Goal: Task Accomplishment & Management: Use online tool/utility

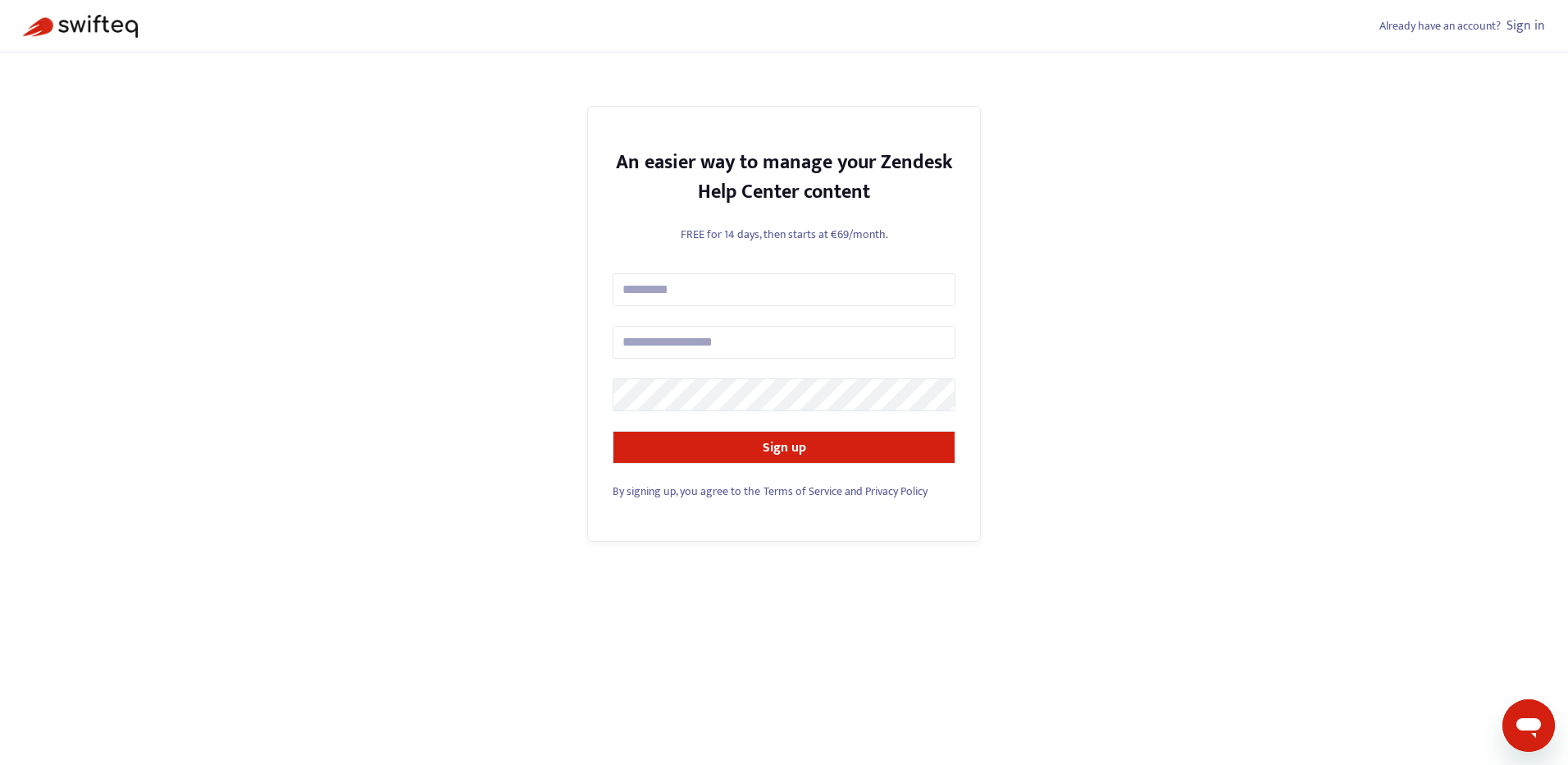
click at [1534, 27] on link "Sign in" at bounding box center [1526, 26] width 39 height 22
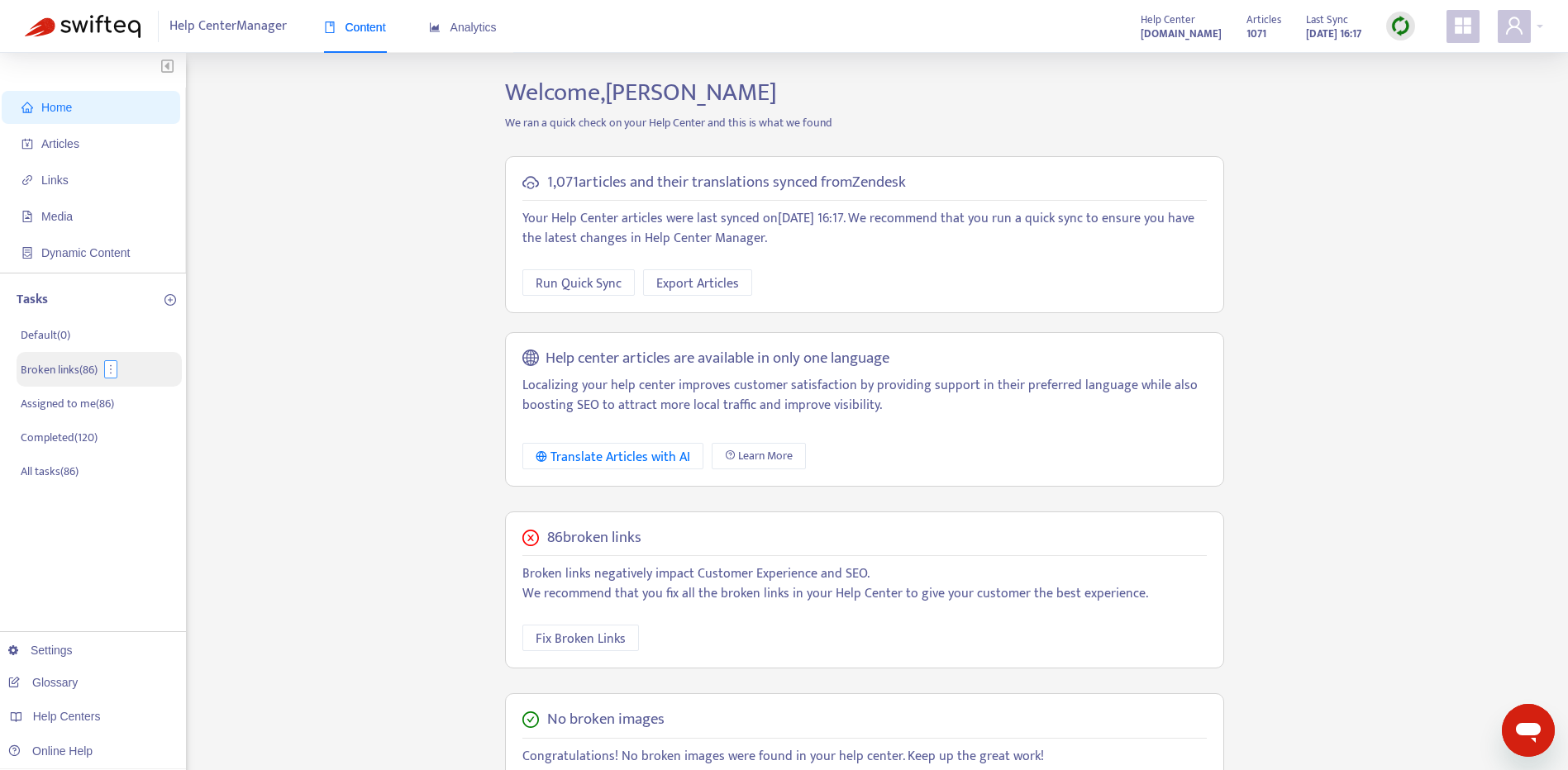
click at [107, 365] on icon "more" at bounding box center [111, 369] width 11 height 11
click at [78, 365] on p "Broken links ( 86 )" at bounding box center [59, 369] width 77 height 17
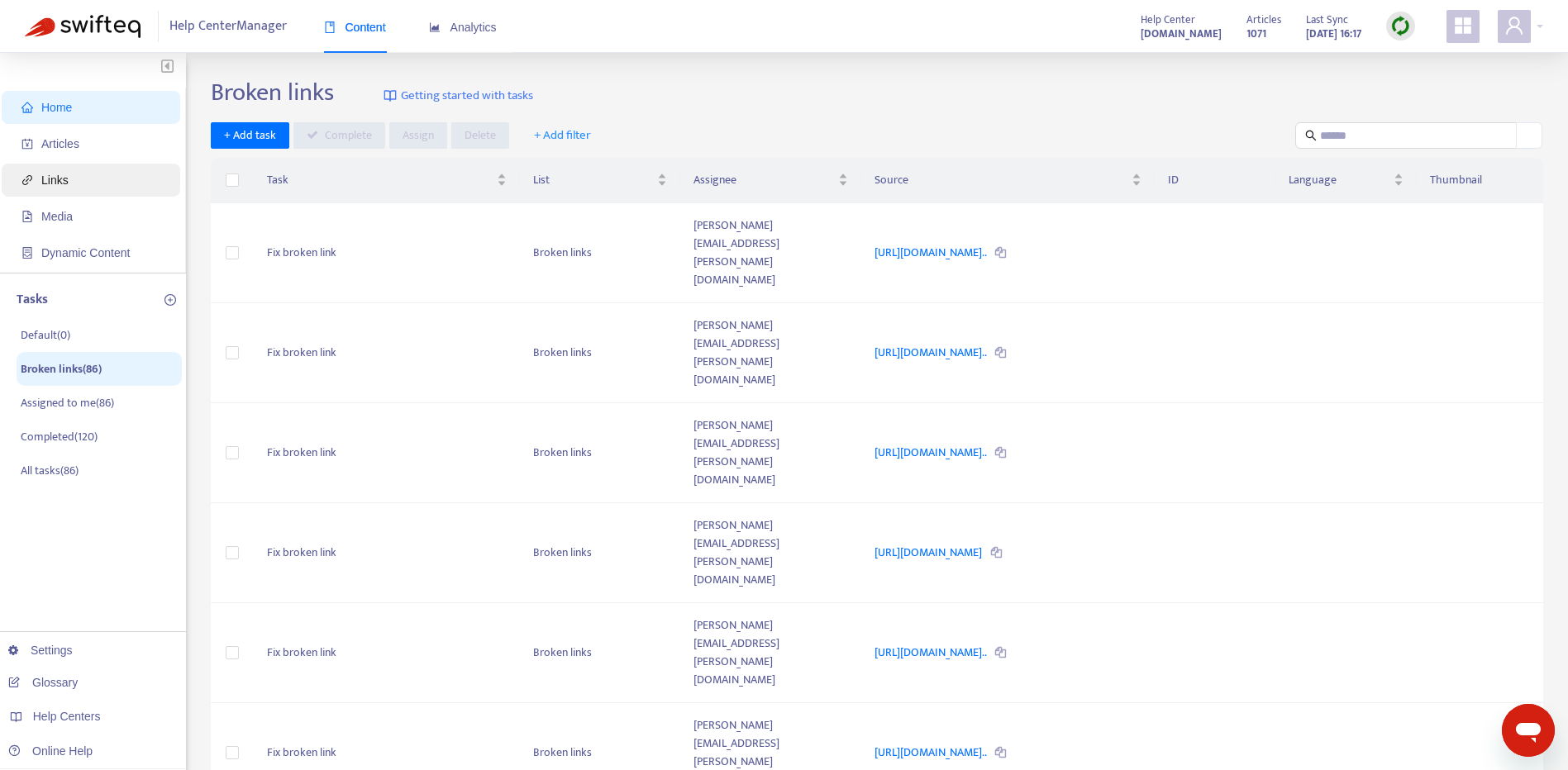
click at [110, 185] on span "Links" at bounding box center [94, 180] width 145 height 33
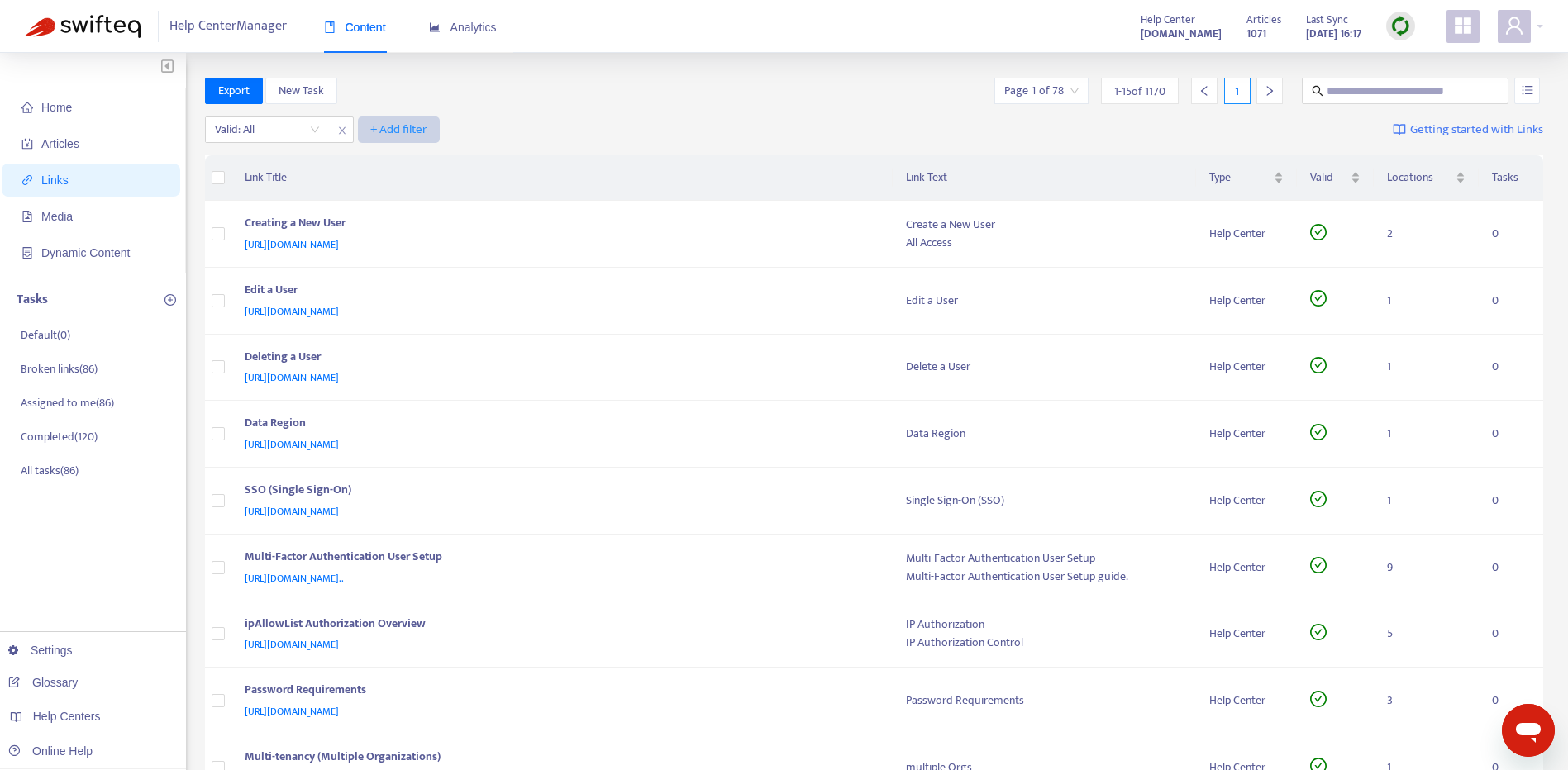
click at [415, 135] on span "+ Add filter" at bounding box center [399, 129] width 57 height 20
click at [315, 127] on input "search" at bounding box center [268, 130] width 105 height 25
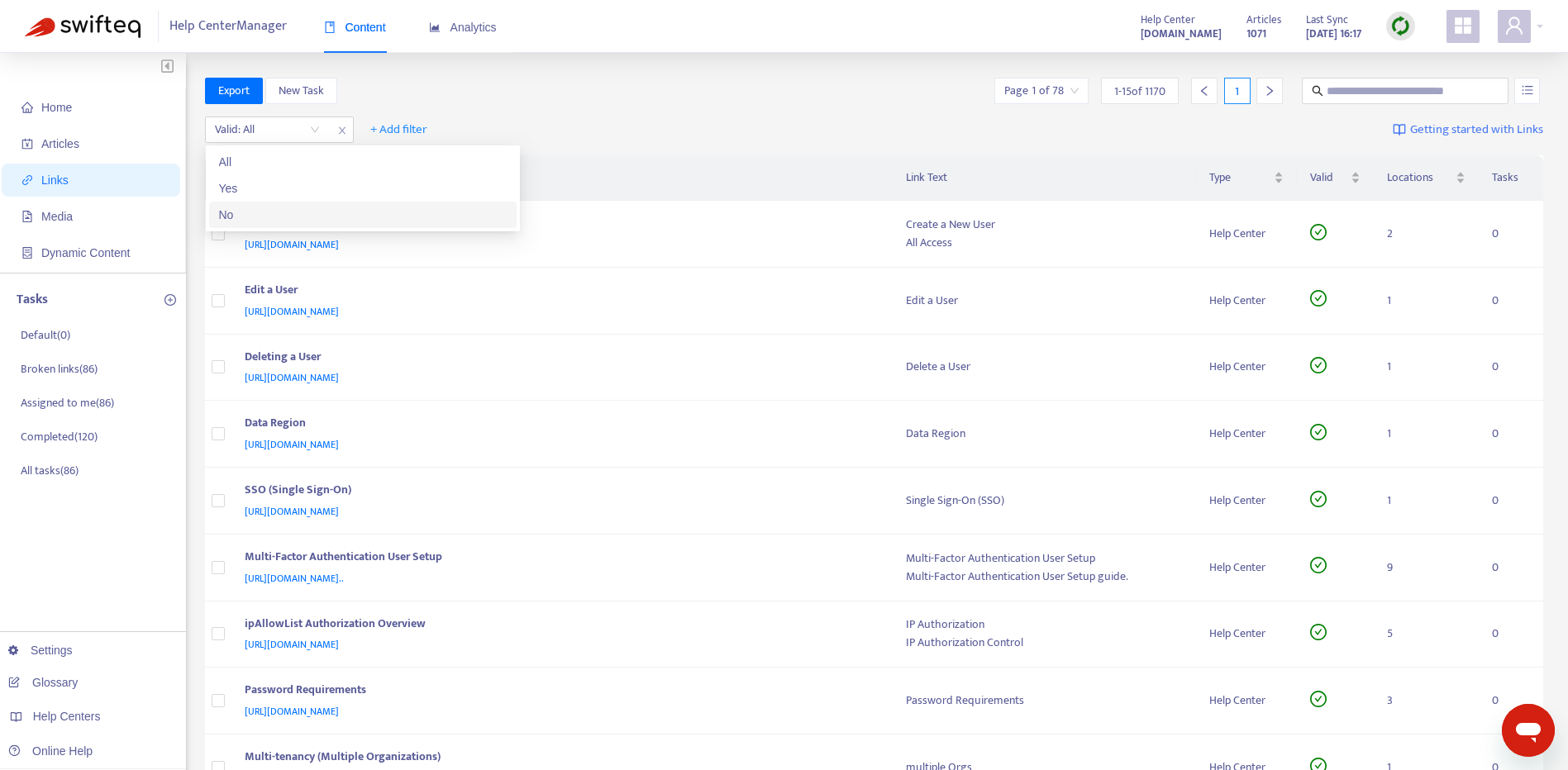
click at [311, 228] on body "Help Center Manager Content Analytics Help Center [DOMAIN_NAME] Articles 1071 L…" at bounding box center [784, 670] width 1568 height 1339
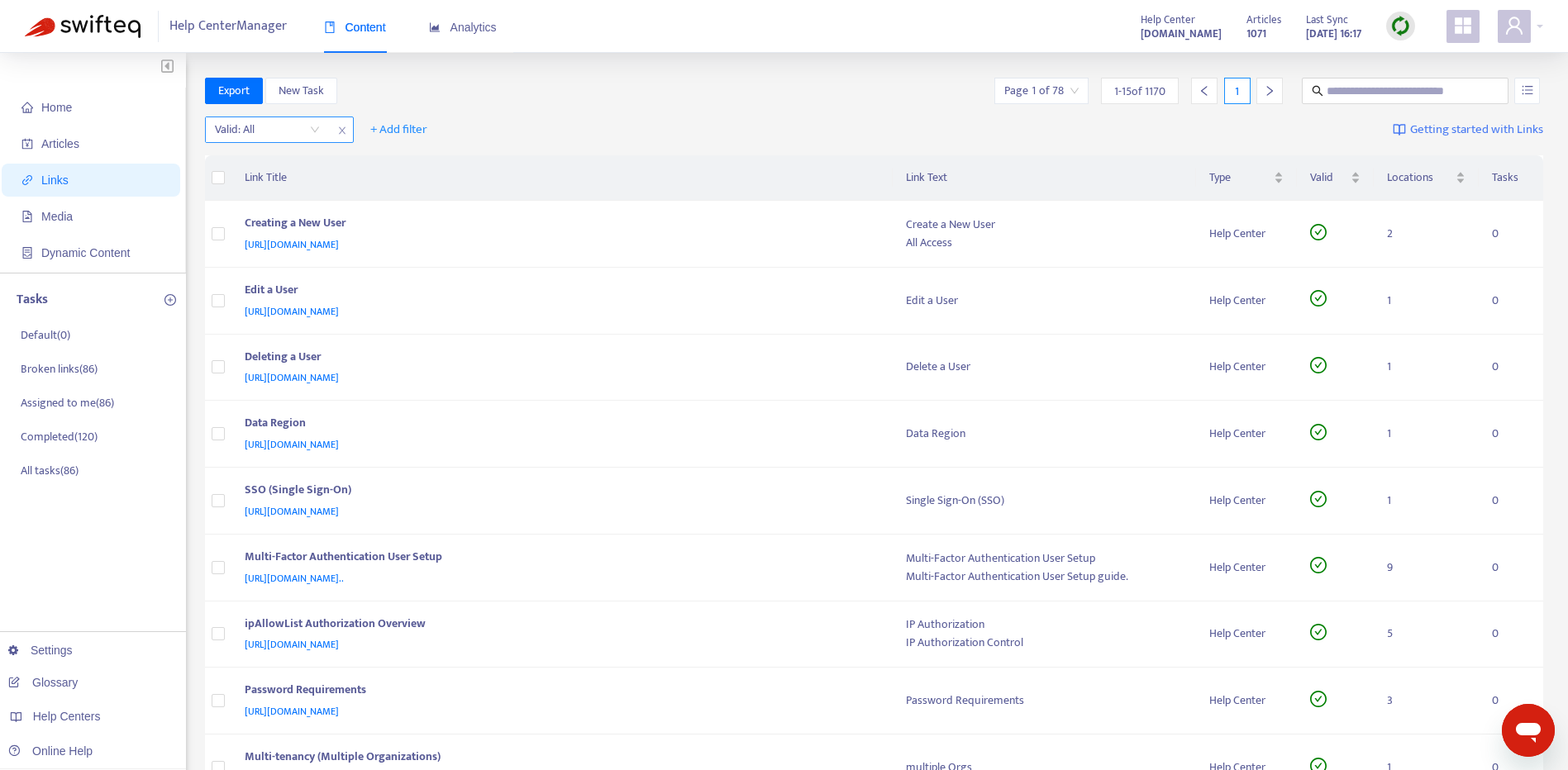
click at [310, 122] on input "search" at bounding box center [268, 130] width 105 height 25
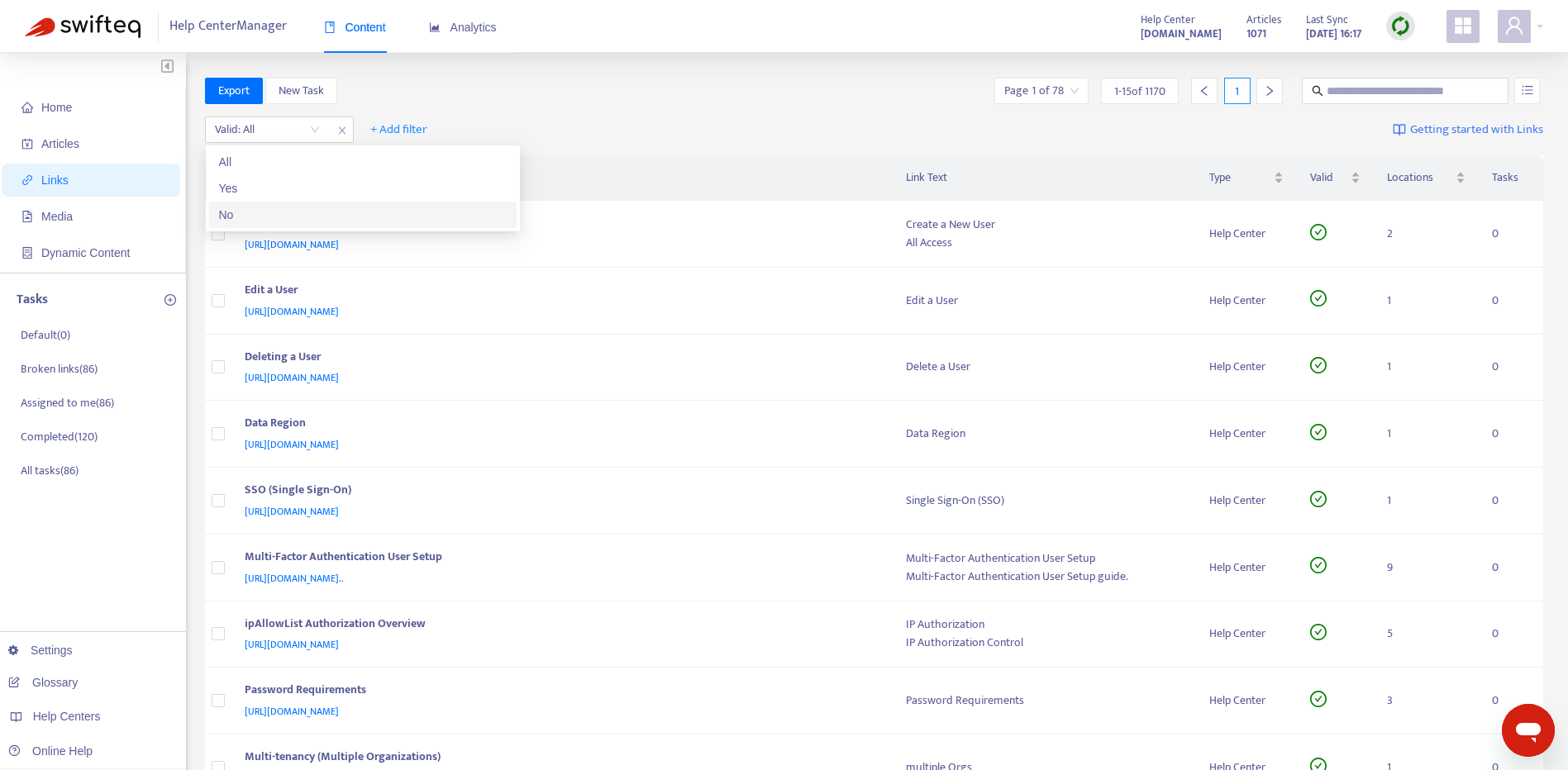
click at [294, 218] on div "No" at bounding box center [363, 214] width 288 height 18
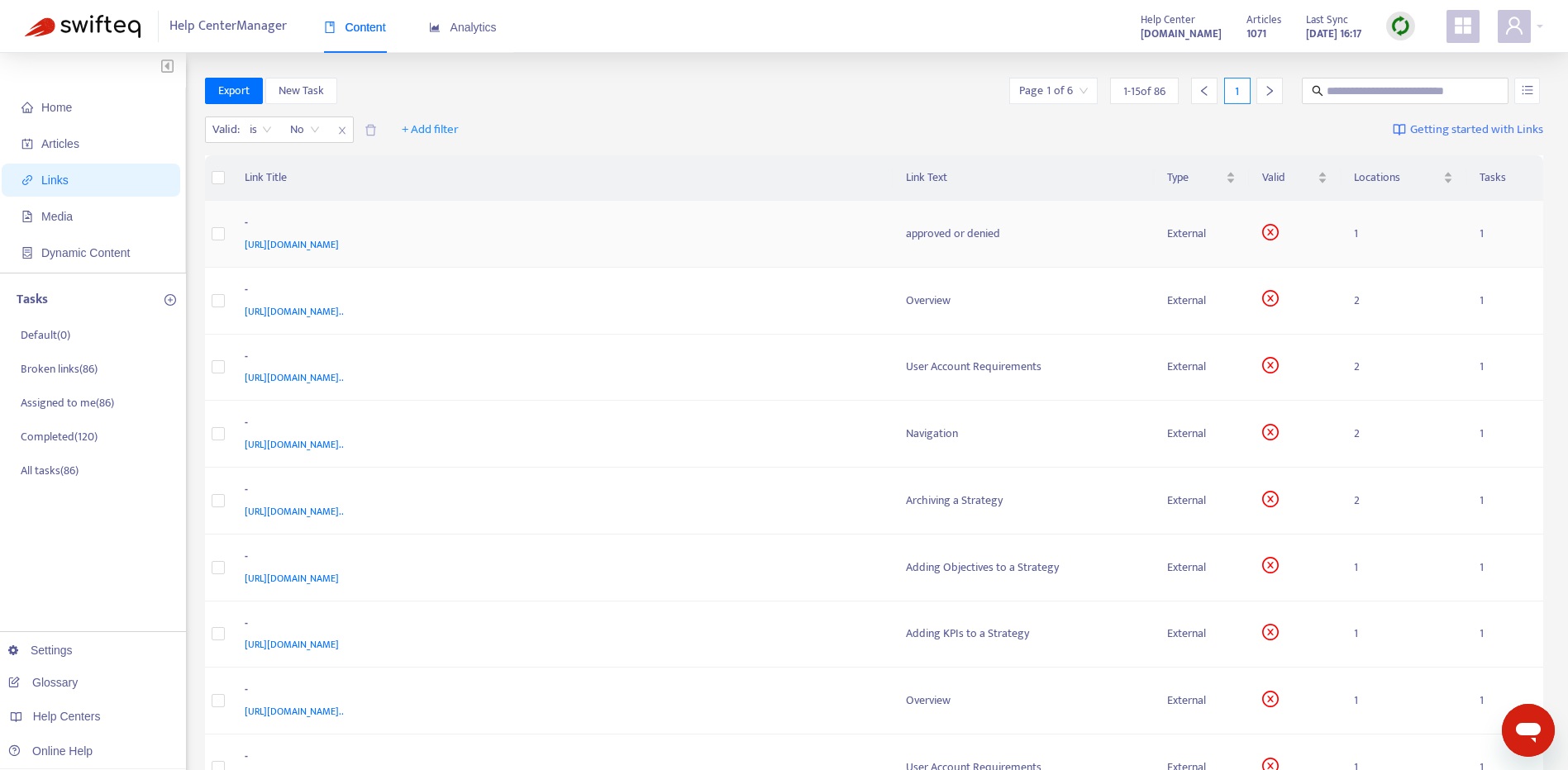
click at [765, 239] on div "[URL][DOMAIN_NAME]" at bounding box center [559, 244] width 629 height 18
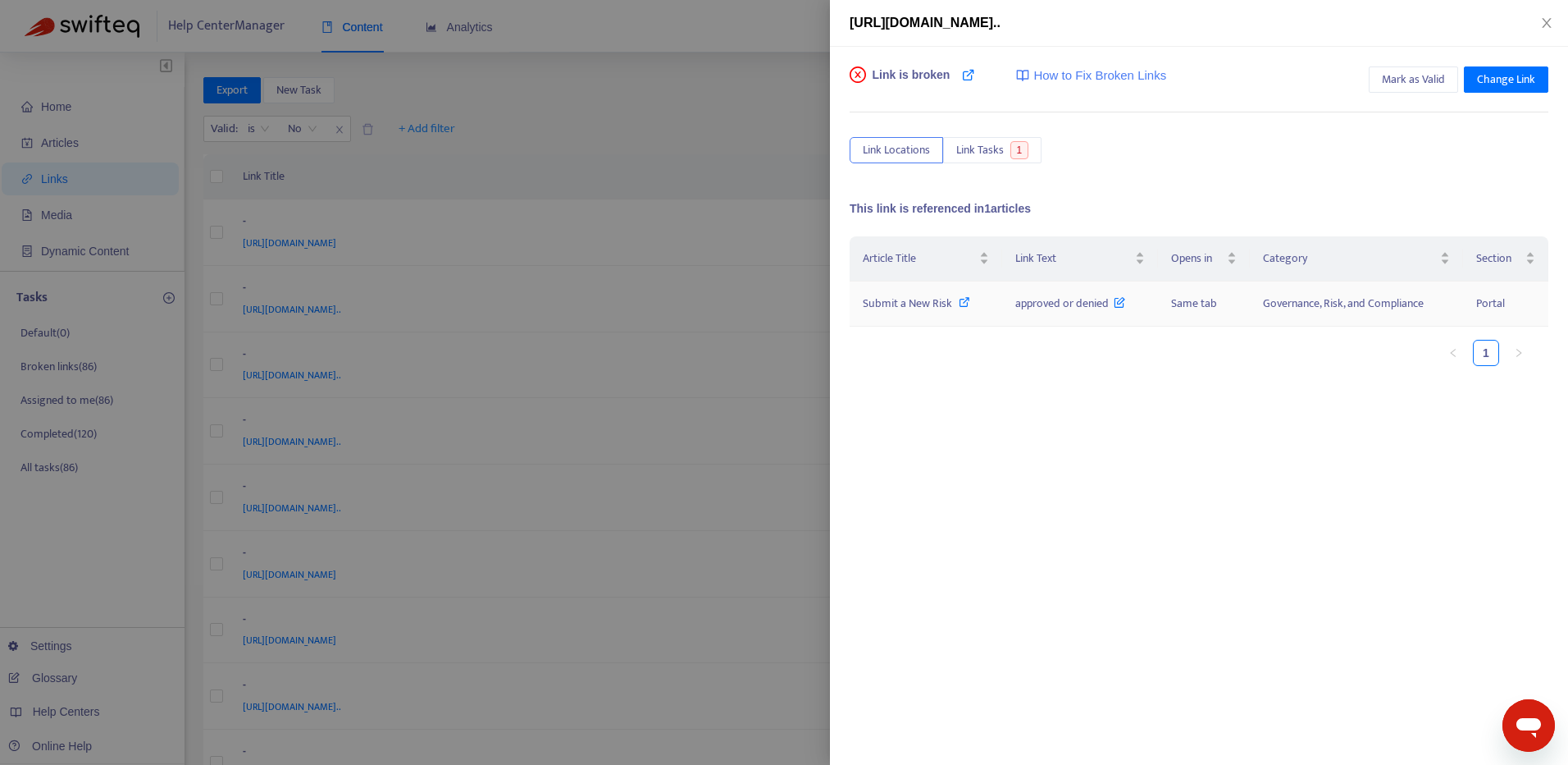
click at [963, 304] on icon at bounding box center [965, 302] width 11 height 11
click at [1499, 83] on span "Change Link" at bounding box center [1506, 79] width 58 height 18
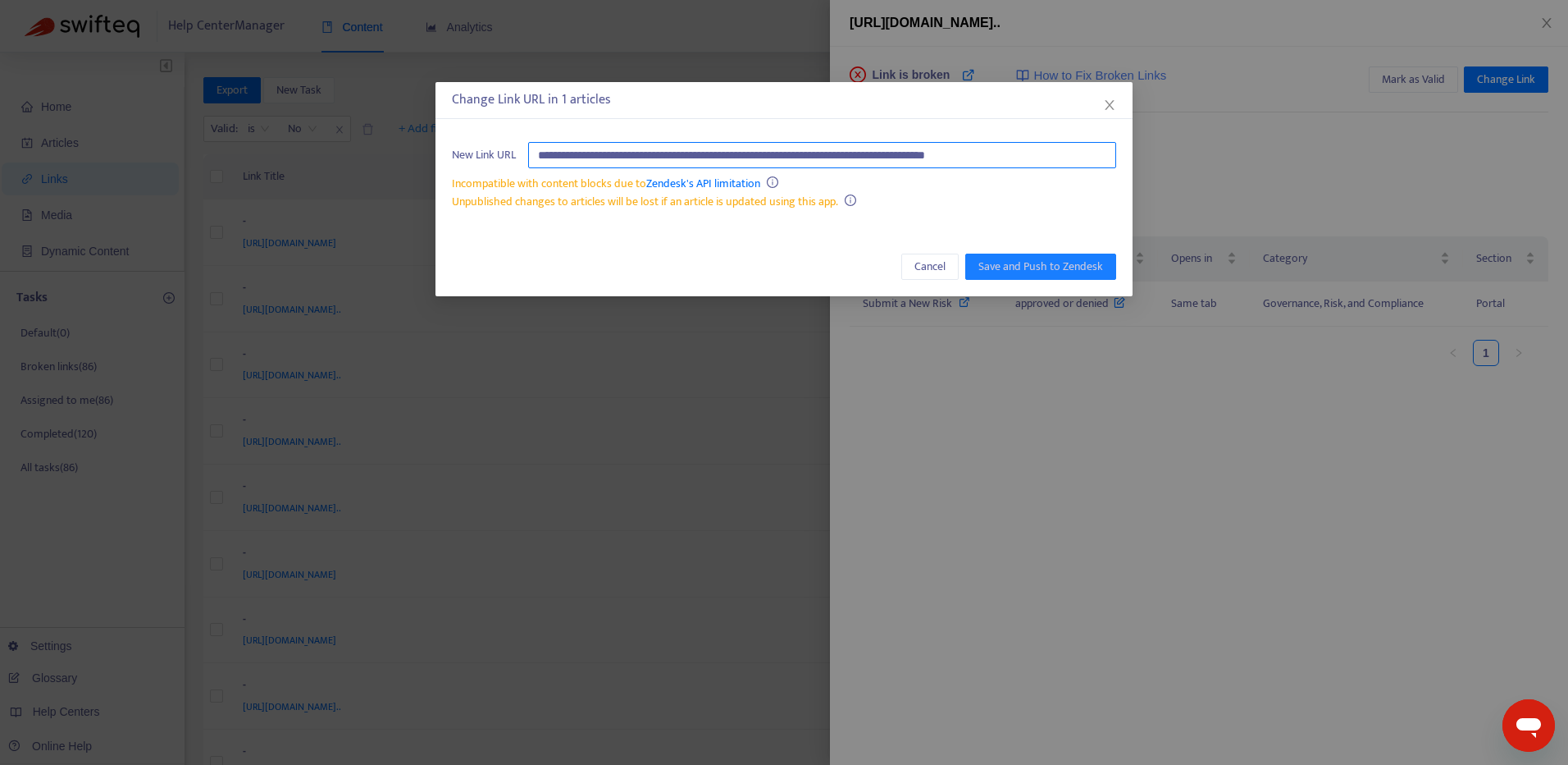
click at [1061, 154] on input "**********" at bounding box center [822, 155] width 588 height 27
paste input "text"
type input "**********"
click at [1046, 267] on span "Save and Push to Zendesk" at bounding box center [1040, 266] width 124 height 18
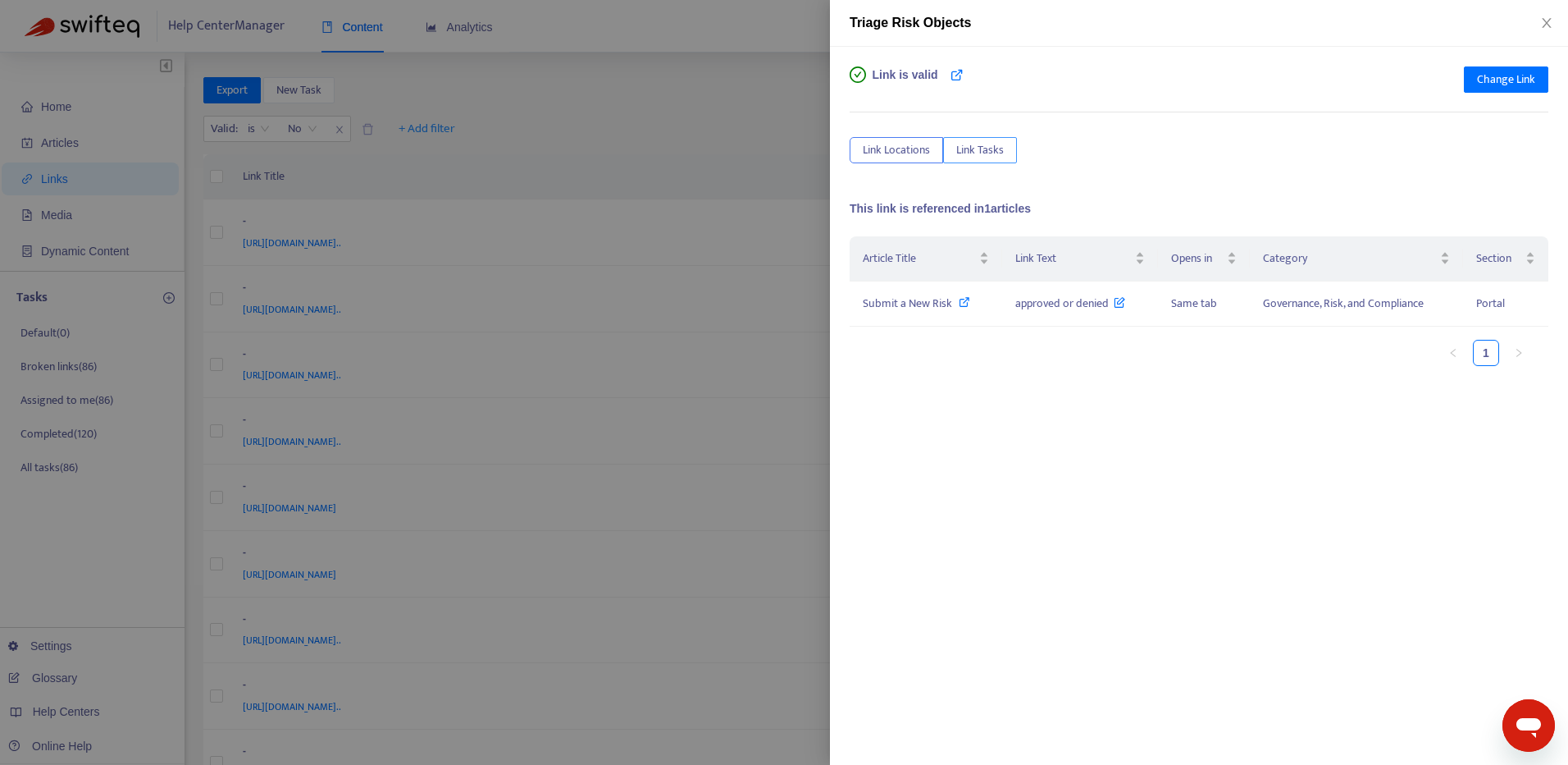
click at [996, 154] on span "Link Tasks" at bounding box center [980, 150] width 47 height 18
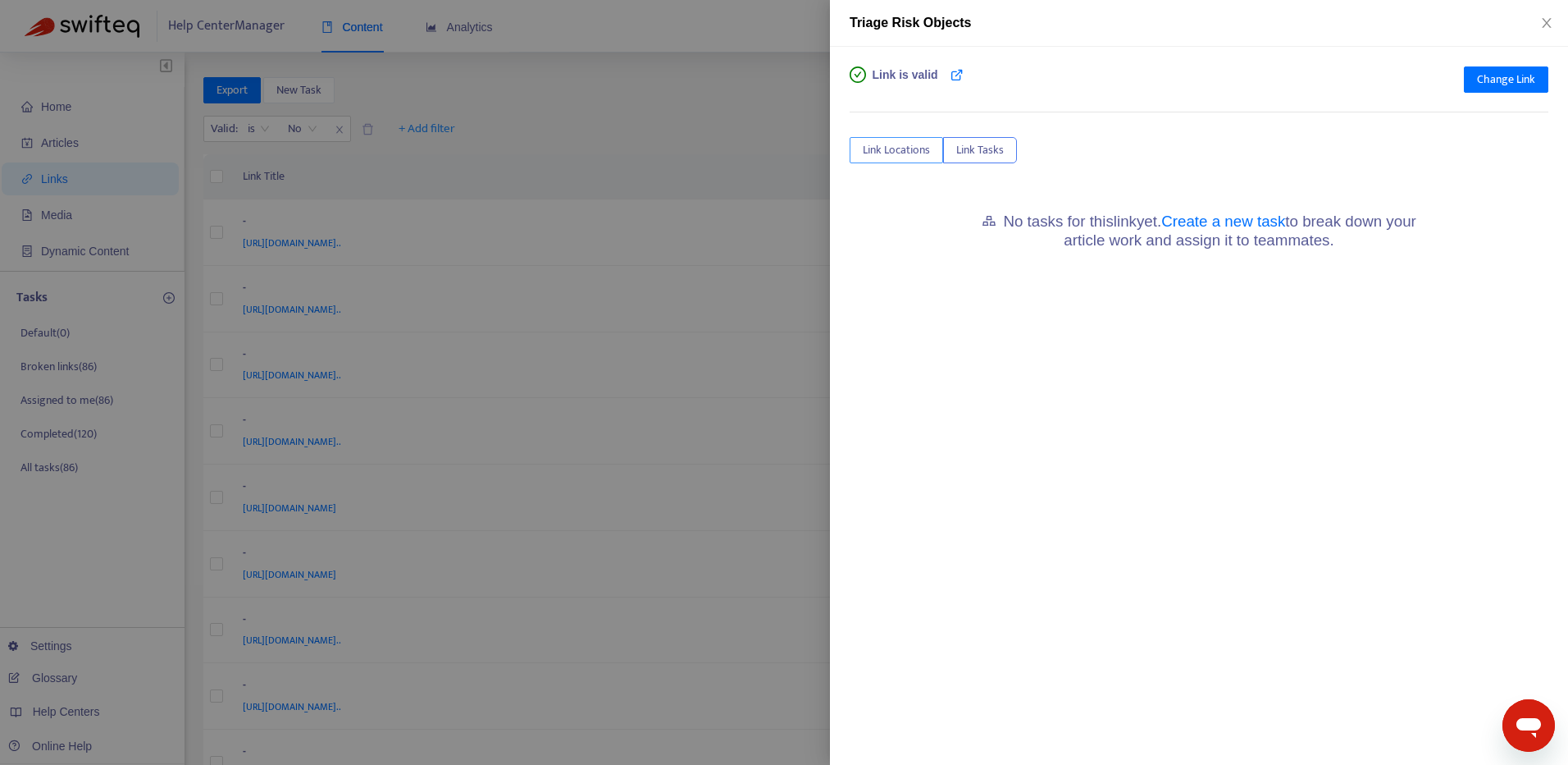
click at [871, 144] on span "Link Locations" at bounding box center [897, 150] width 67 height 18
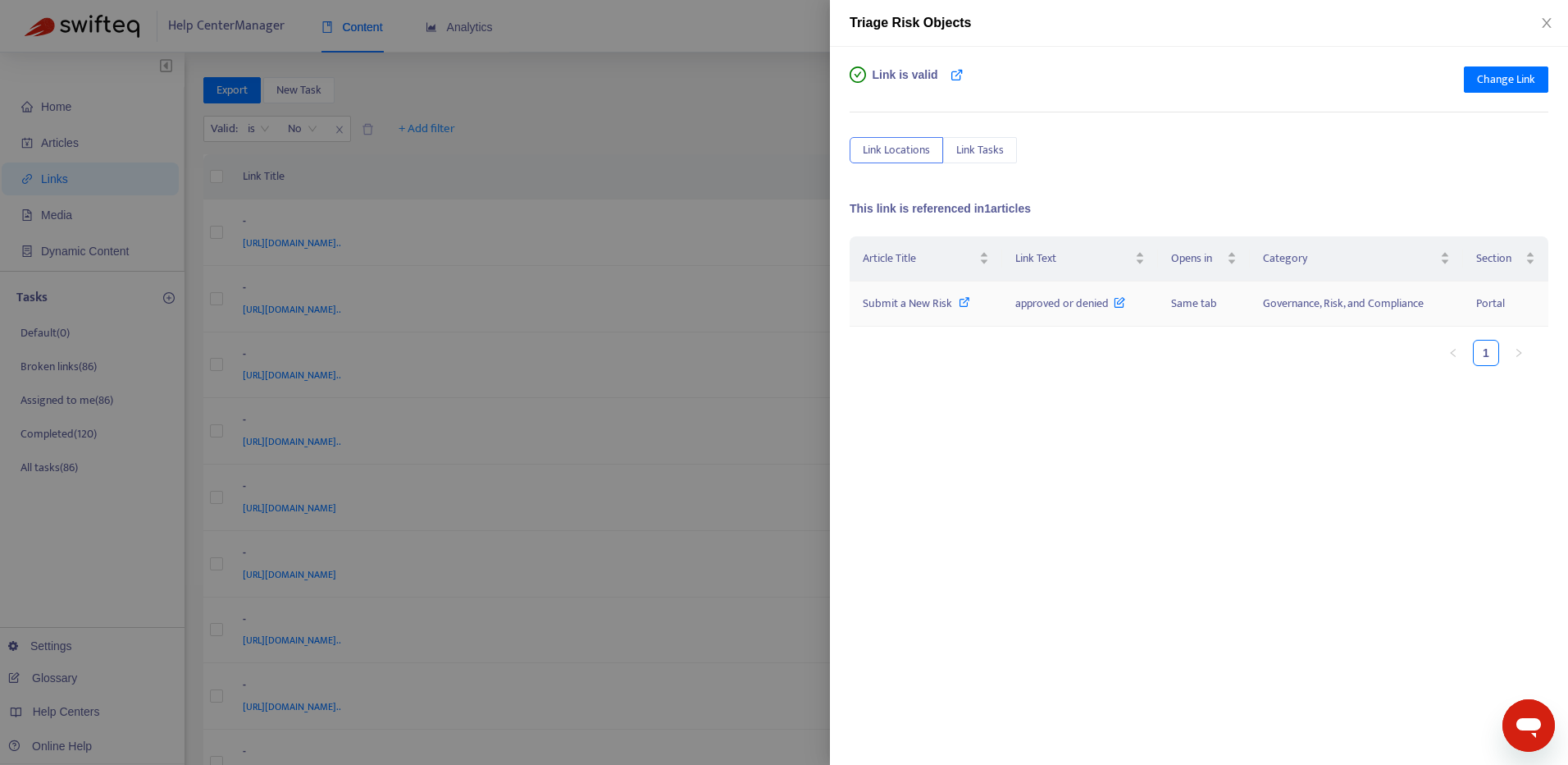
click at [960, 303] on icon at bounding box center [965, 302] width 11 height 11
click at [1542, 21] on icon "close" at bounding box center [1547, 23] width 13 height 13
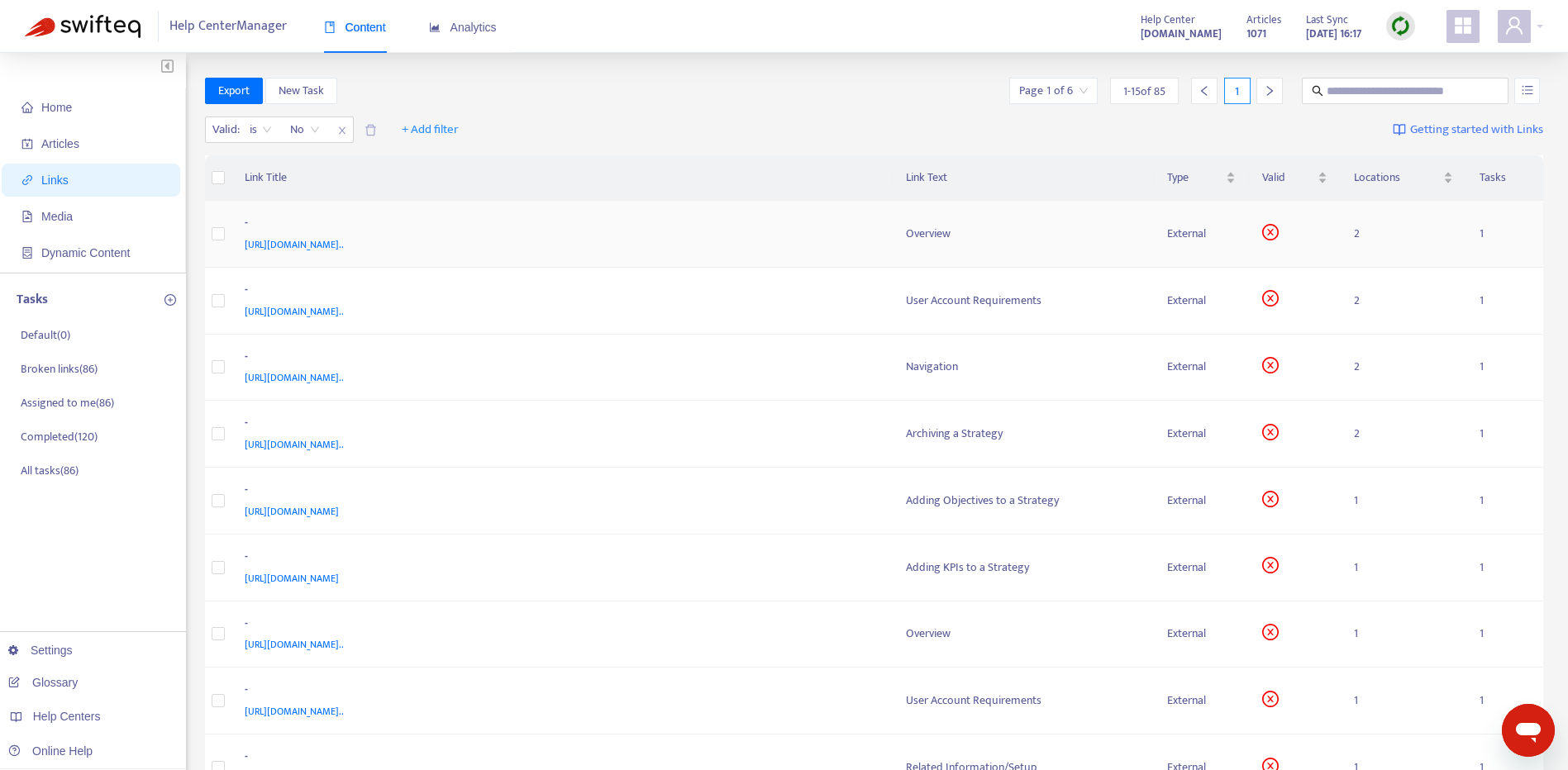
click at [804, 242] on div "[URL][DOMAIN_NAME].." at bounding box center [559, 244] width 629 height 18
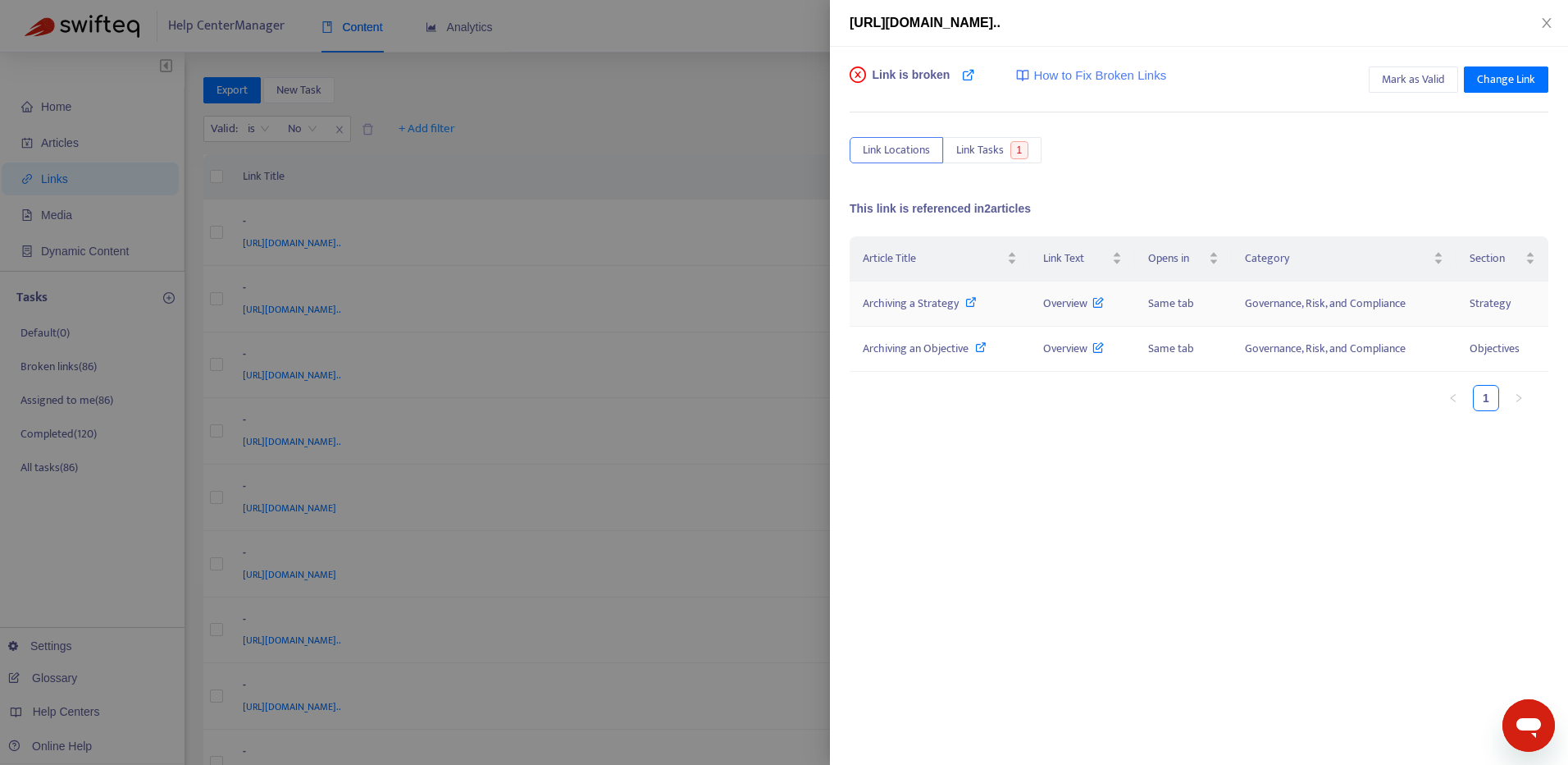
click at [973, 303] on icon at bounding box center [972, 302] width 11 height 11
click at [979, 347] on icon at bounding box center [981, 347] width 11 height 11
click at [1099, 304] on icon at bounding box center [1099, 298] width 11 height 18
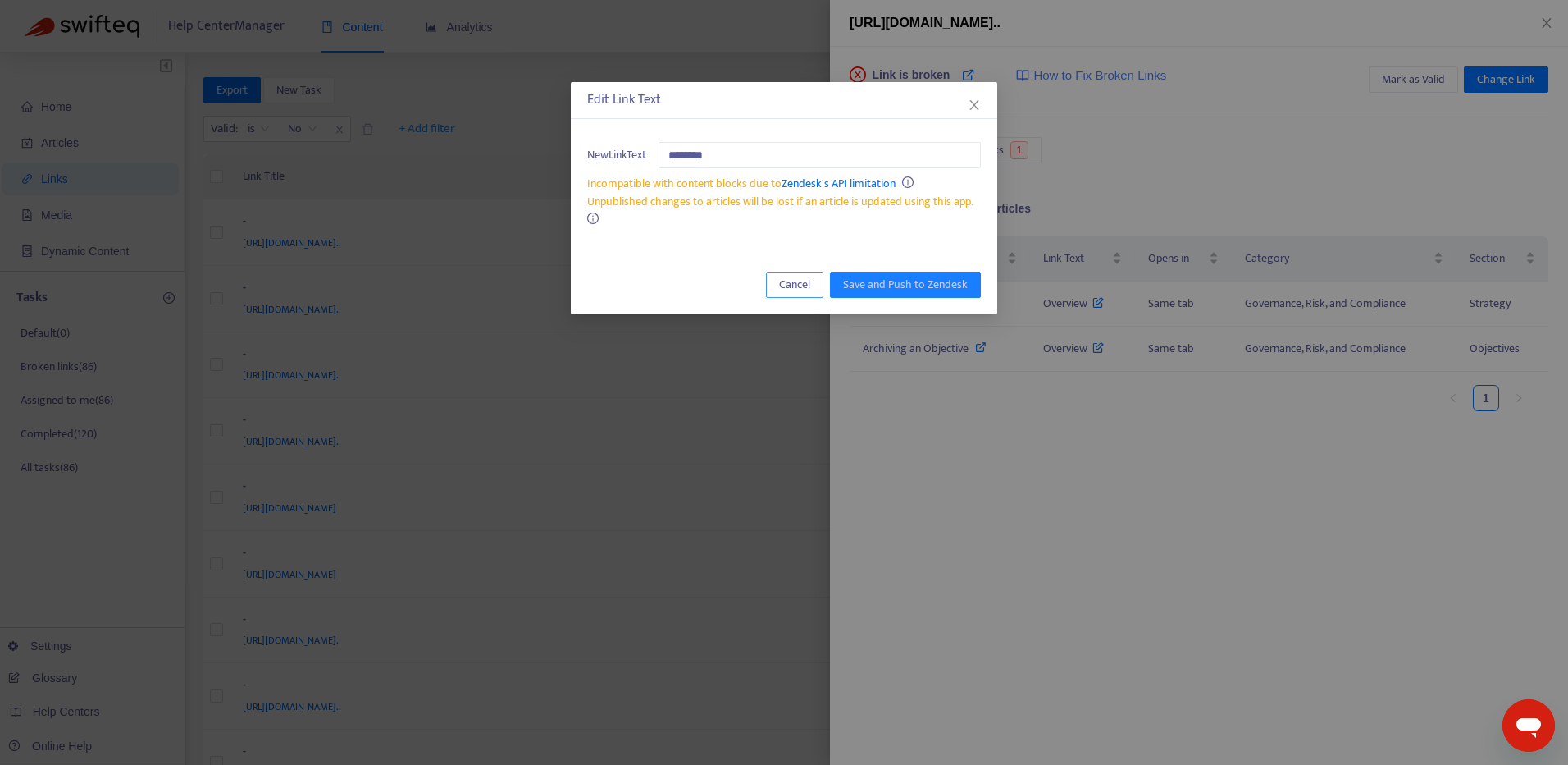
click at [784, 280] on span "Cancel" at bounding box center [795, 284] width 31 height 18
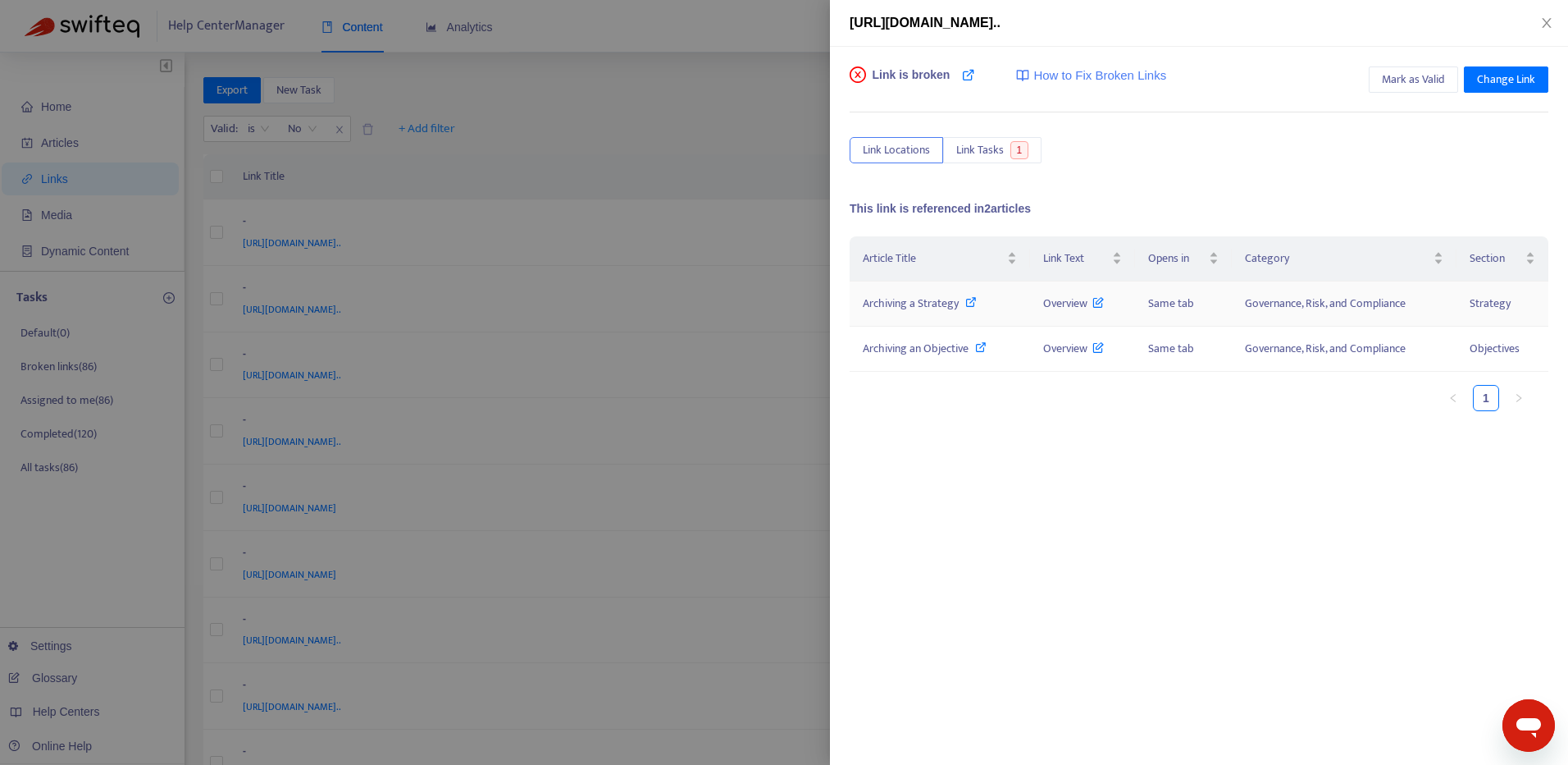
click at [954, 304] on span "Archiving a Strategy" at bounding box center [911, 303] width 96 height 19
click at [1001, 150] on span "Link Tasks" at bounding box center [980, 150] width 47 height 18
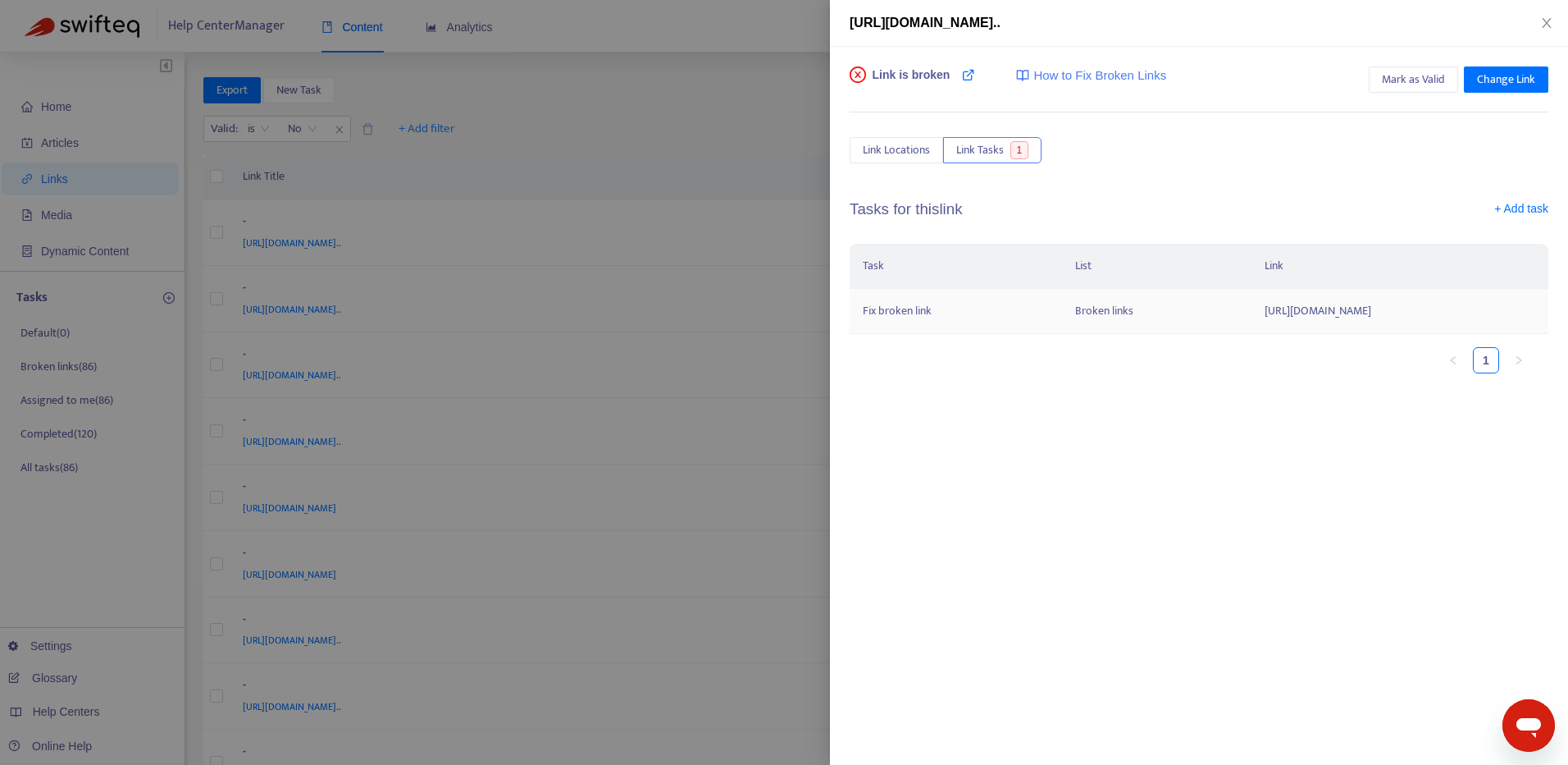
click at [912, 323] on td "Fix broken link" at bounding box center [956, 312] width 213 height 46
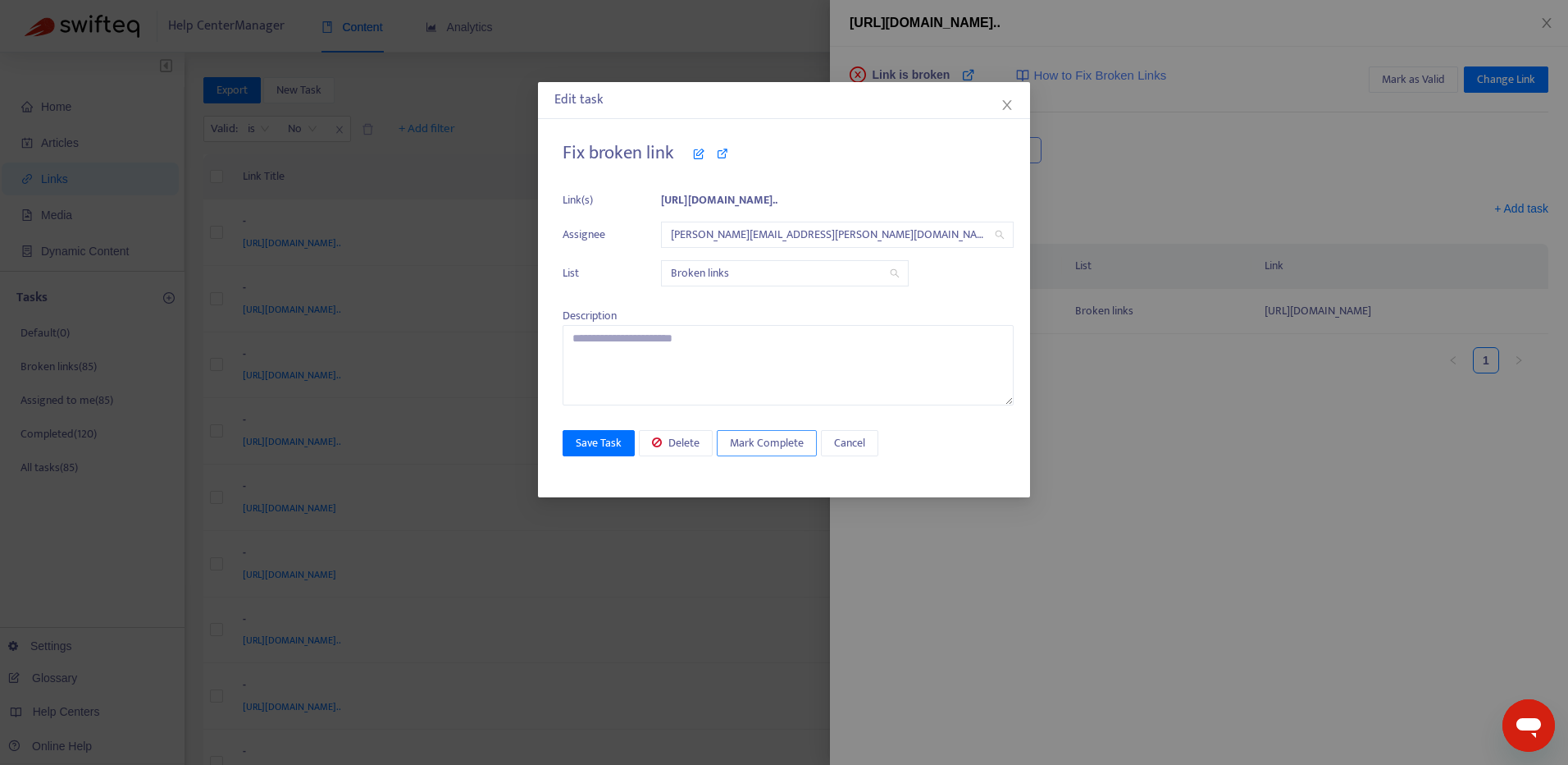
click at [774, 442] on span "Mark Complete" at bounding box center [767, 443] width 74 height 18
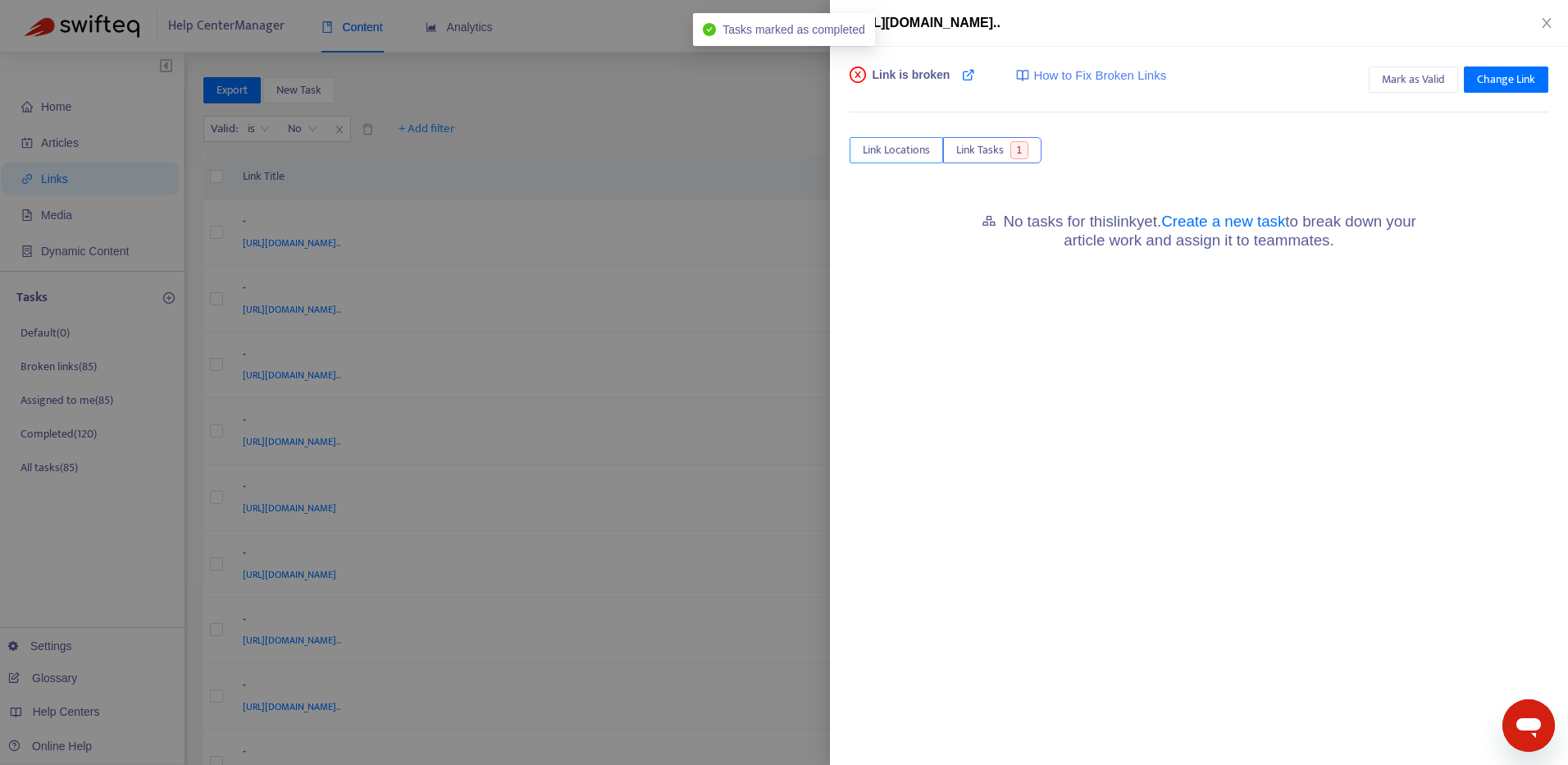
click at [912, 145] on span "Link Locations" at bounding box center [897, 150] width 67 height 18
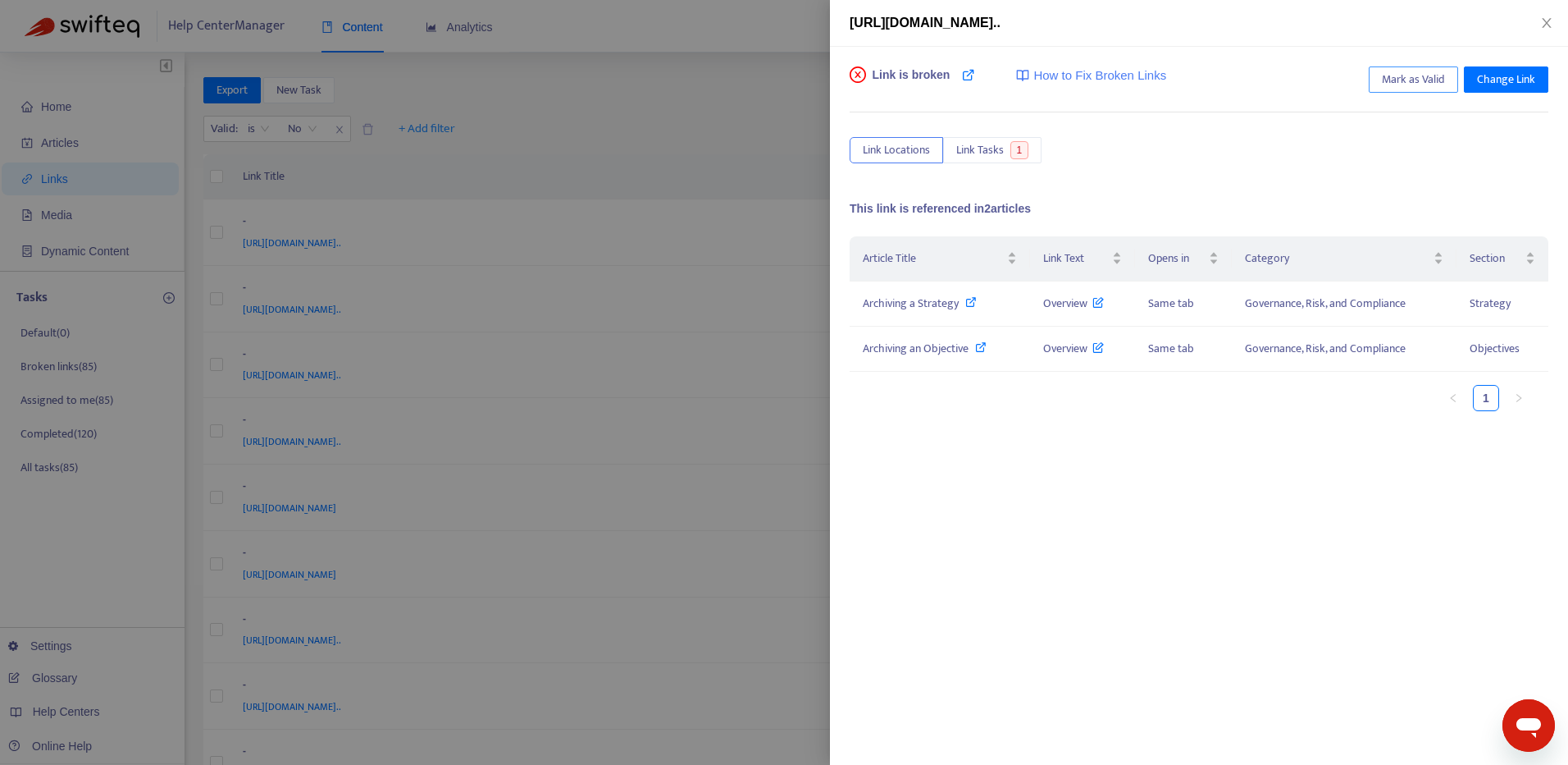
click at [1405, 80] on span "Mark as Valid" at bounding box center [1413, 79] width 64 height 18
click at [1406, 84] on span "Mark as Valid" at bounding box center [1413, 79] width 64 height 18
click at [1414, 77] on span "Mark as Valid" at bounding box center [1413, 79] width 64 height 18
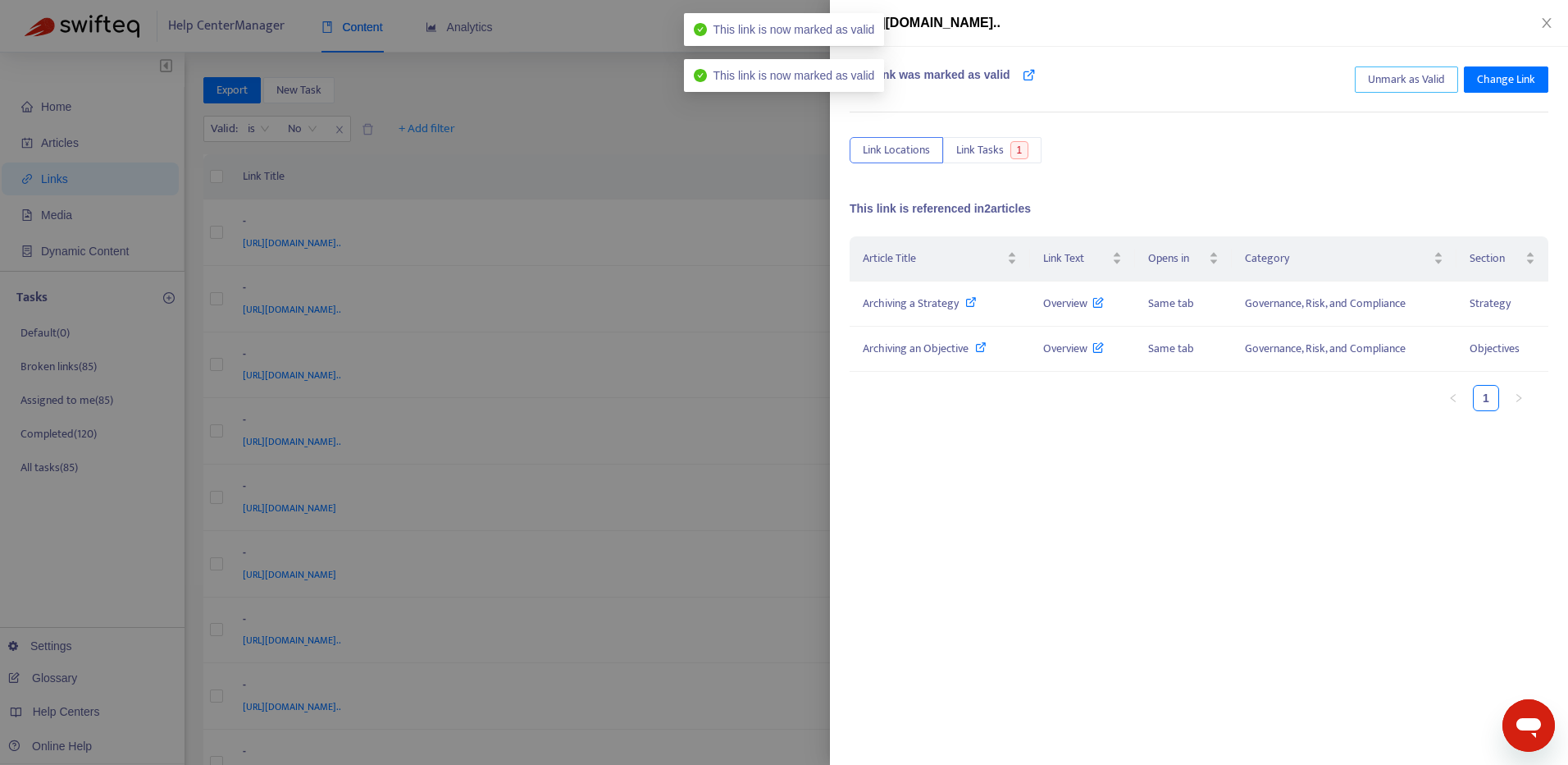
click at [1414, 77] on span "Unmark as Valid" at bounding box center [1407, 79] width 77 height 18
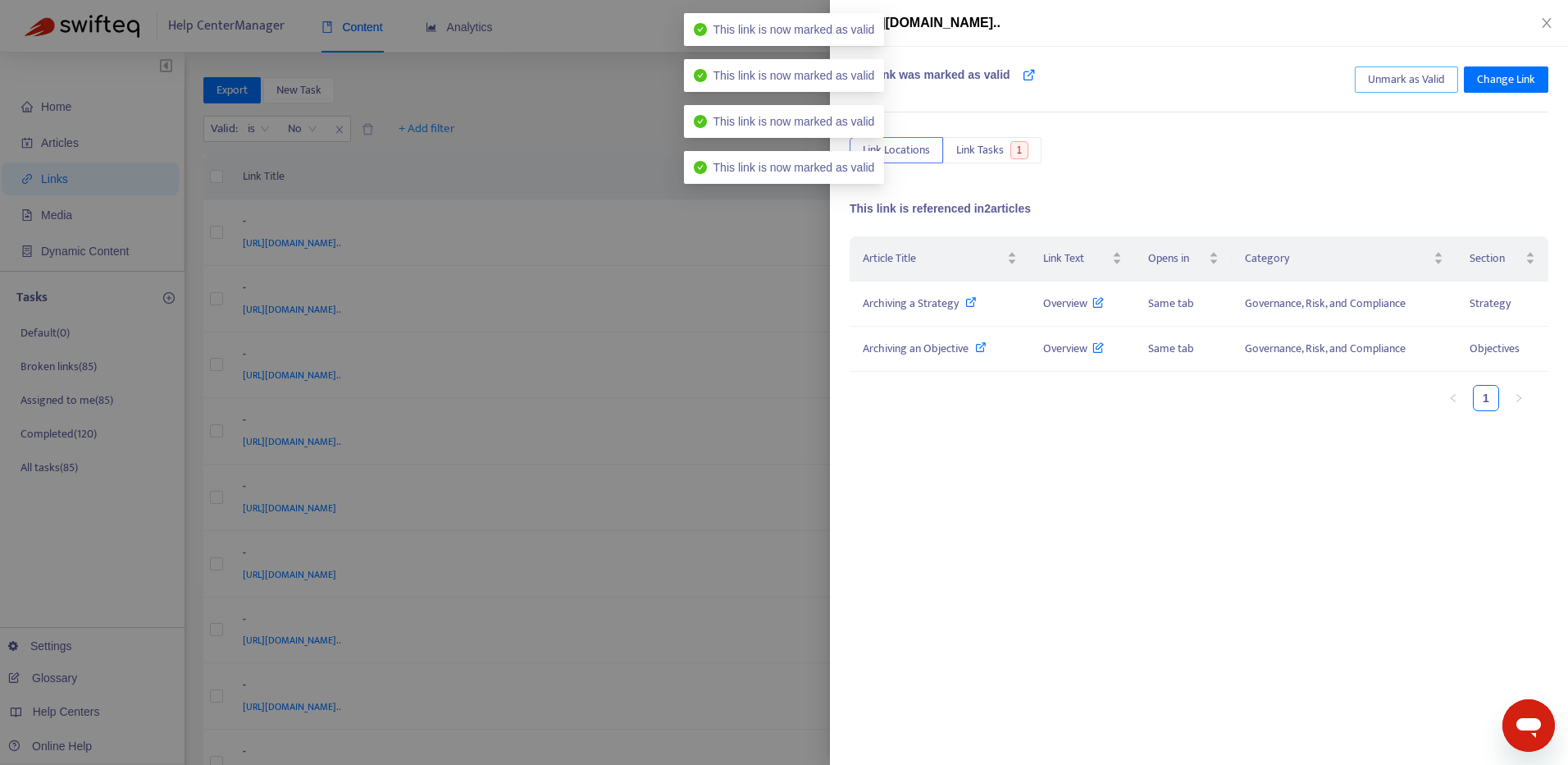
click at [1414, 77] on span "Unmark as Valid" at bounding box center [1407, 79] width 77 height 18
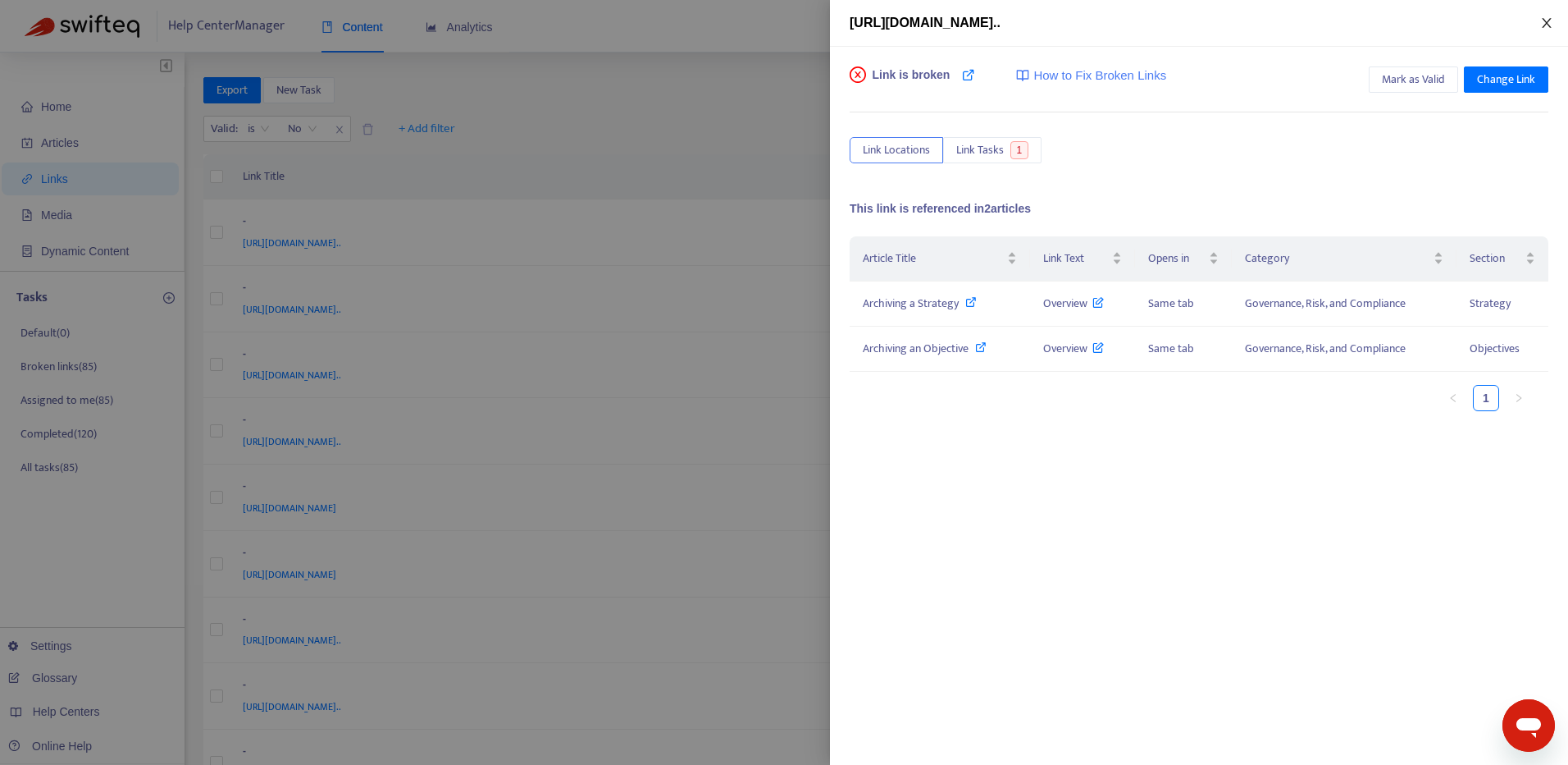
click at [1544, 23] on icon "close" at bounding box center [1547, 23] width 13 height 13
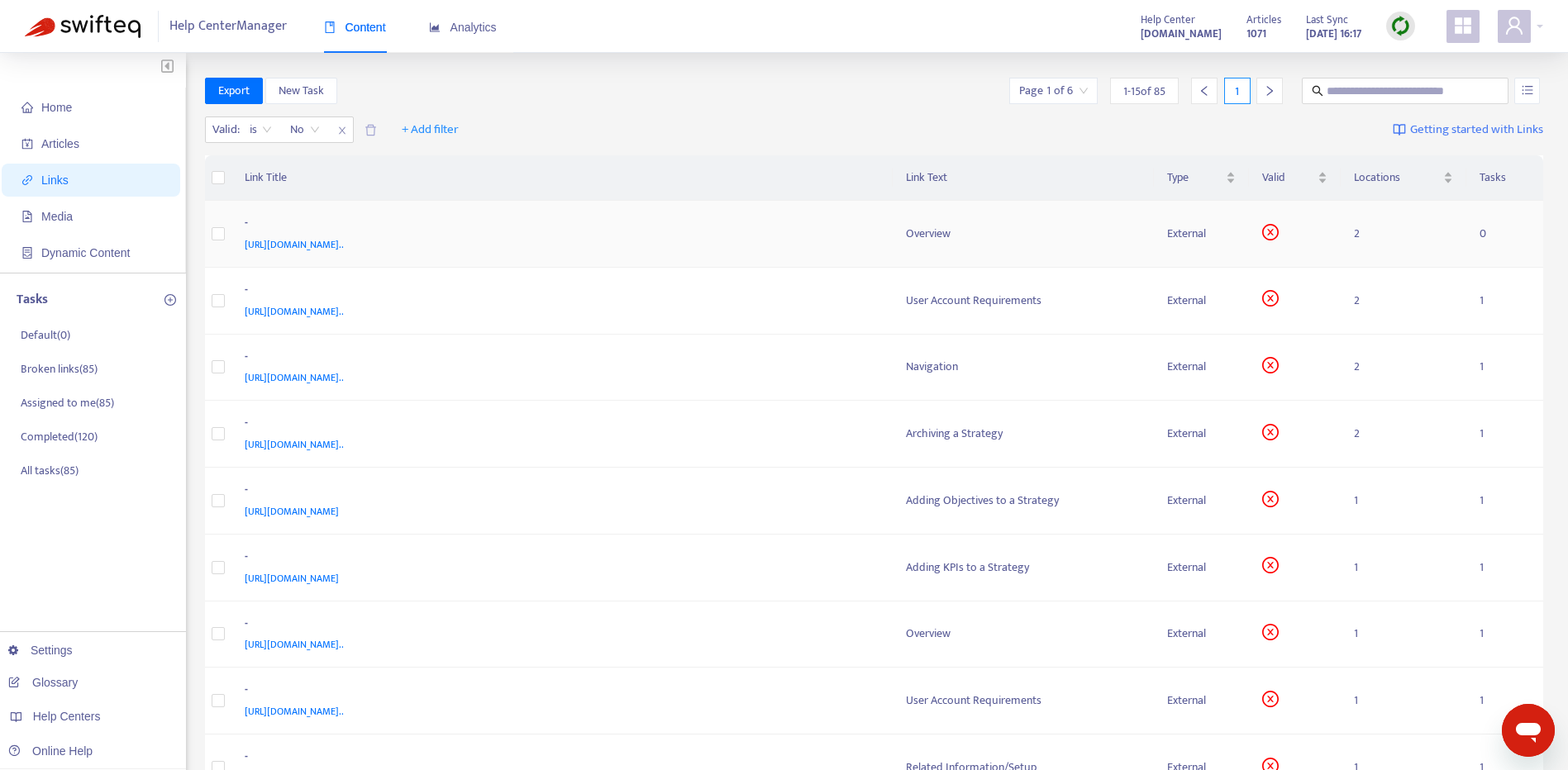
click at [798, 246] on div "[URL][DOMAIN_NAME].." at bounding box center [559, 244] width 629 height 18
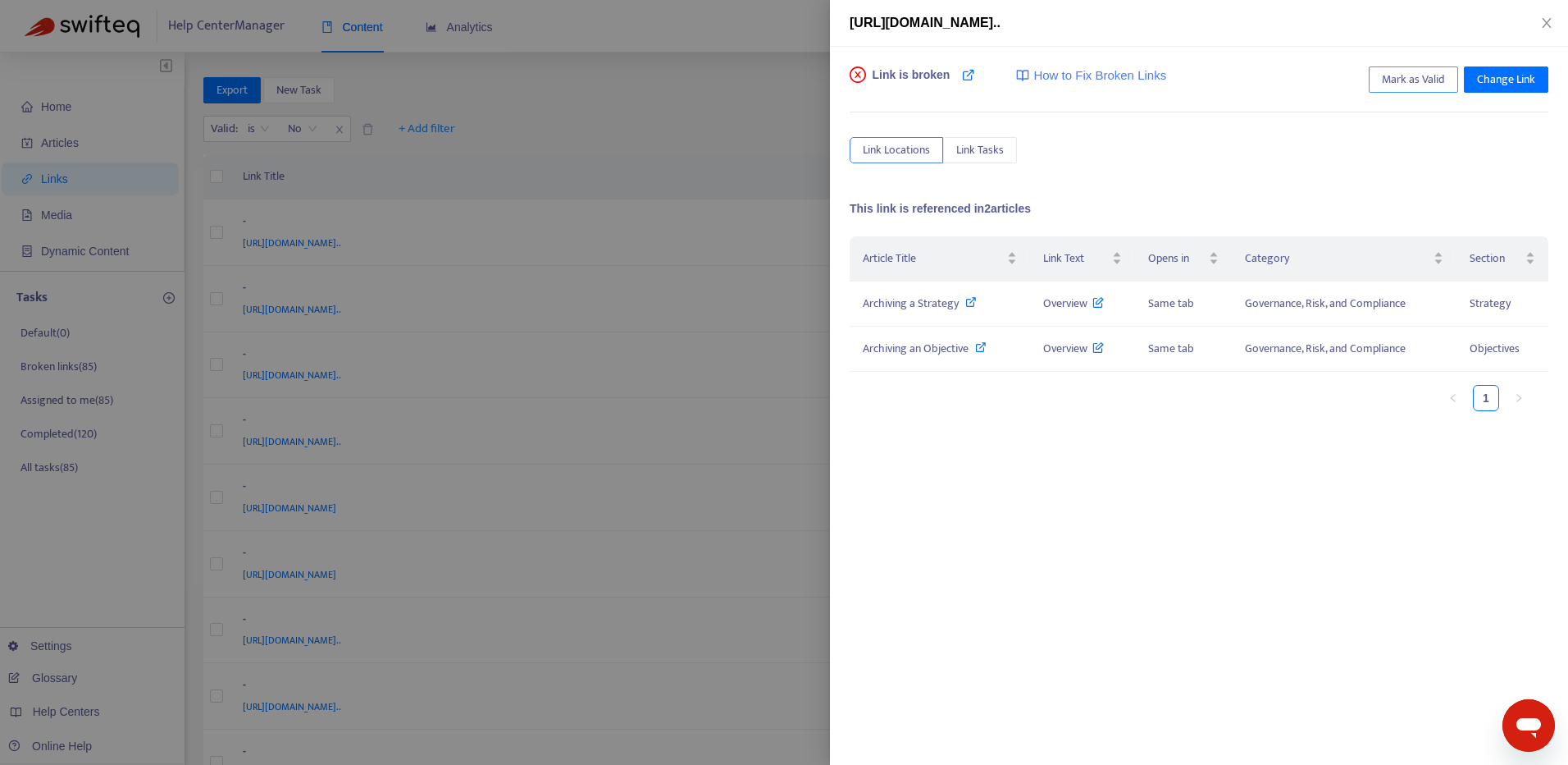
click at [1397, 78] on span "Mark as Valid" at bounding box center [1413, 79] width 64 height 18
click at [1544, 25] on icon "close" at bounding box center [1547, 23] width 13 height 13
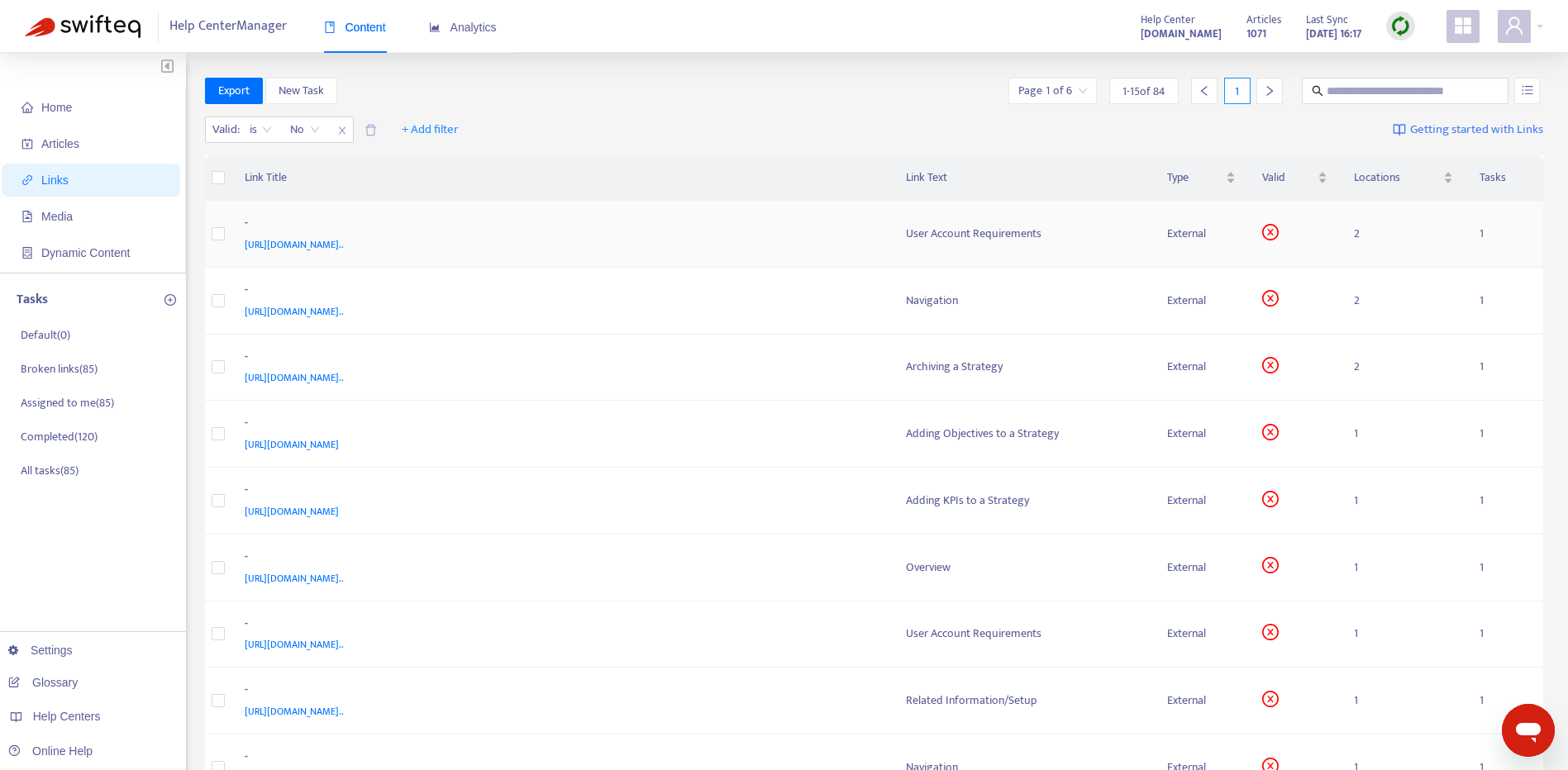
click at [768, 231] on div "-" at bounding box center [559, 225] width 629 height 21
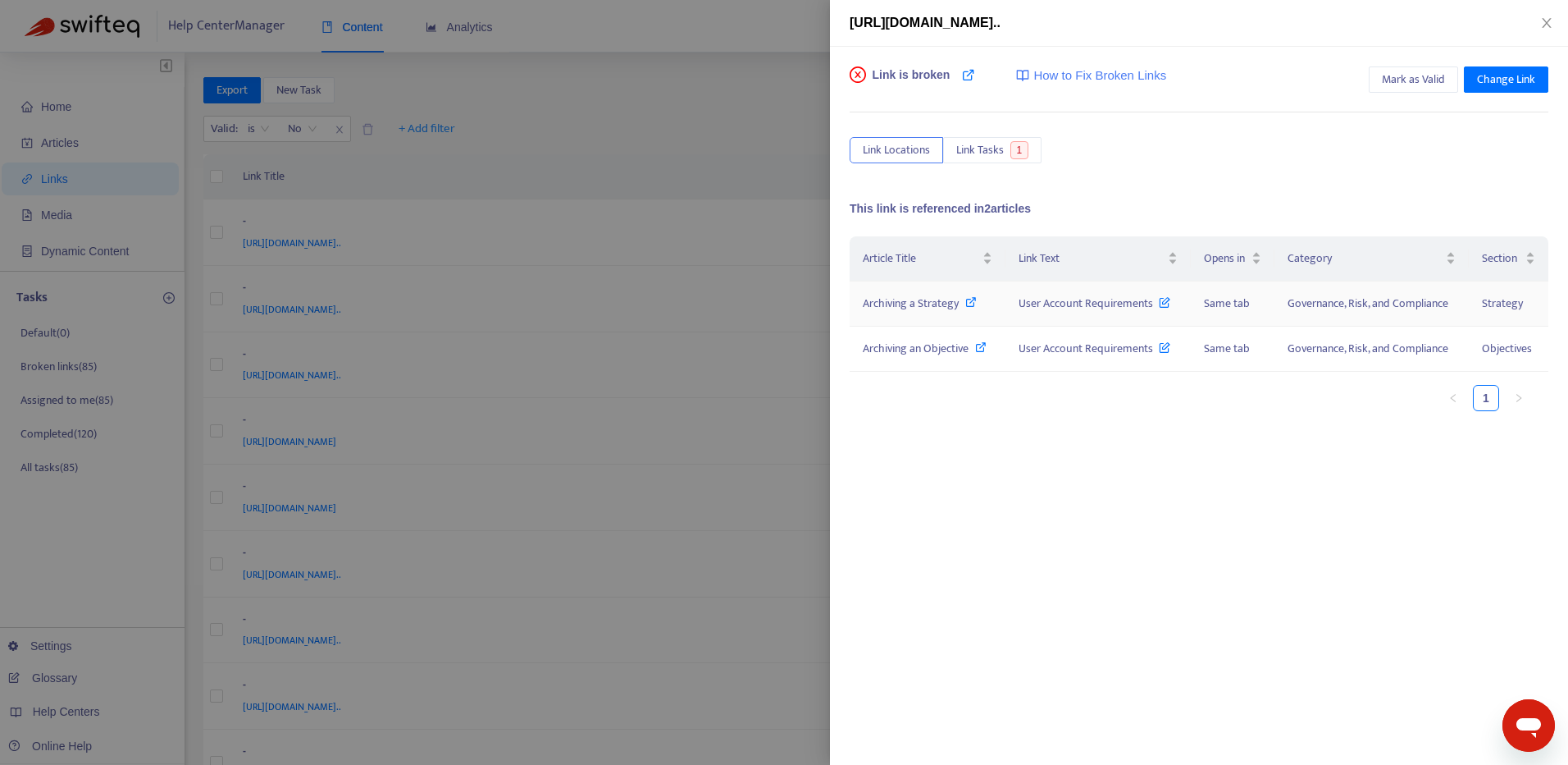
click at [976, 306] on icon at bounding box center [972, 302] width 11 height 11
click at [988, 142] on span "Link Tasks" at bounding box center [980, 150] width 47 height 18
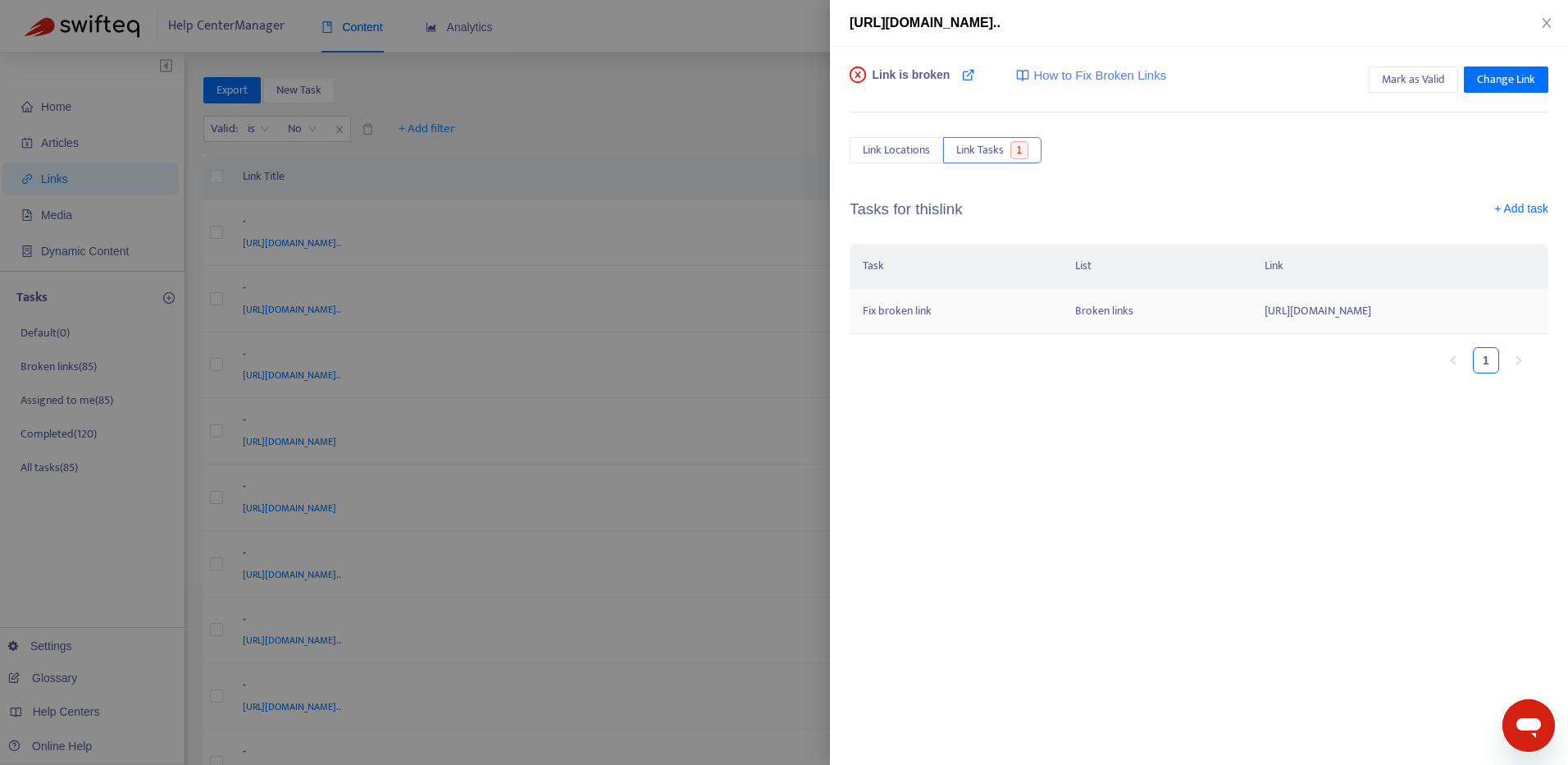
click at [1063, 335] on td "Broken links" at bounding box center [1157, 312] width 189 height 46
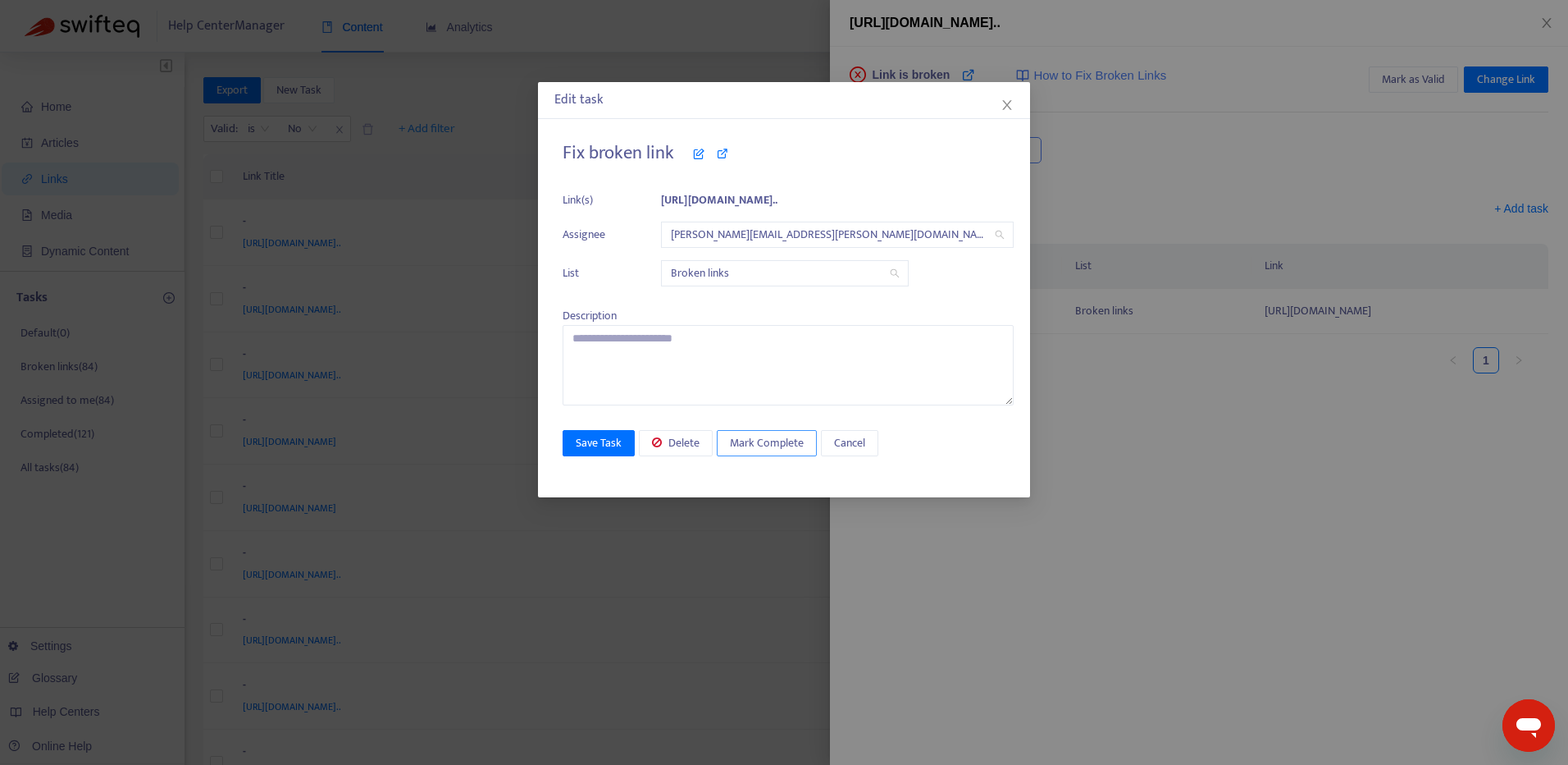
click at [783, 443] on span "Mark Complete" at bounding box center [767, 443] width 74 height 18
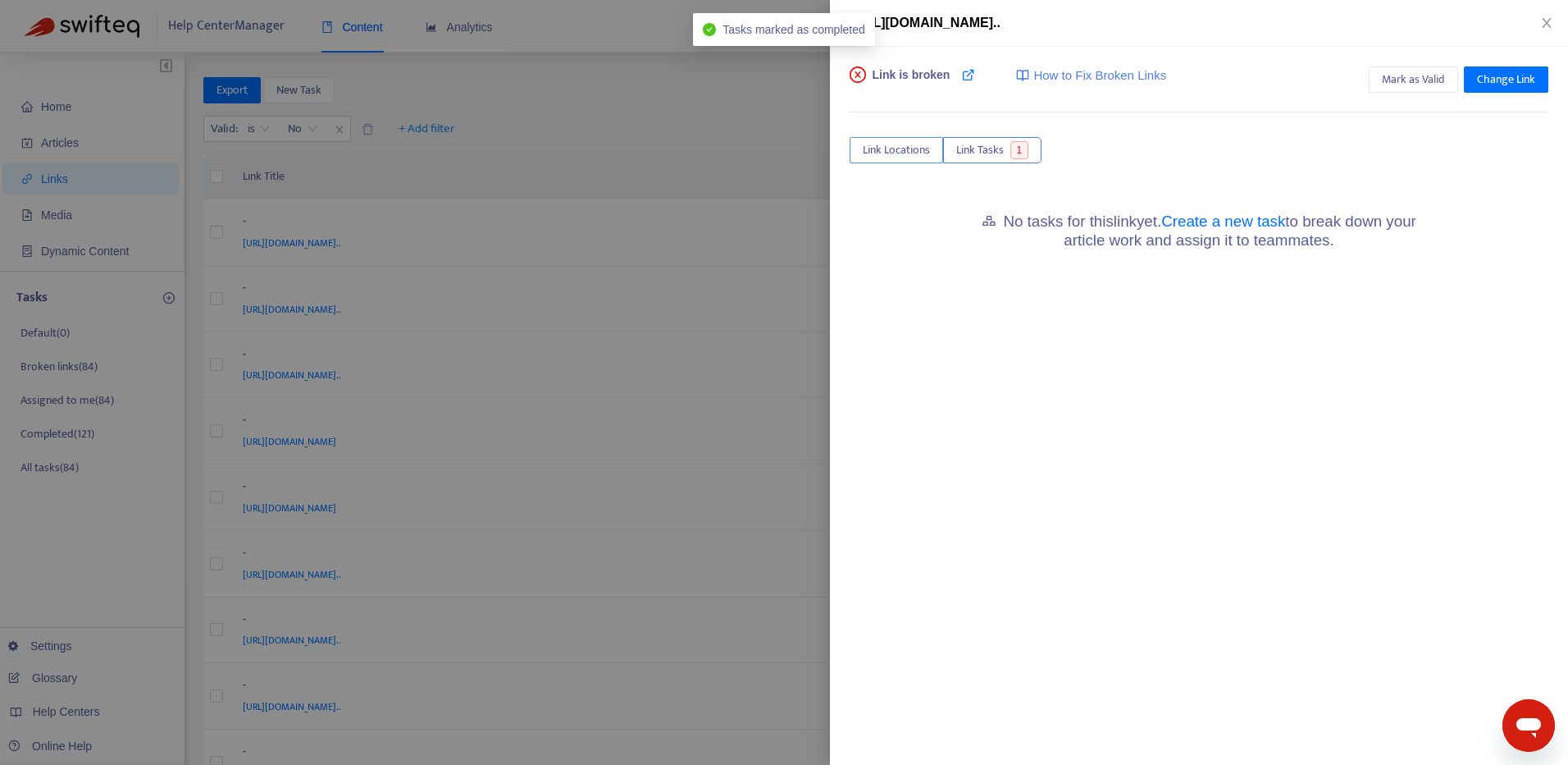
click at [915, 148] on span "Link Locations" at bounding box center [897, 150] width 67 height 18
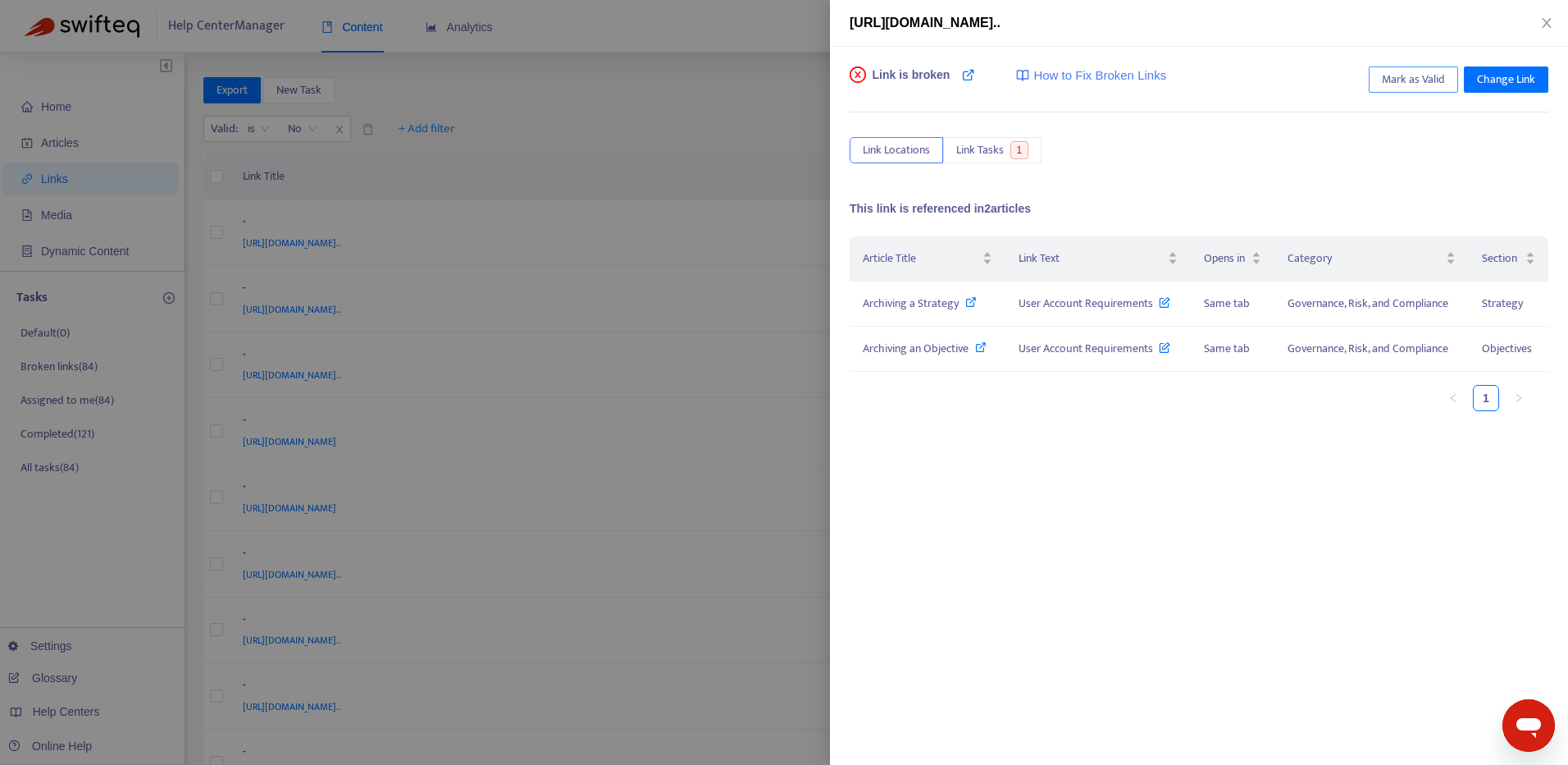
click at [1395, 77] on span "Mark as Valid" at bounding box center [1413, 79] width 64 height 18
click at [1542, 12] on div "[URL][DOMAIN_NAME].." at bounding box center [1199, 23] width 738 height 47
click at [1544, 17] on icon "close" at bounding box center [1547, 23] width 13 height 13
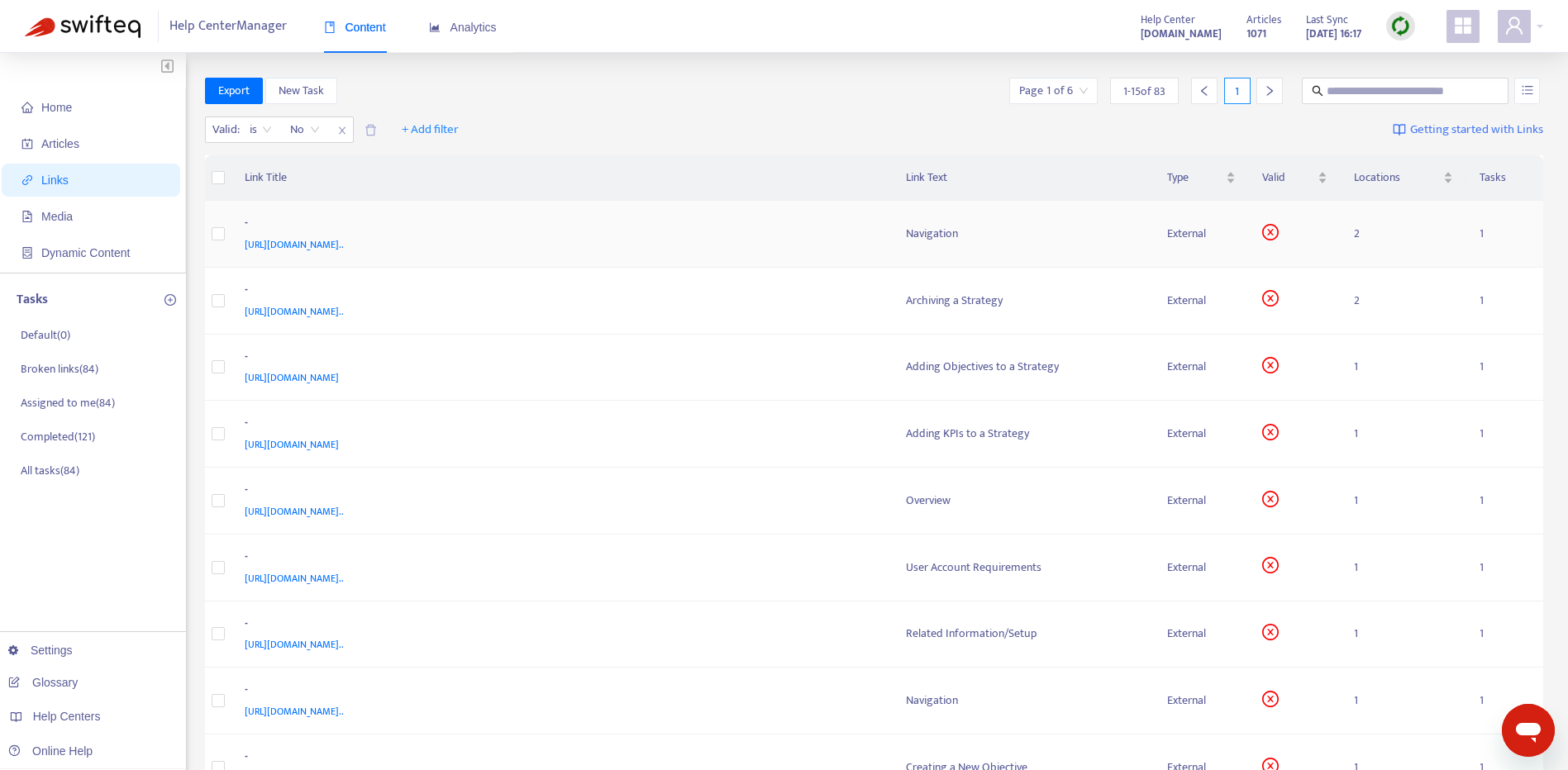
click at [835, 244] on div "[URL][DOMAIN_NAME].." at bounding box center [559, 244] width 629 height 18
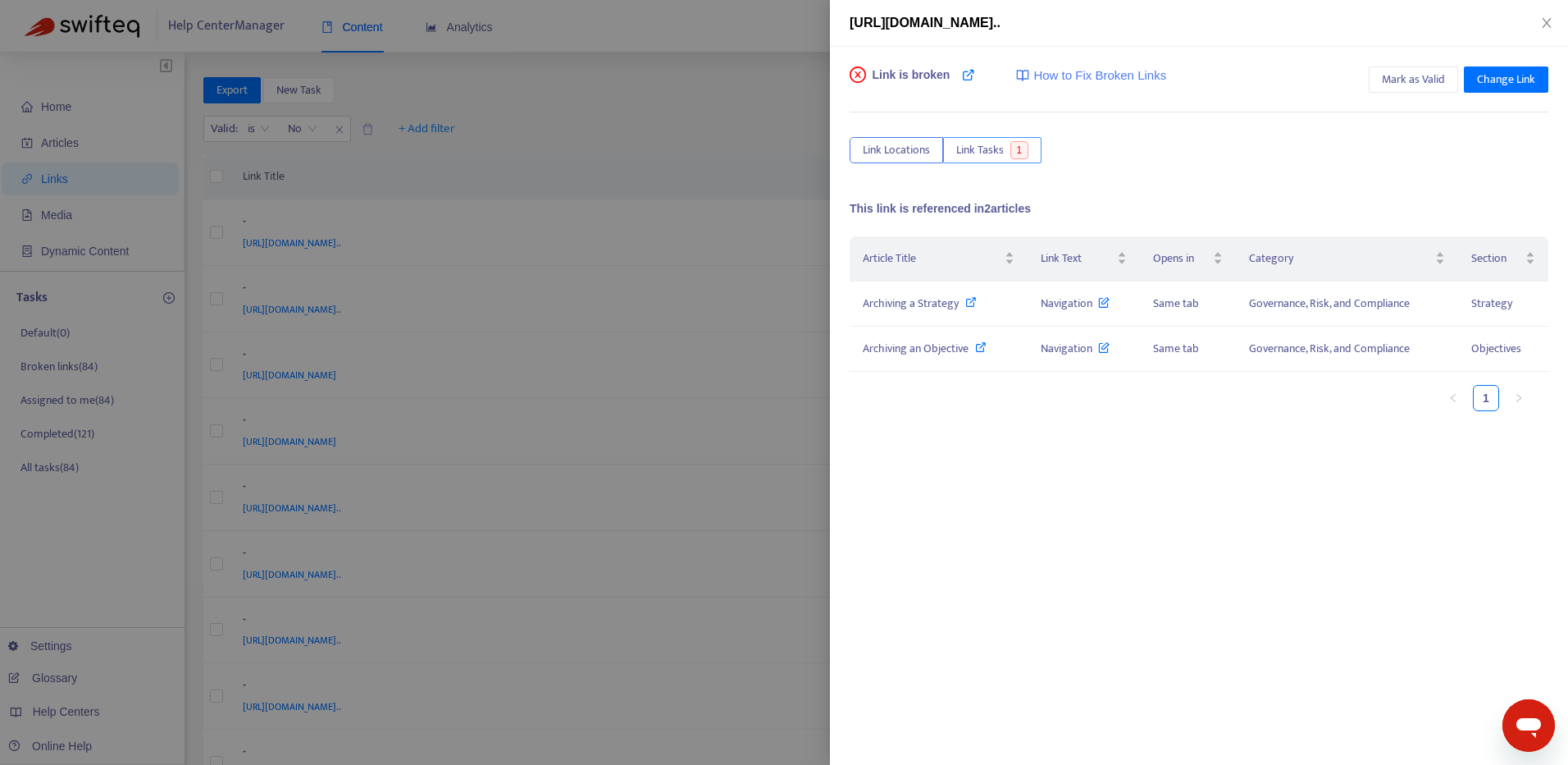
click at [978, 154] on span "Link Tasks" at bounding box center [980, 150] width 47 height 18
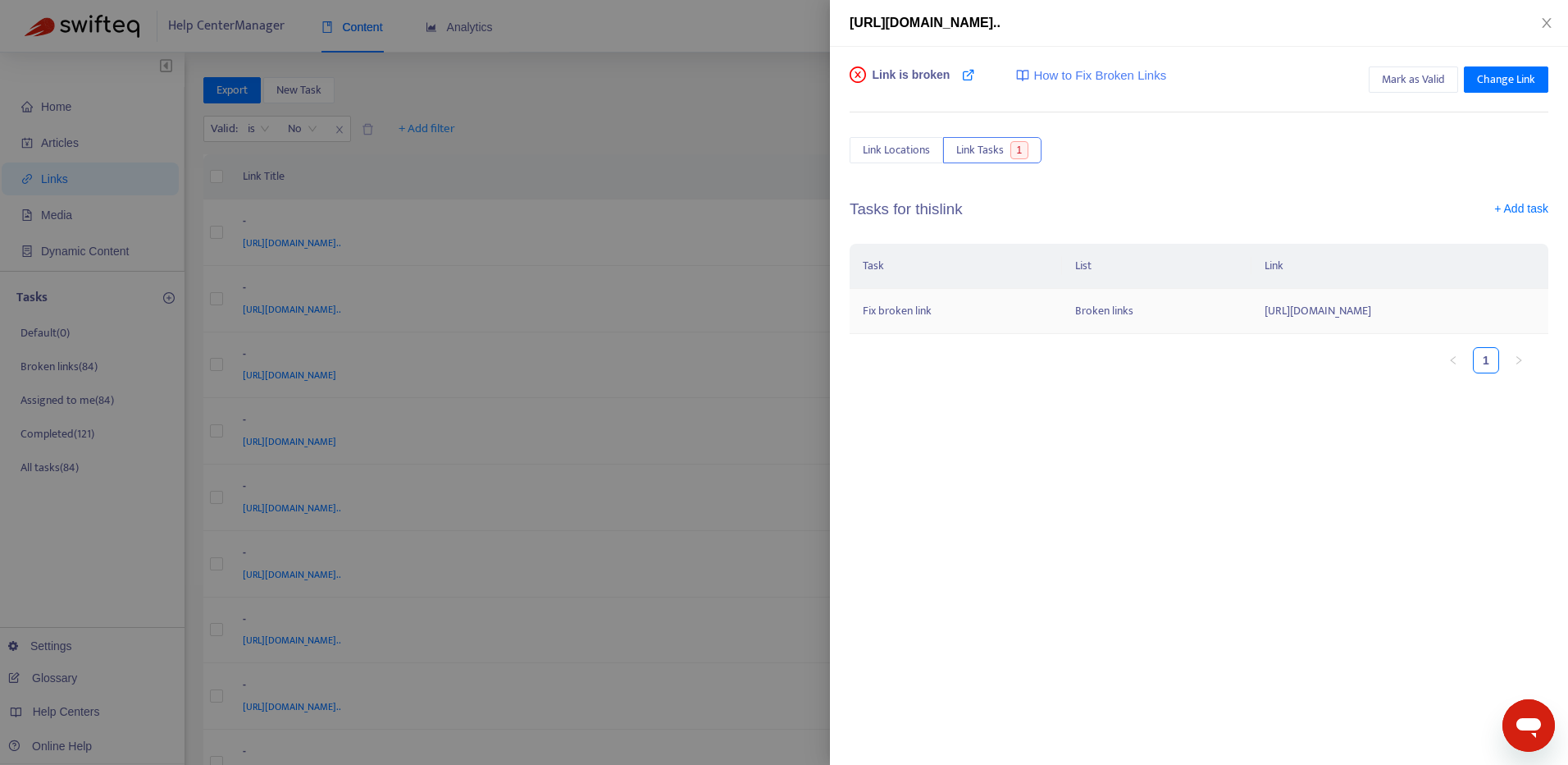
click at [907, 335] on td "Fix broken link" at bounding box center [956, 312] width 213 height 46
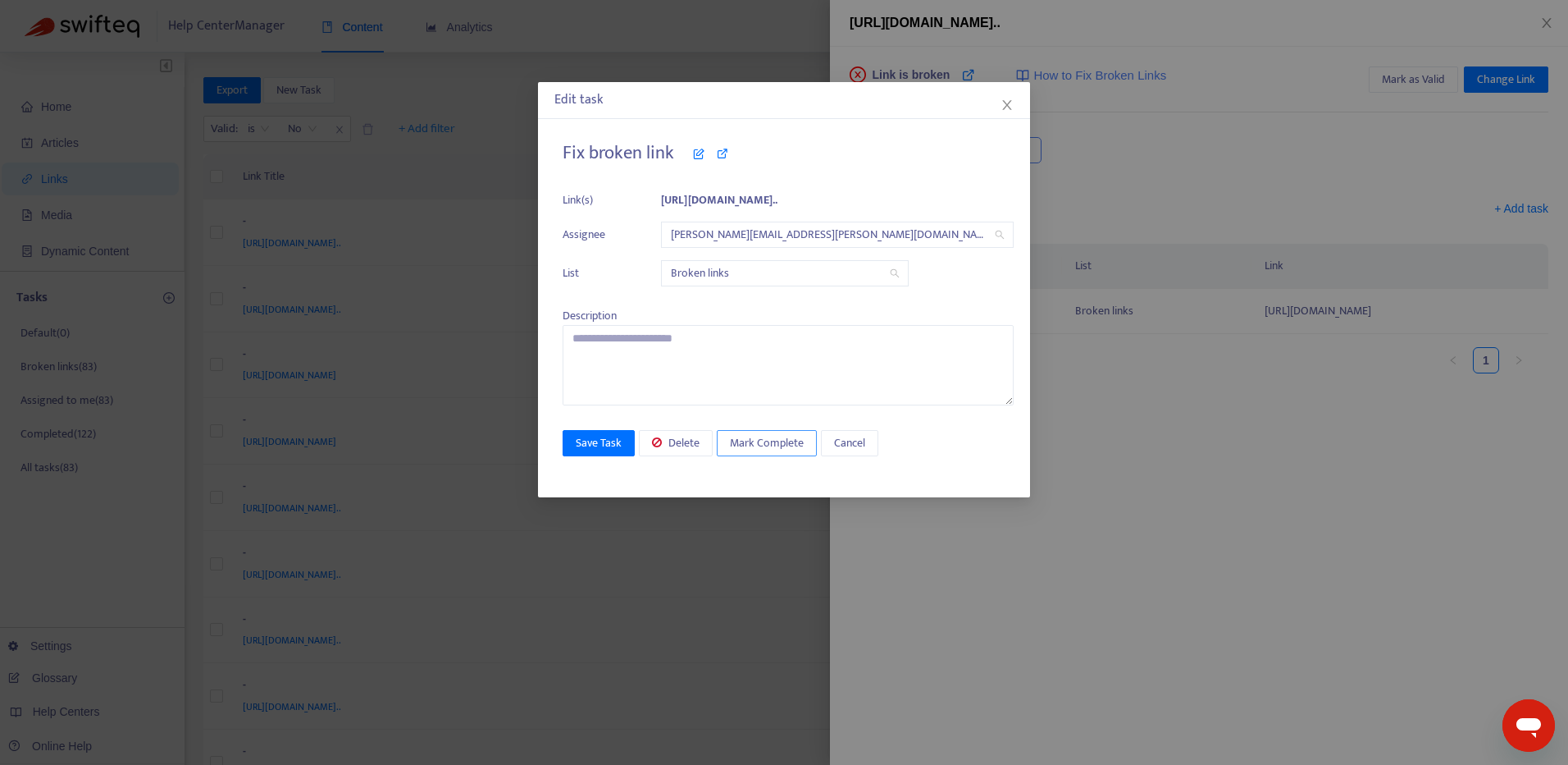
click at [788, 443] on span "Mark Complete" at bounding box center [767, 443] width 74 height 18
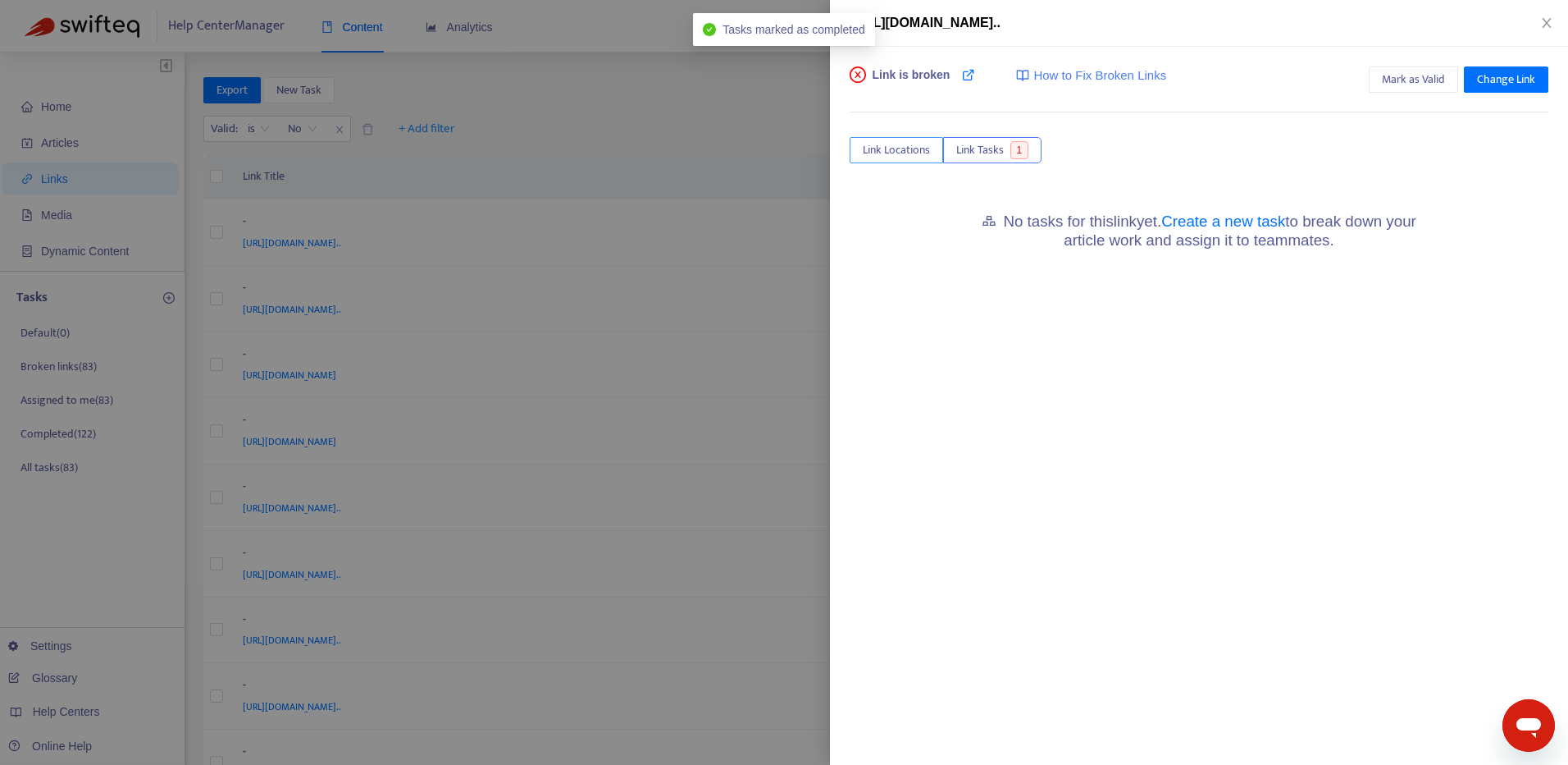
click at [916, 156] on span "Link Locations" at bounding box center [897, 150] width 67 height 18
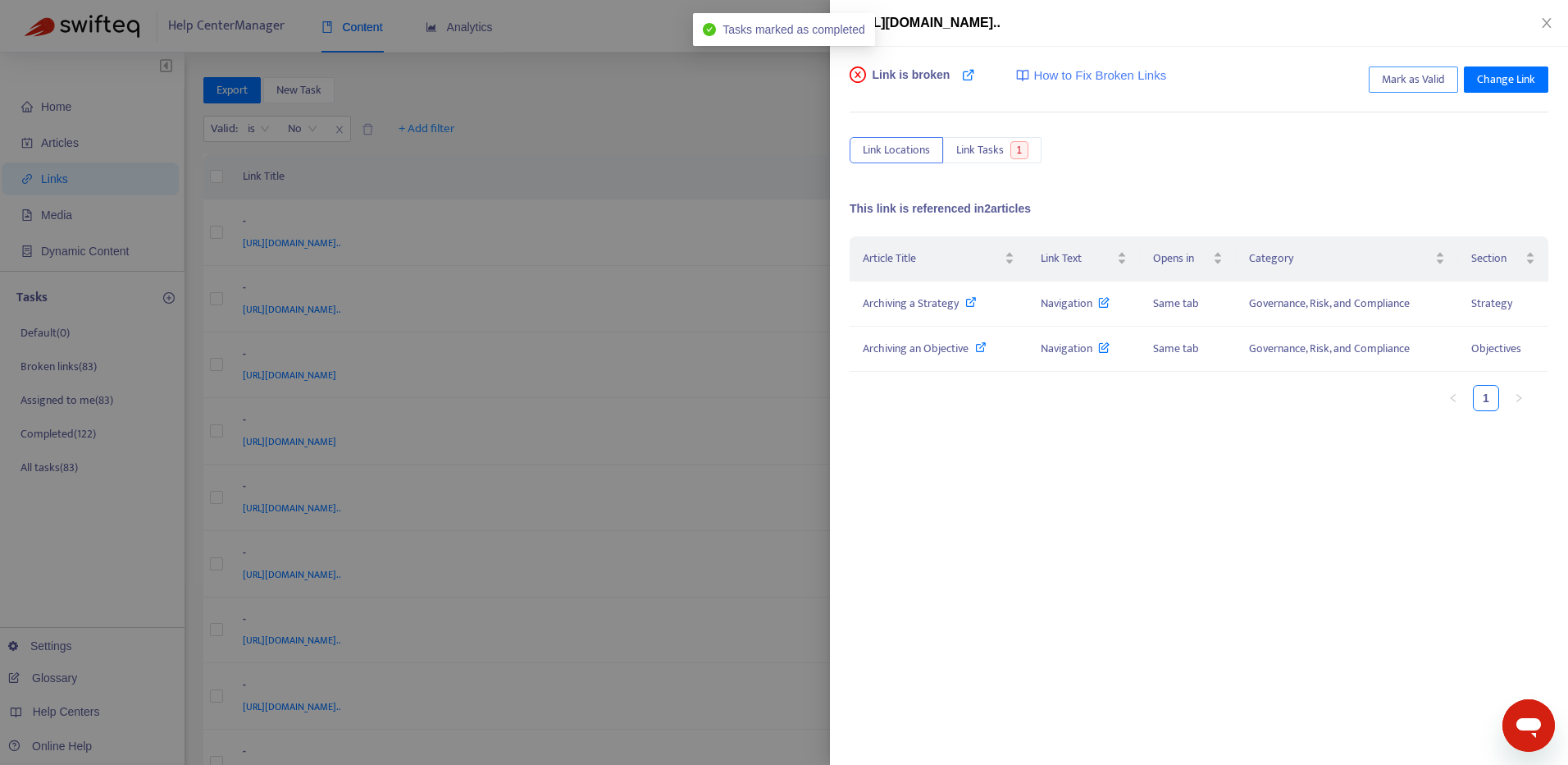
click at [1431, 73] on span "Mark as Valid" at bounding box center [1413, 79] width 64 height 18
click at [1551, 23] on icon "close" at bounding box center [1547, 23] width 13 height 13
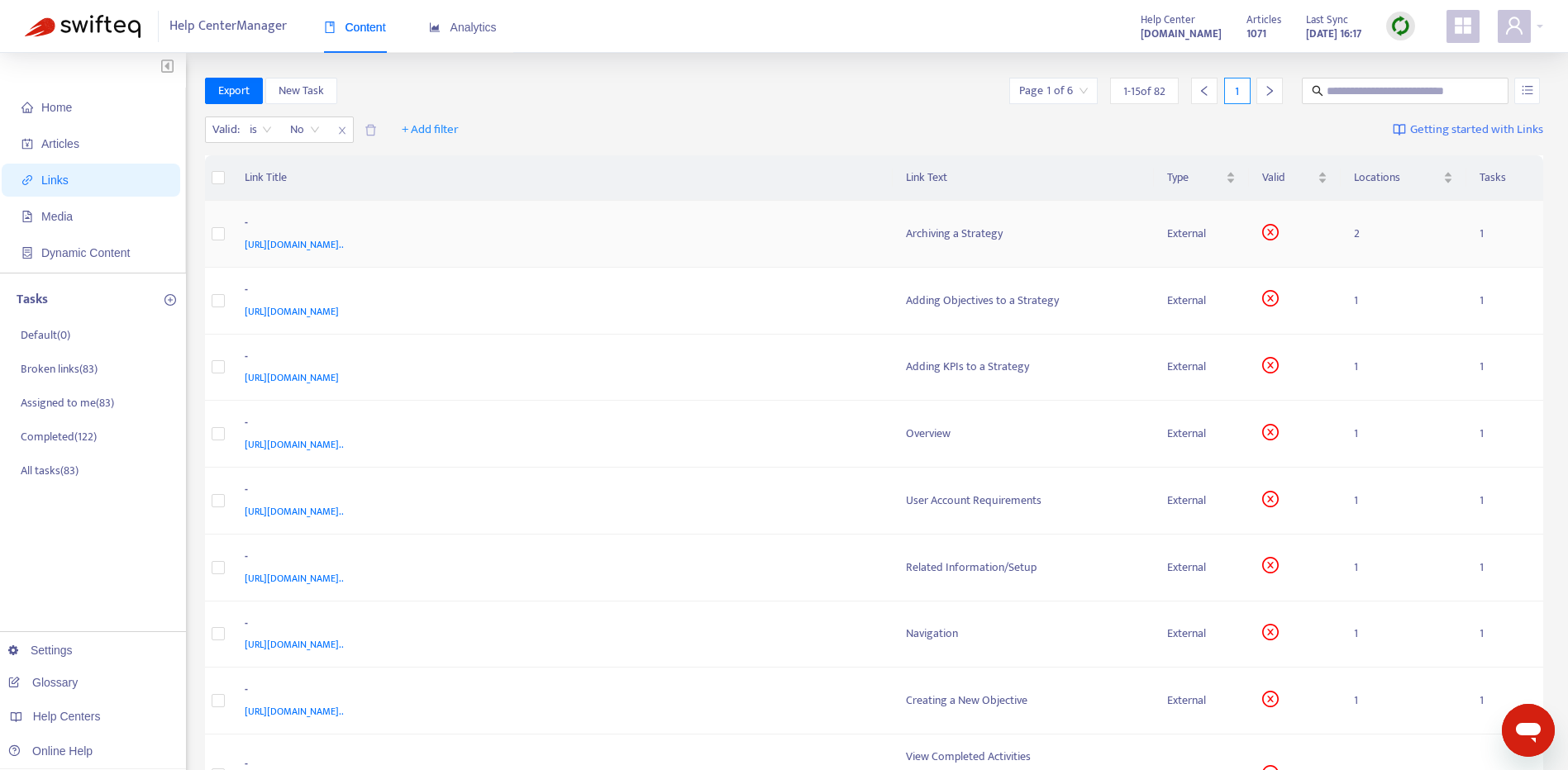
click at [1071, 228] on div "Archiving a Strategy" at bounding box center [1023, 233] width 234 height 18
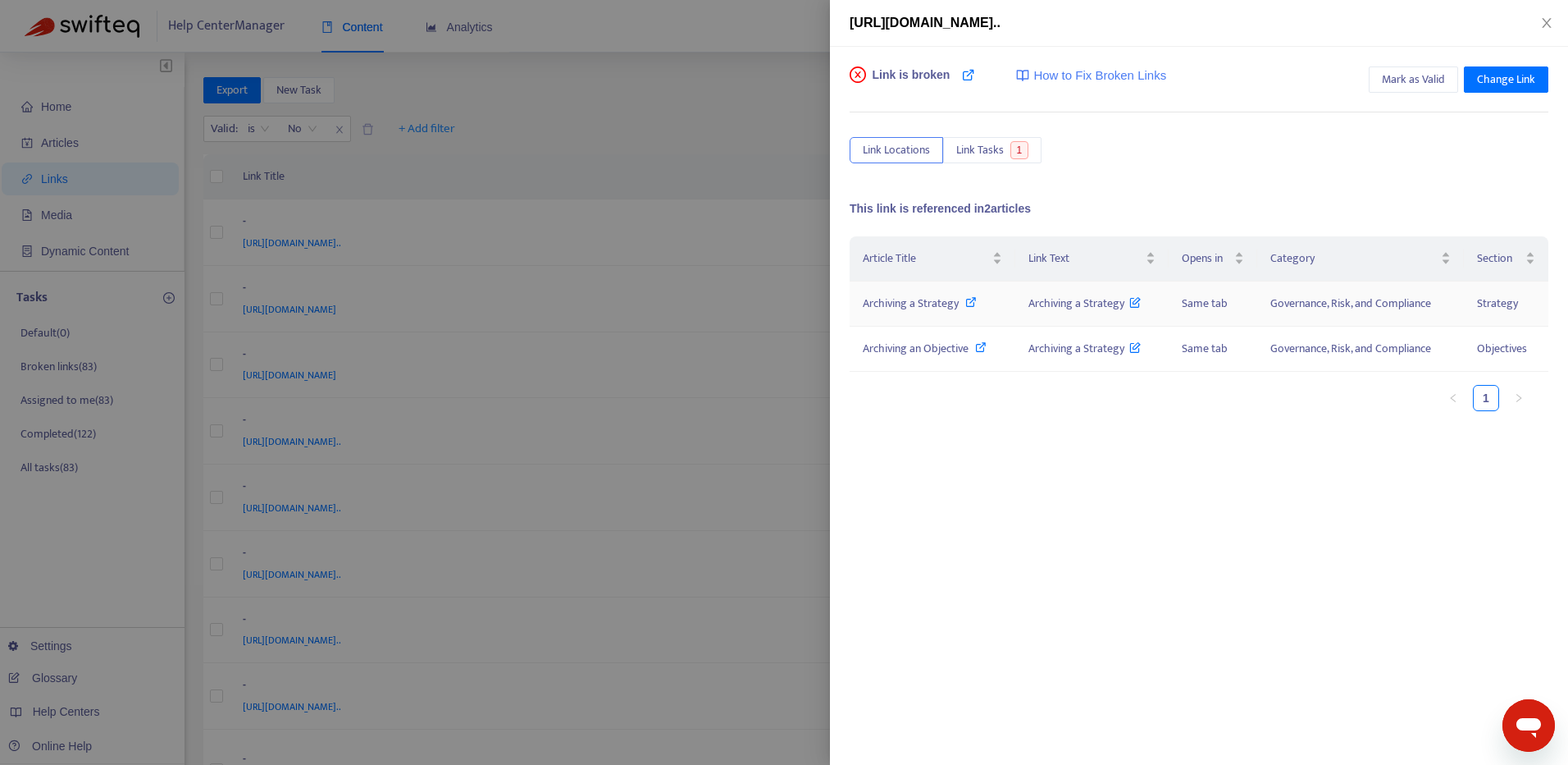
click at [970, 305] on icon at bounding box center [972, 302] width 11 height 11
click at [979, 342] on icon at bounding box center [981, 347] width 11 height 11
click at [996, 151] on span "Link Tasks" at bounding box center [980, 150] width 47 height 18
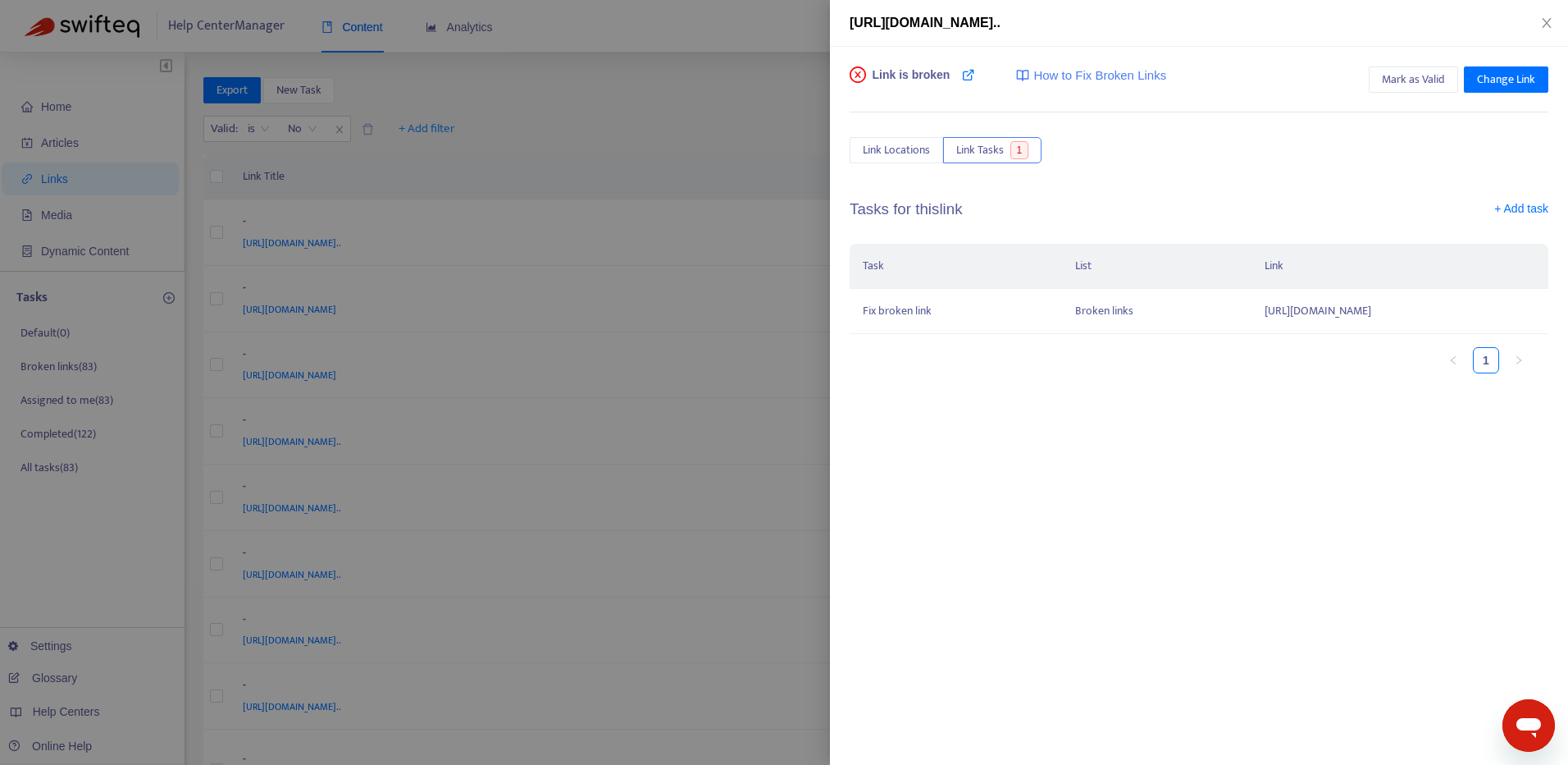
click at [897, 354] on div "Task List Link Fix broken link Broken links [URL][DOMAIN_NAME] 1" at bounding box center [1200, 309] width 699 height 129
click at [915, 335] on td "Fix broken link" at bounding box center [956, 312] width 213 height 46
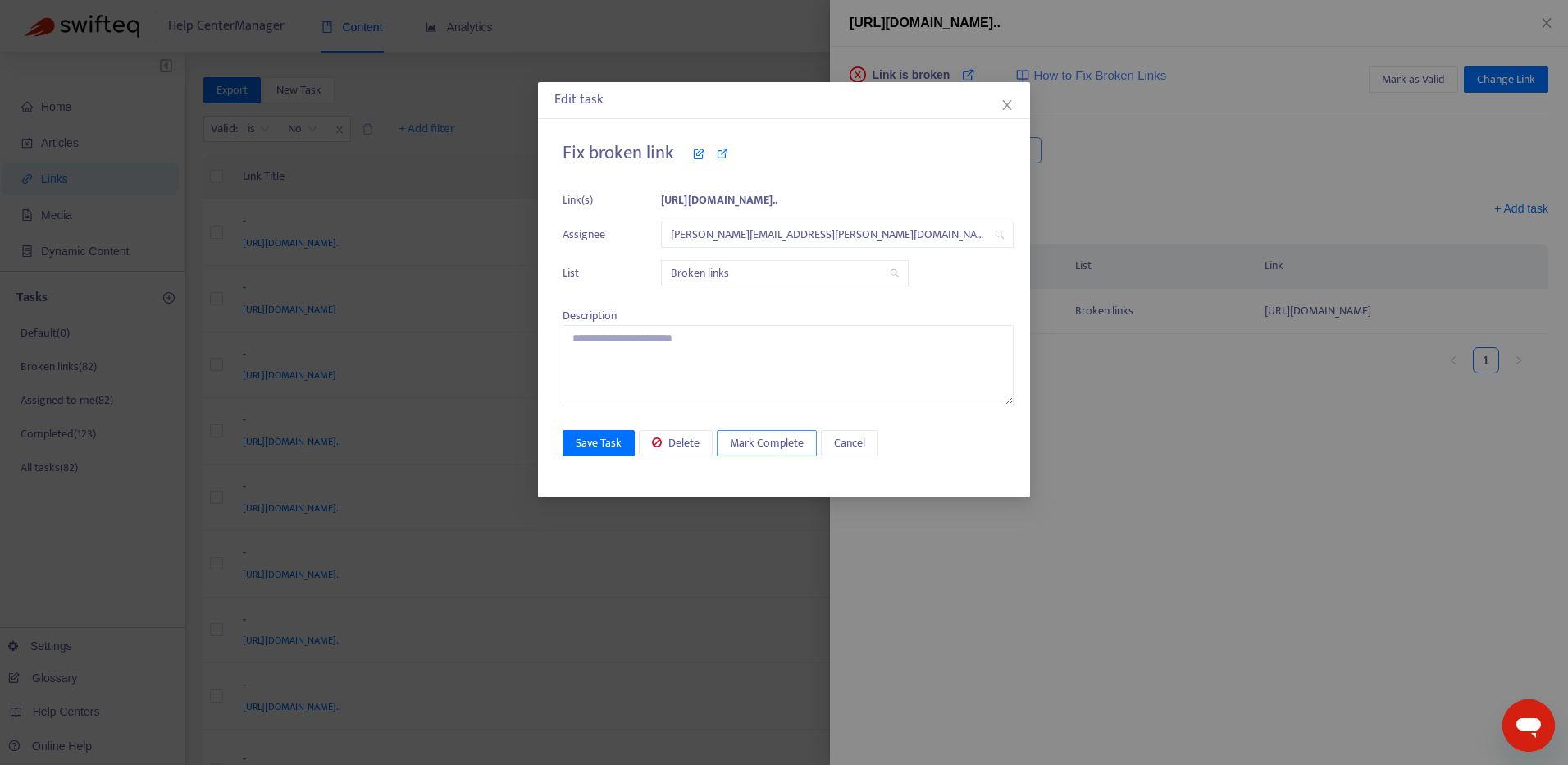
click at [790, 441] on span "Mark Complete" at bounding box center [767, 443] width 74 height 18
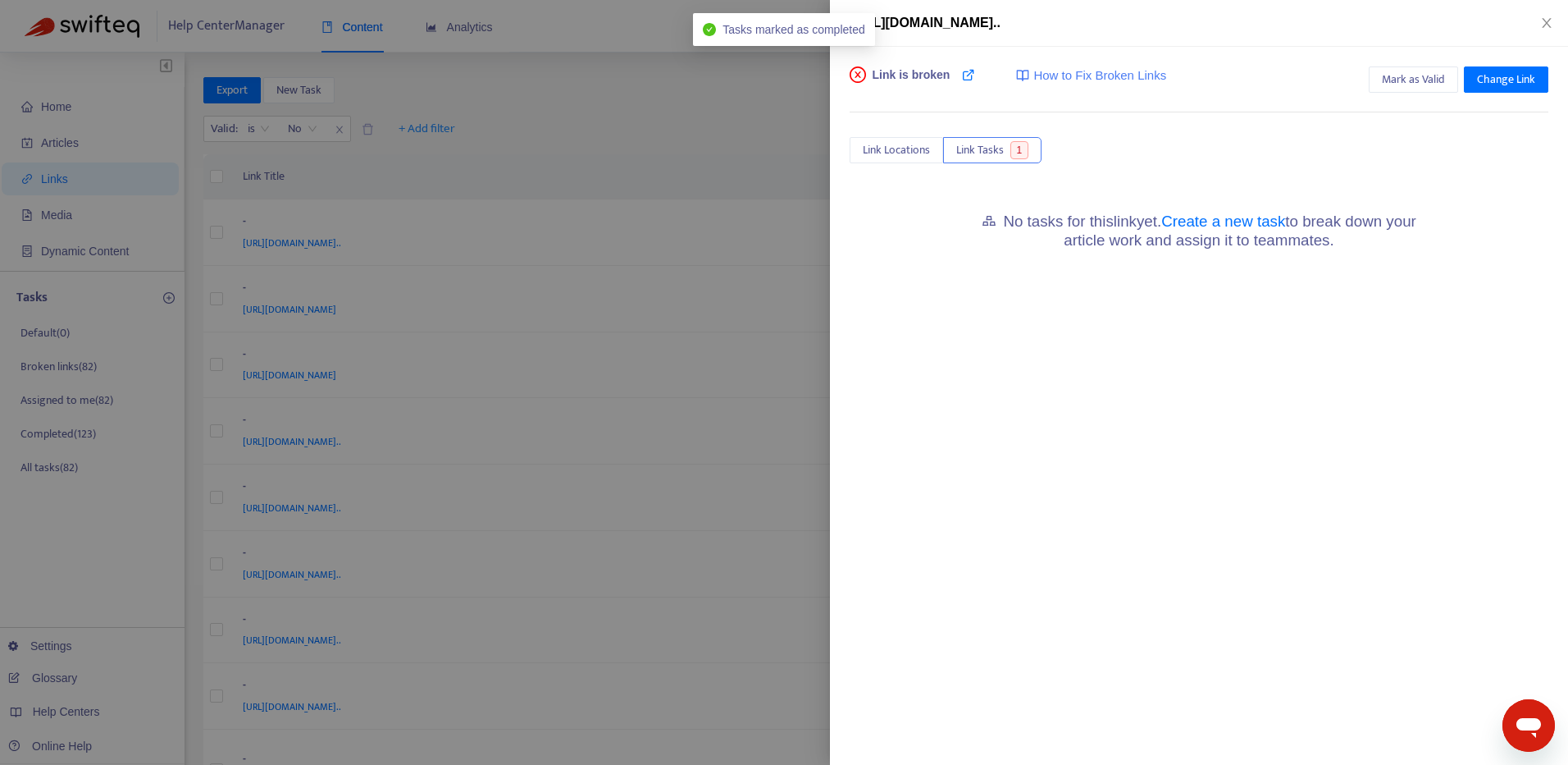
click at [874, 136] on div "Link is broken How to Fix Broken Links Mark as Valid Change Link Link Locations…" at bounding box center [1200, 162] width 699 height 190
click at [874, 145] on span "Link Locations" at bounding box center [897, 150] width 67 height 18
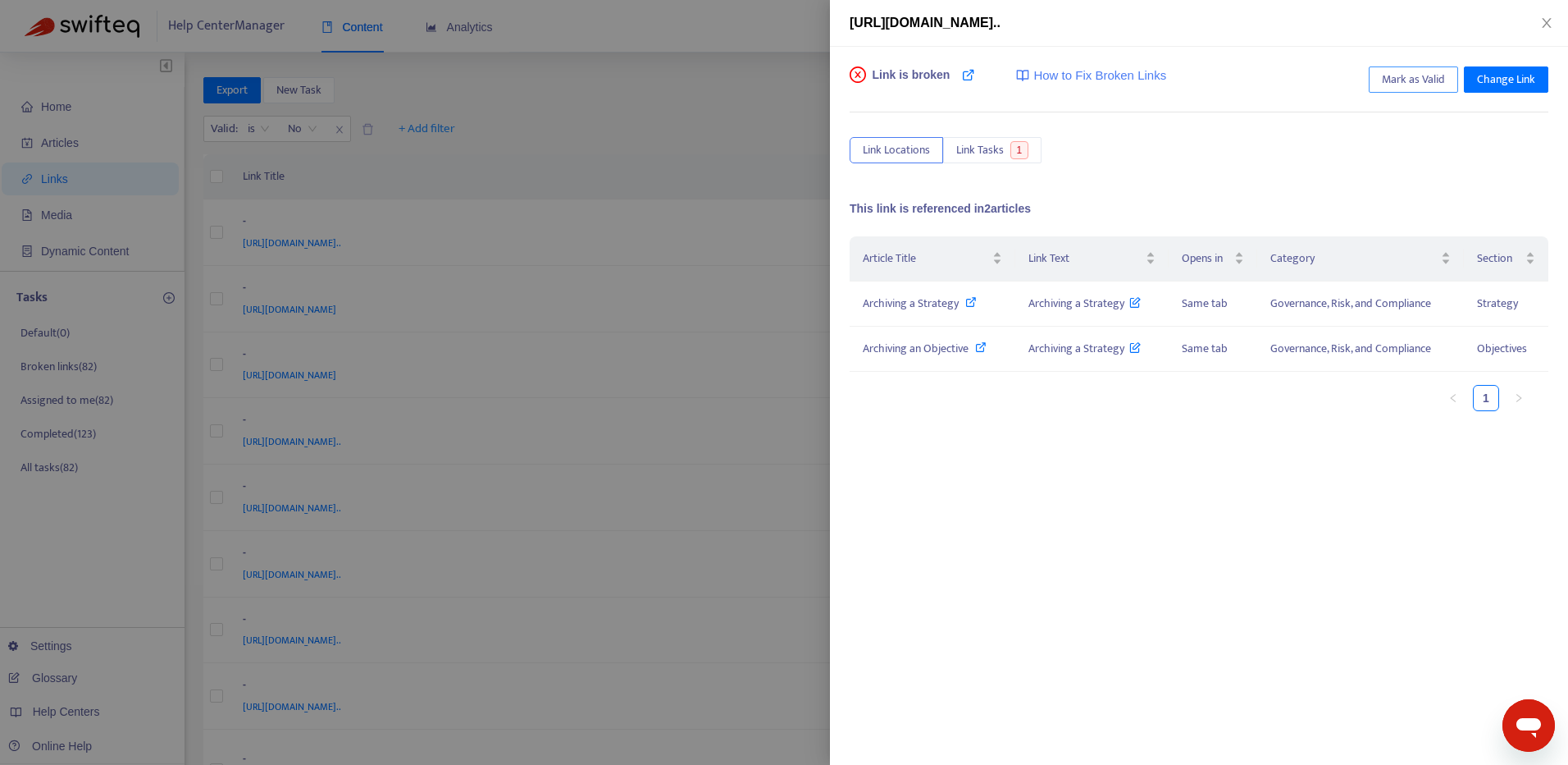
click at [1403, 81] on span "Mark as Valid" at bounding box center [1413, 79] width 64 height 18
click at [1548, 21] on icon "close" at bounding box center [1547, 23] width 9 height 10
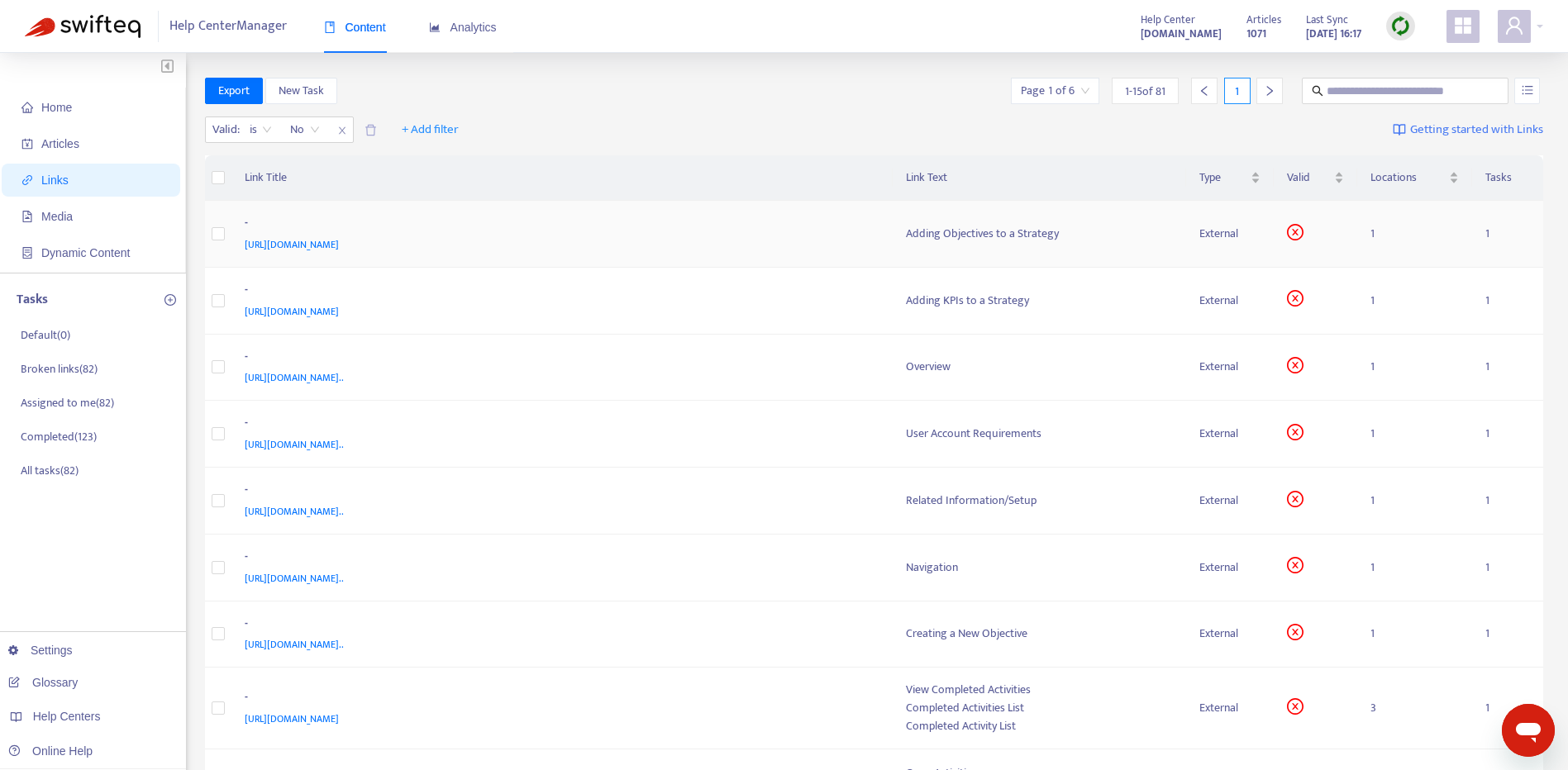
click at [339, 242] on span "[URL][DOMAIN_NAME]" at bounding box center [292, 244] width 94 height 16
click at [743, 246] on div "[URL][DOMAIN_NAME]" at bounding box center [559, 244] width 629 height 18
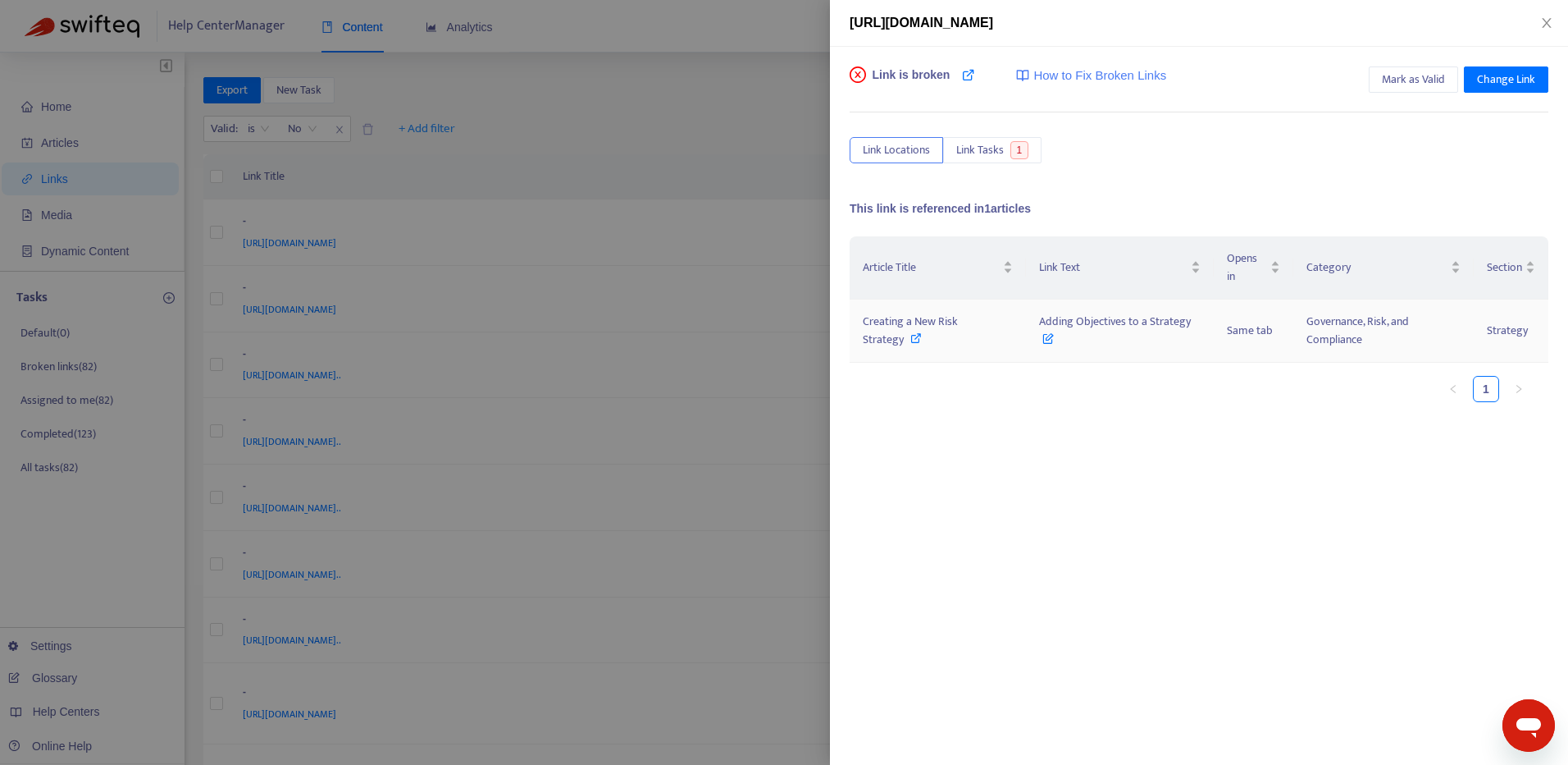
click at [914, 338] on icon at bounding box center [916, 338] width 11 height 11
click at [1508, 85] on span "Change Link" at bounding box center [1506, 79] width 58 height 18
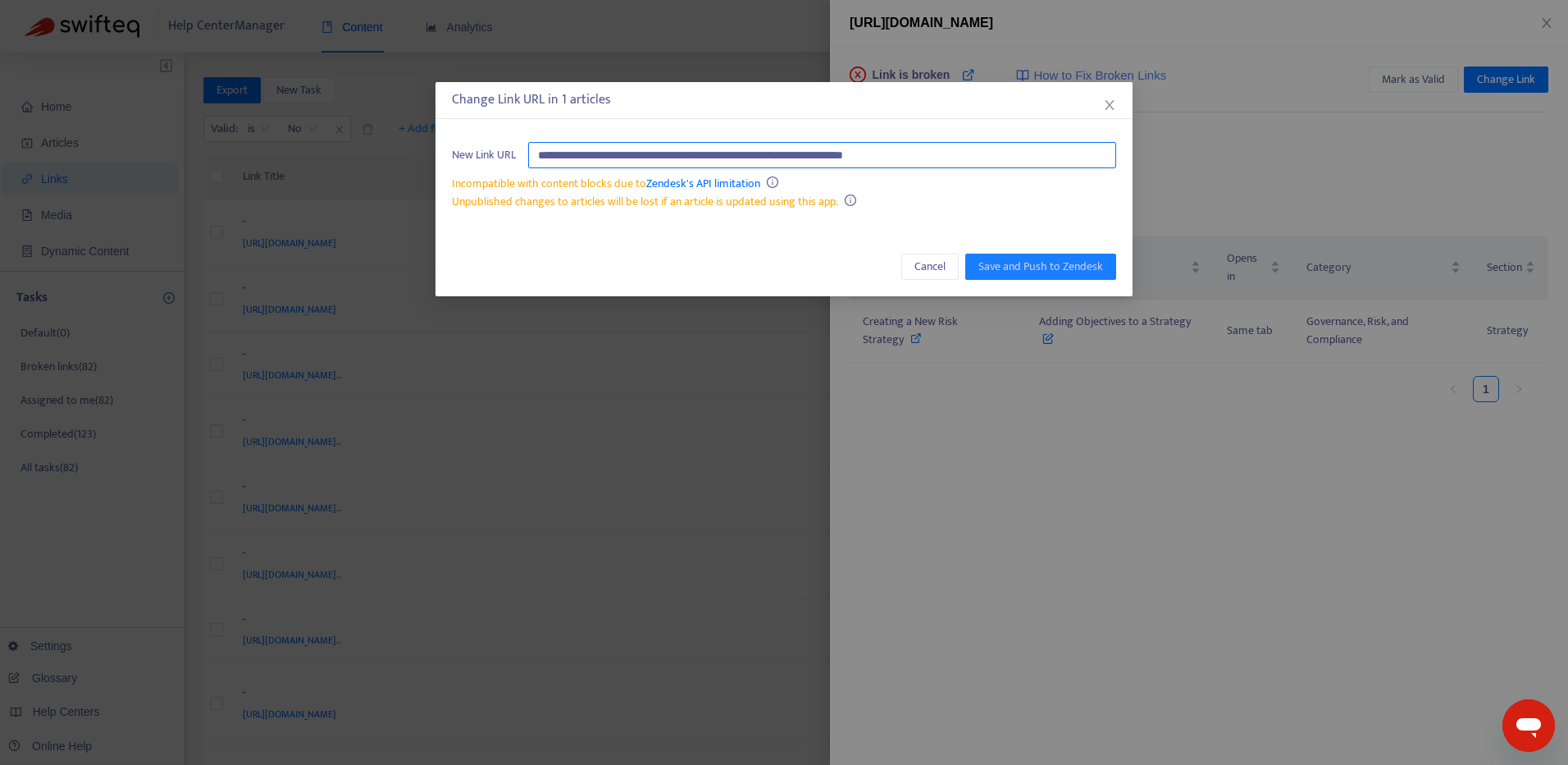
click at [992, 150] on input "**********" at bounding box center [822, 155] width 588 height 27
paste input "**********"
type input "**********"
click at [1039, 263] on span "Save and Push to Zendesk" at bounding box center [1040, 266] width 124 height 18
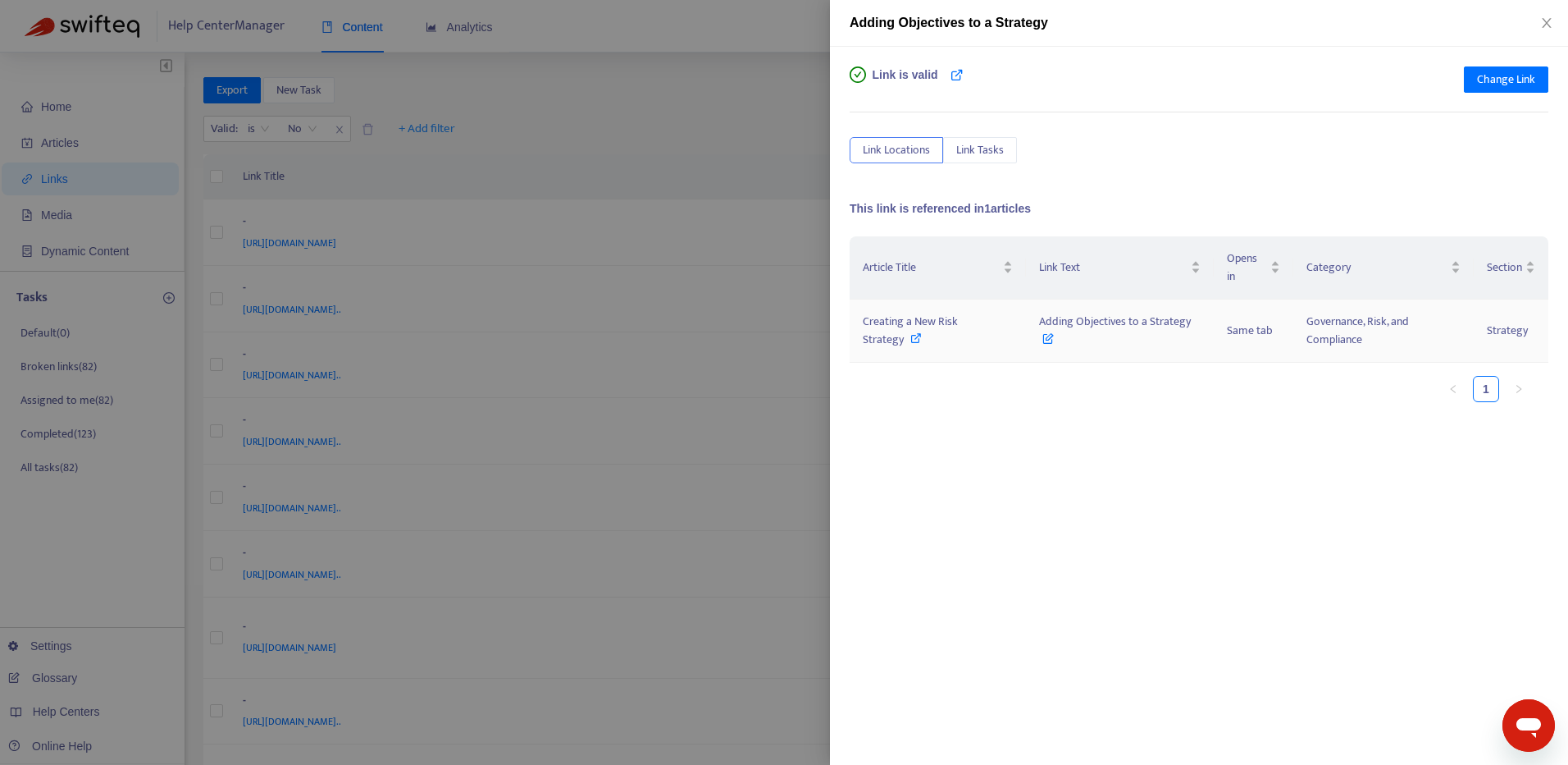
click at [918, 335] on icon at bounding box center [916, 338] width 11 height 11
click at [1541, 24] on icon "close" at bounding box center [1547, 23] width 13 height 13
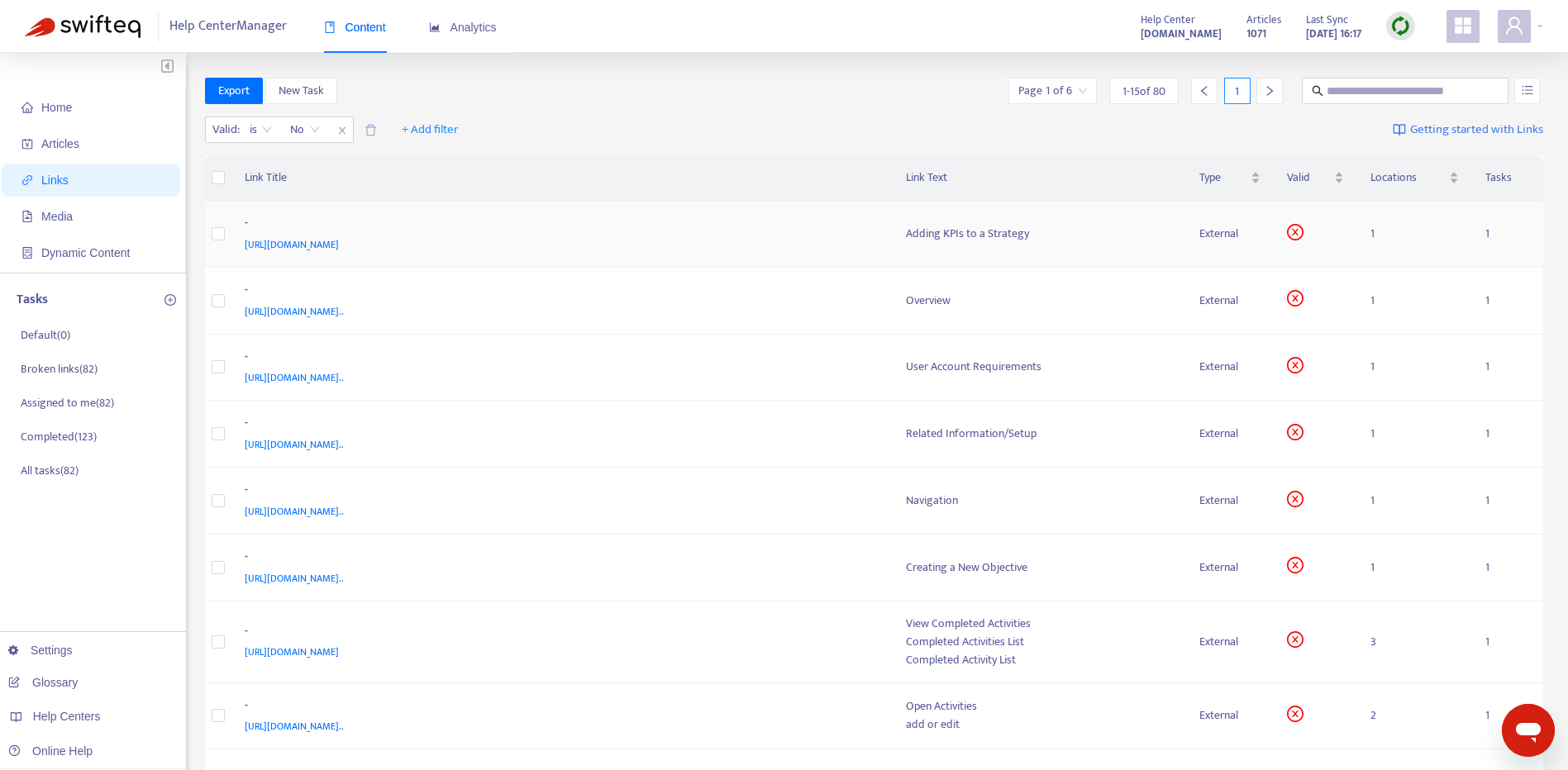
click at [739, 243] on div "[URL][DOMAIN_NAME]" at bounding box center [559, 244] width 629 height 18
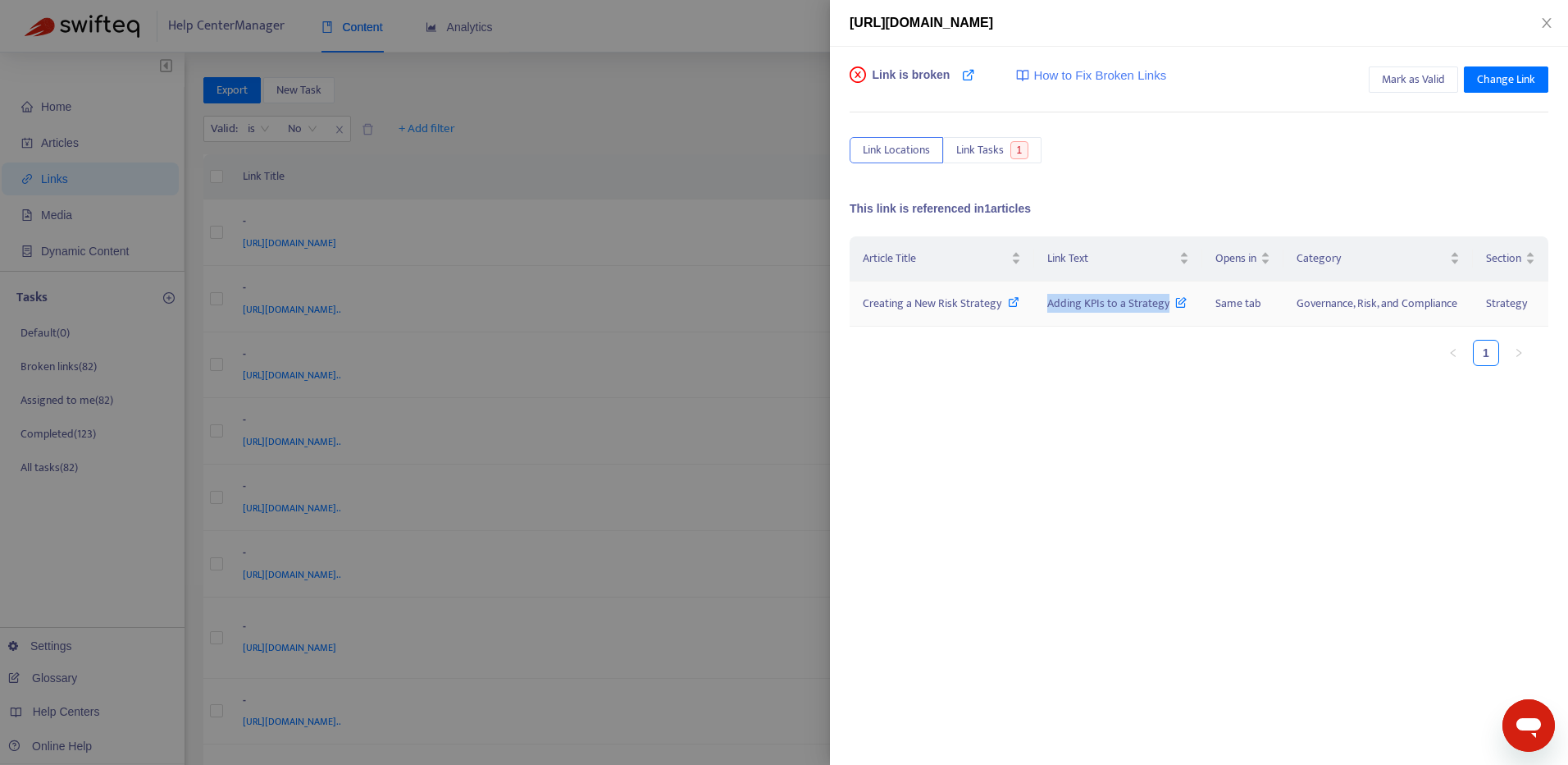
drag, startPoint x: 1046, startPoint y: 300, endPoint x: 1171, endPoint y: 302, distance: 125.0
click at [1171, 302] on td "Adding KPIs to a Strategy" at bounding box center [1118, 304] width 167 height 46
drag, startPoint x: 1171, startPoint y: 302, endPoint x: 1130, endPoint y: 310, distance: 41.8
copy span "Adding KPIs to a Strategy"
click at [1019, 303] on icon at bounding box center [1014, 302] width 11 height 11
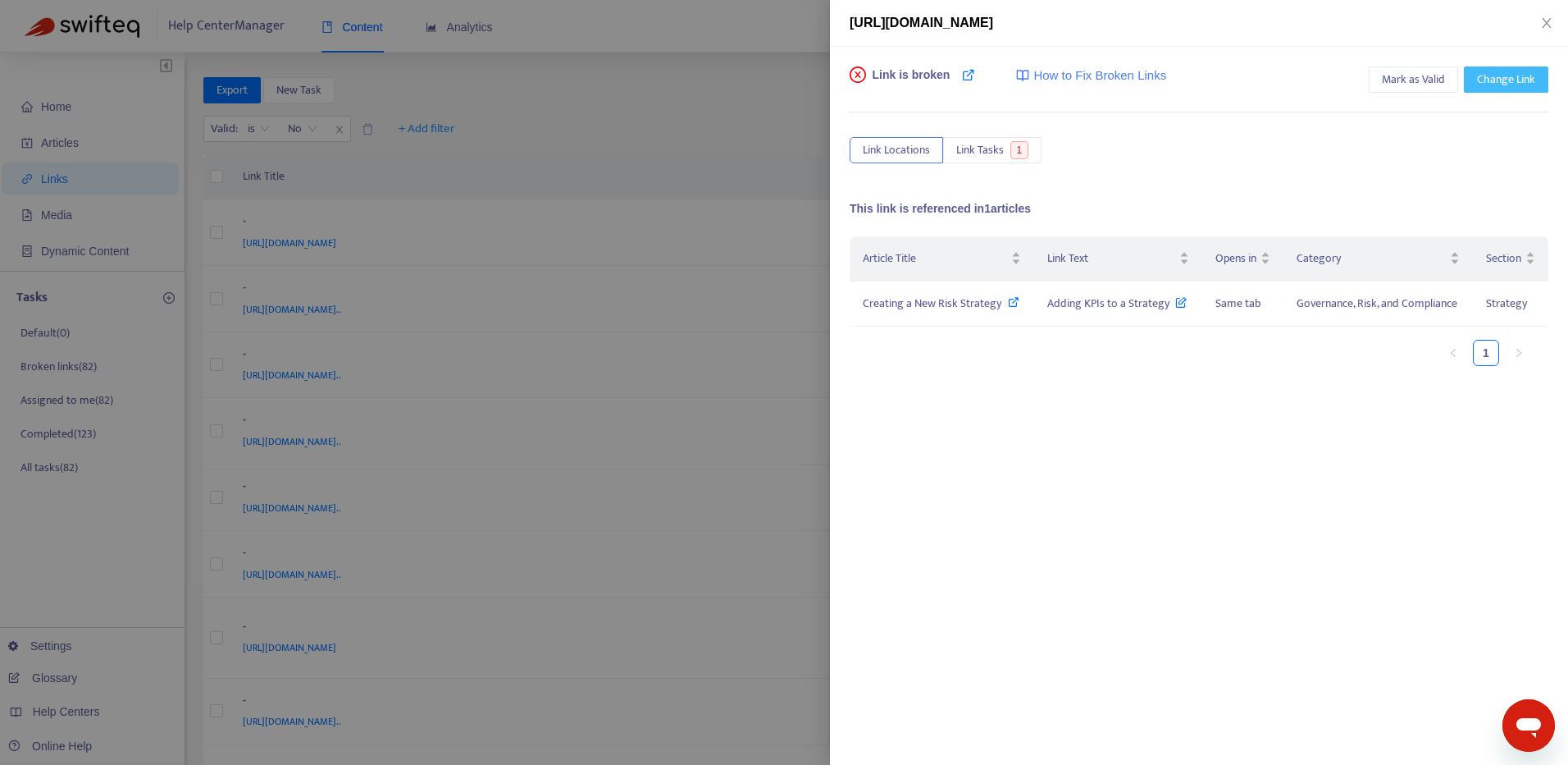
click at [1494, 86] on span "Change Link" at bounding box center [1506, 79] width 58 height 18
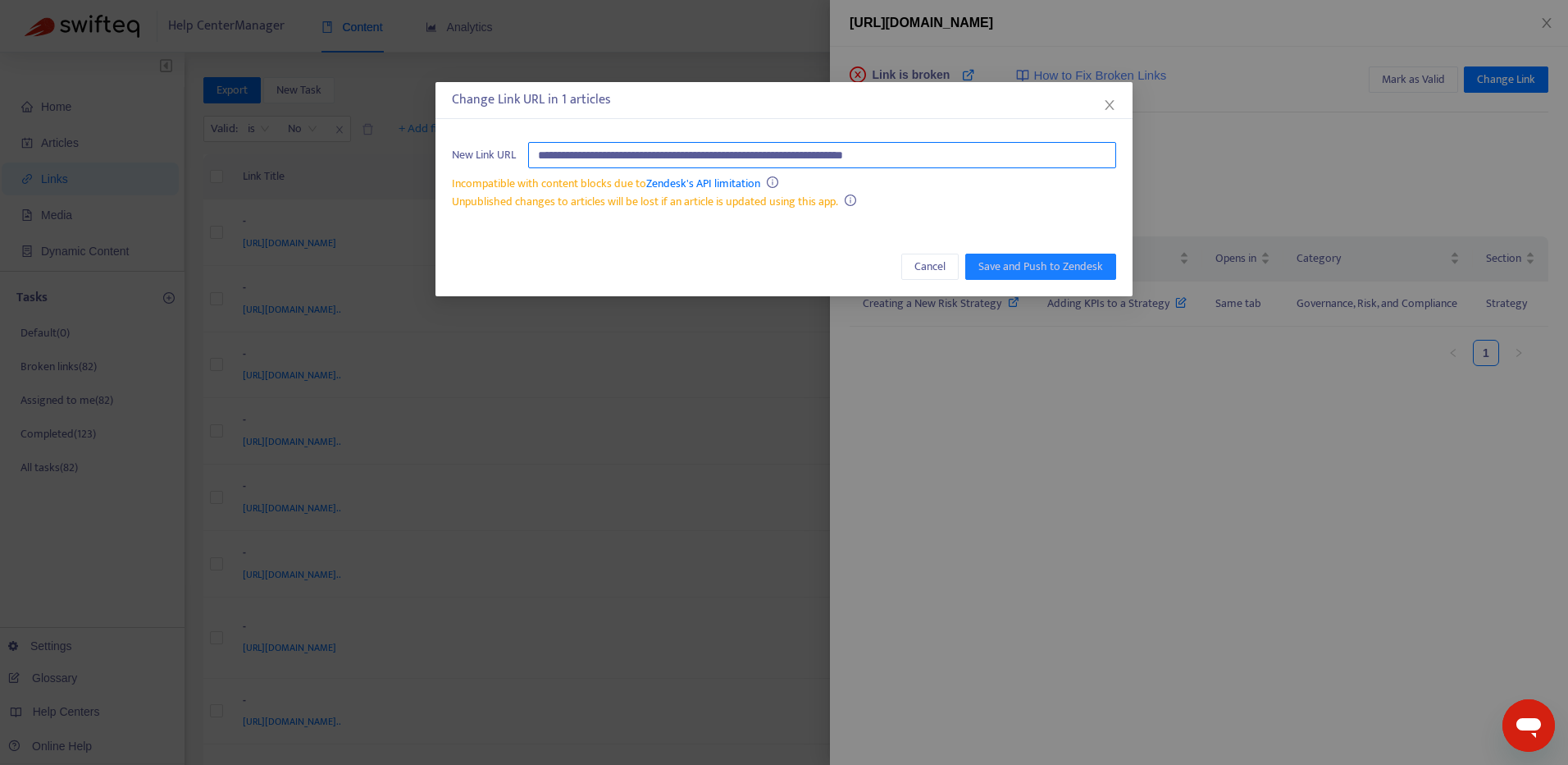
paste input "**********"
type input "**********"
click at [1021, 262] on span "Save and Push to Zendesk" at bounding box center [1040, 266] width 124 height 18
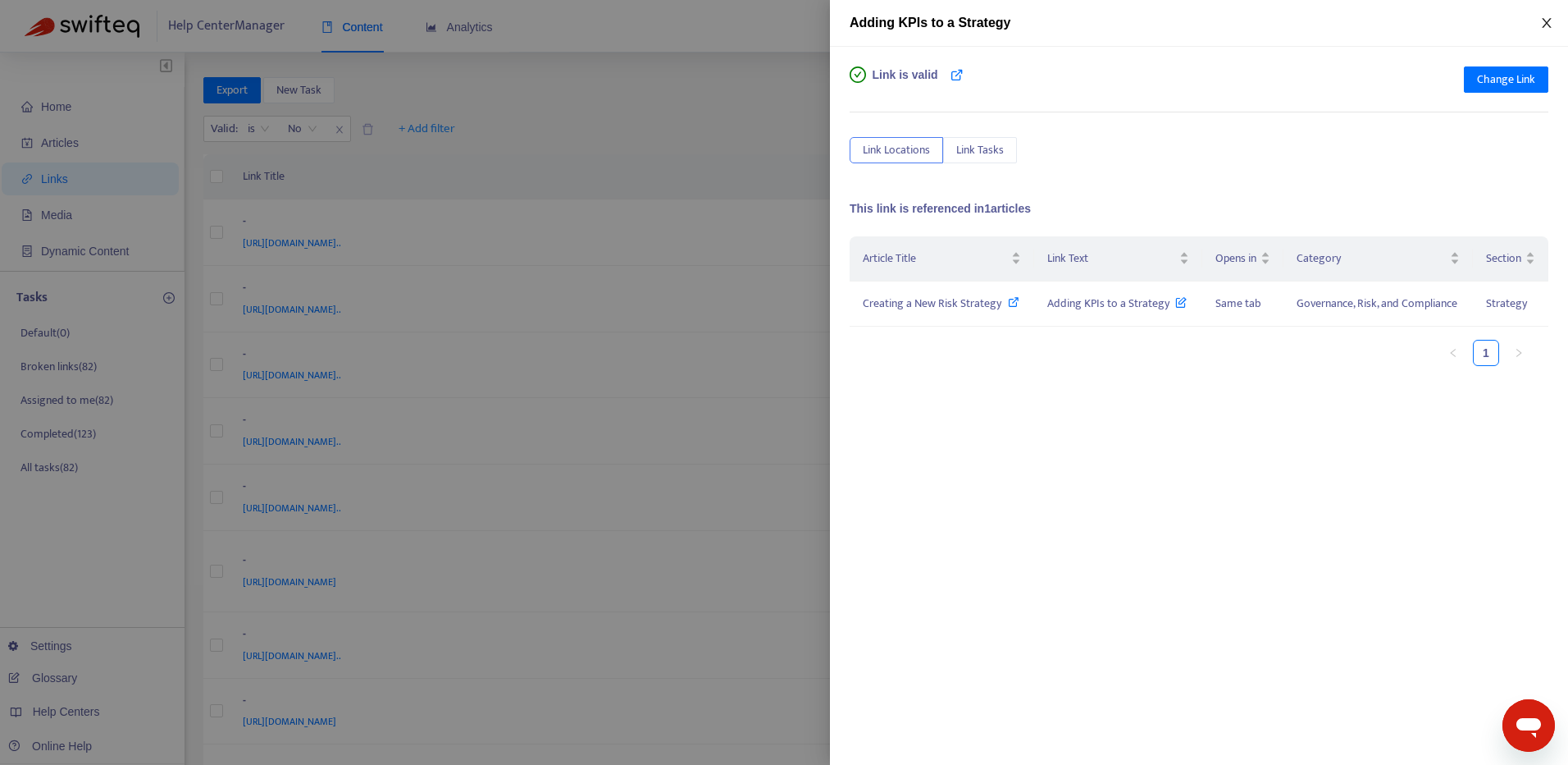
click at [1551, 26] on icon "close" at bounding box center [1547, 23] width 13 height 13
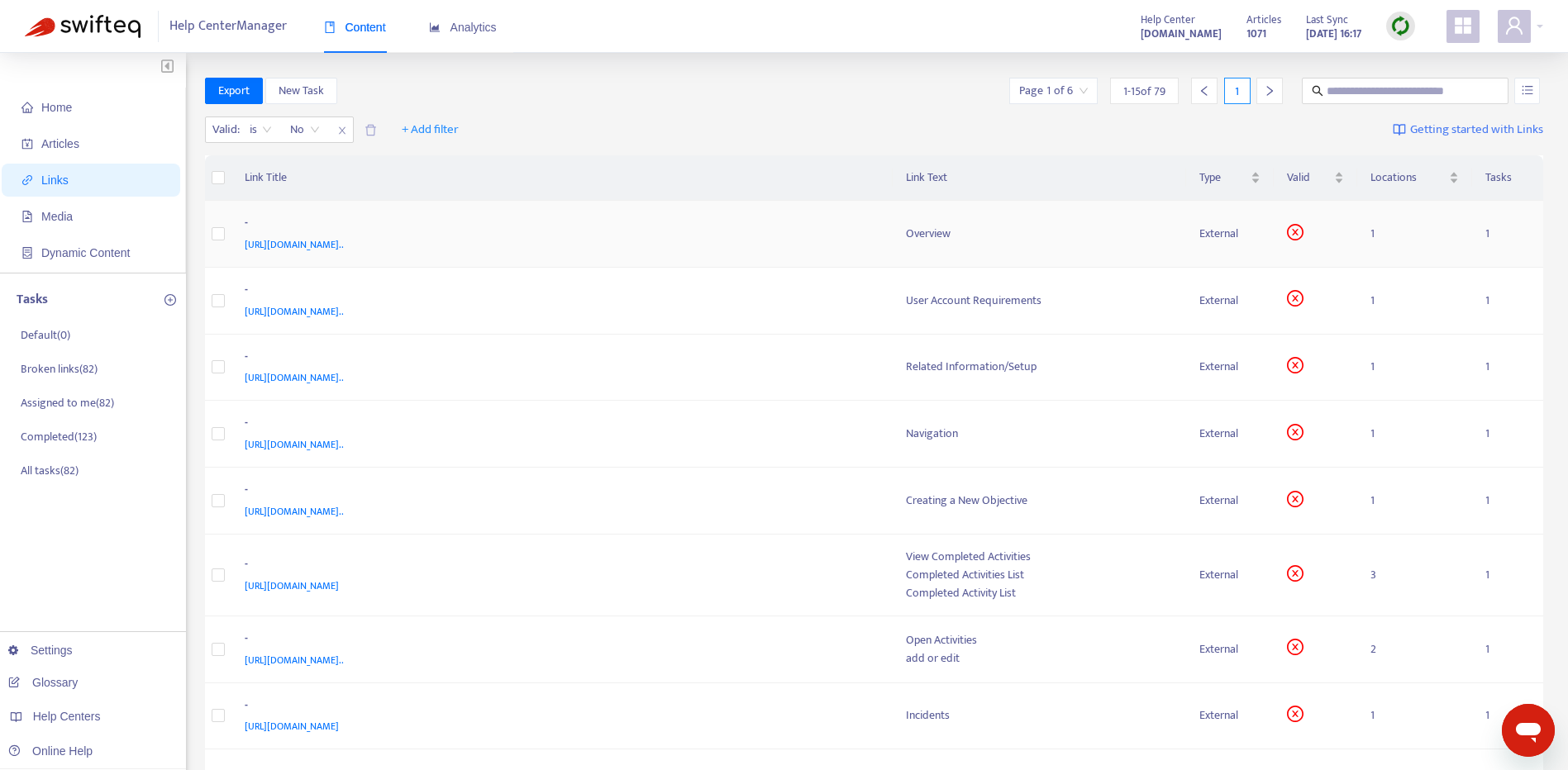
click at [823, 240] on div "[URL][DOMAIN_NAME].." at bounding box center [559, 244] width 629 height 18
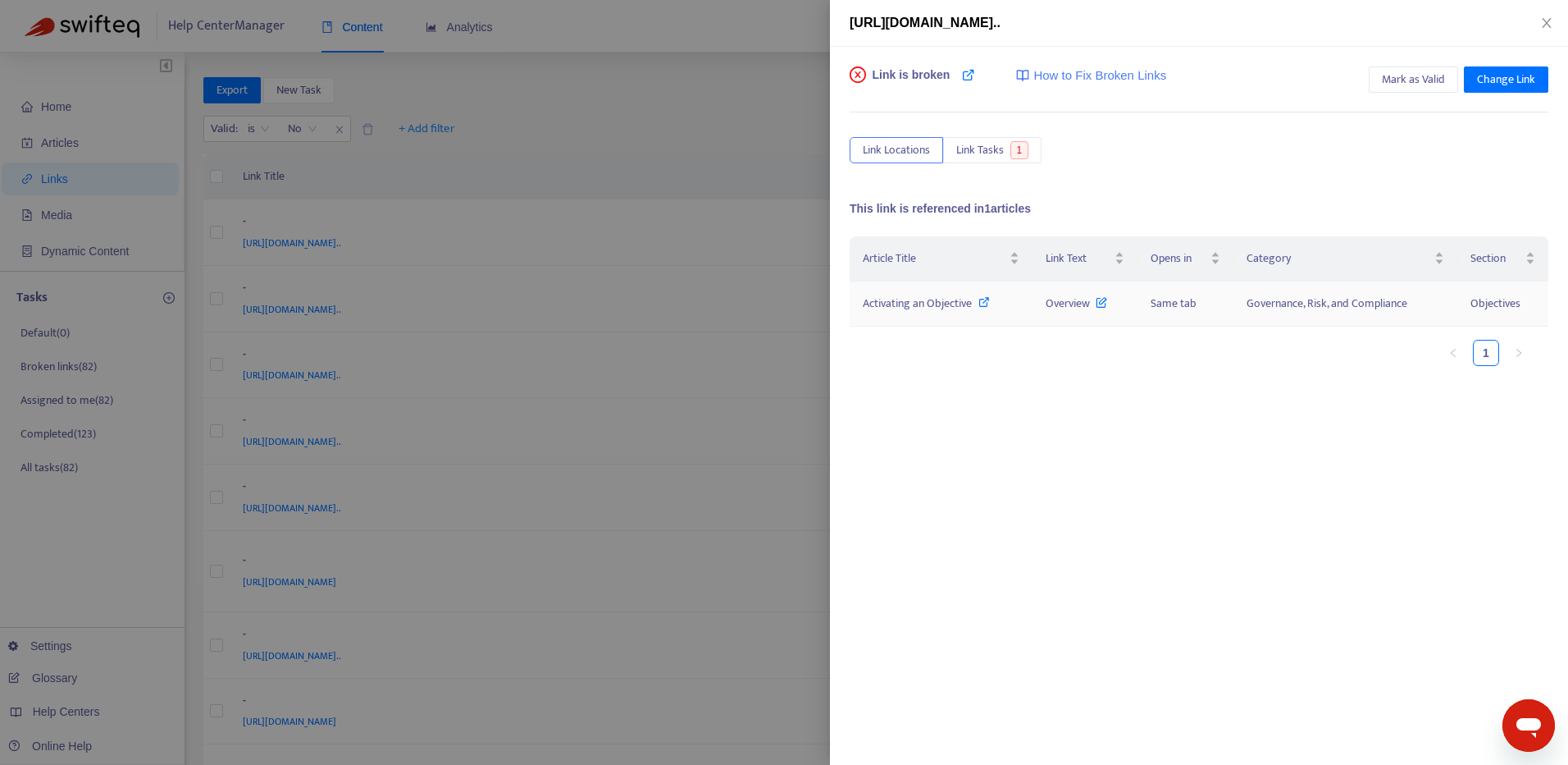
click at [984, 304] on icon at bounding box center [984, 302] width 11 height 11
click at [978, 159] on span "Link Tasks" at bounding box center [980, 150] width 47 height 18
click at [1063, 335] on td "Broken links" at bounding box center [1157, 312] width 189 height 46
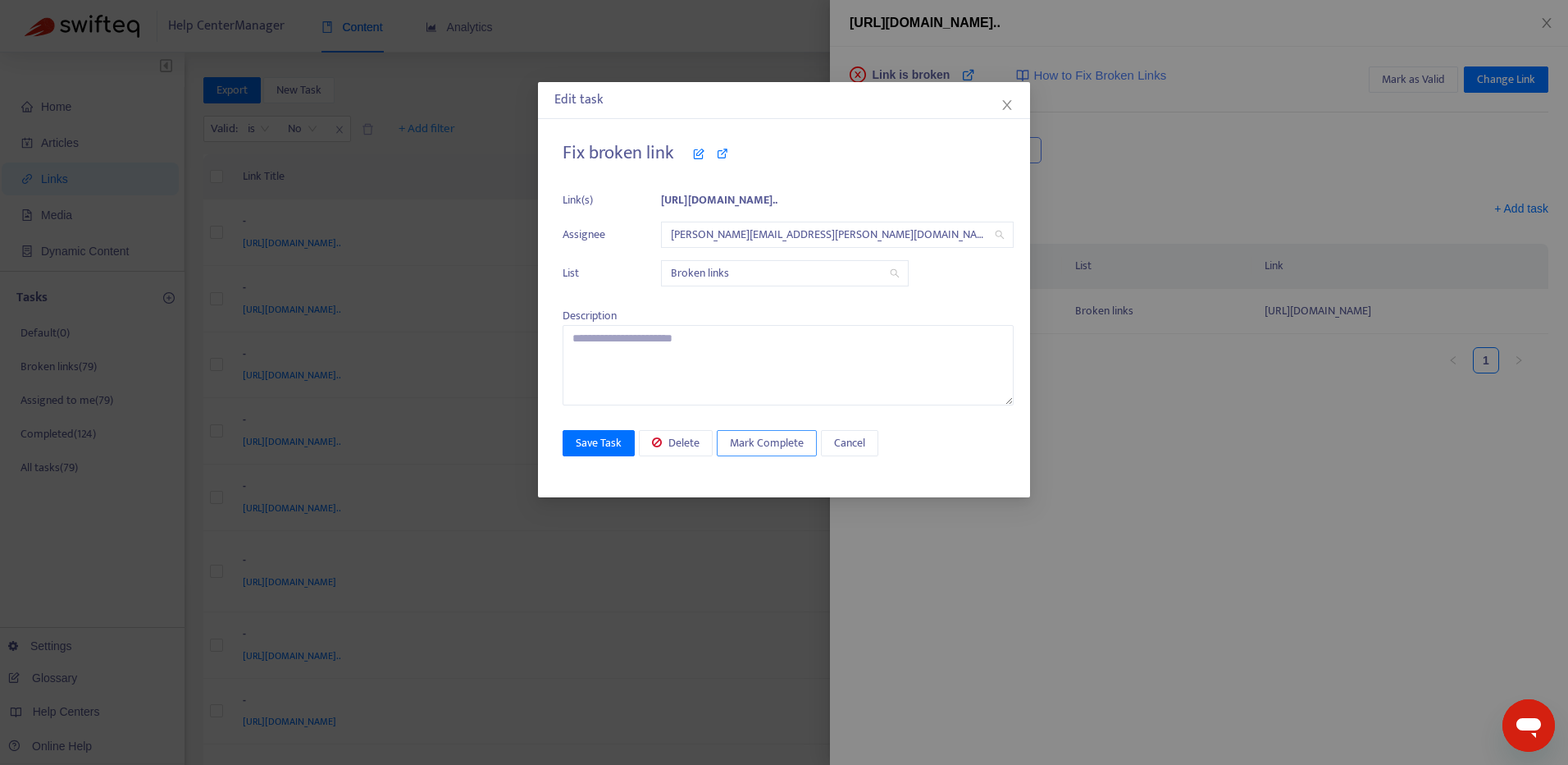
click at [759, 449] on span "Mark Complete" at bounding box center [767, 443] width 74 height 18
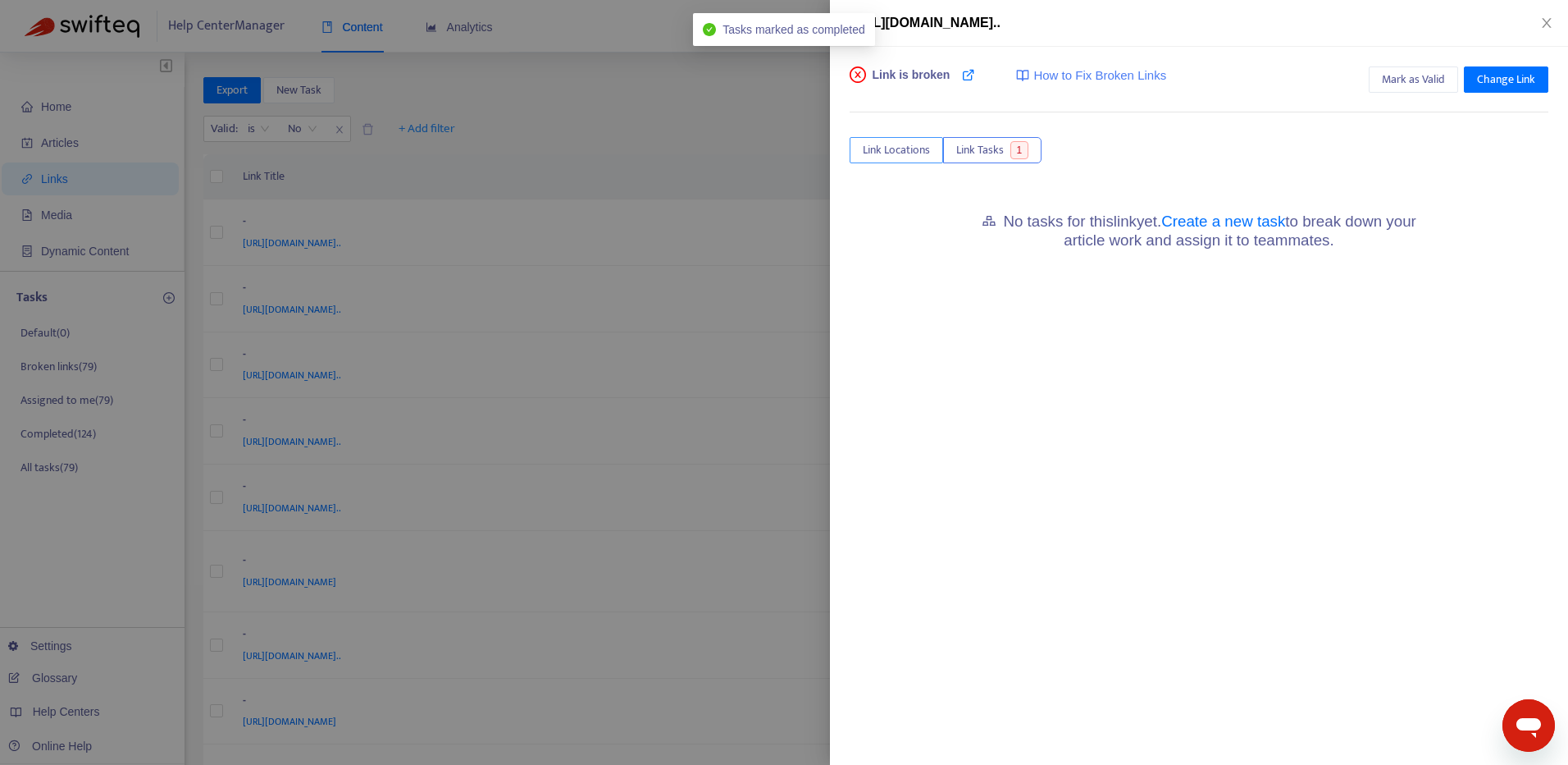
click at [935, 147] on button "Link Locations" at bounding box center [897, 150] width 93 height 27
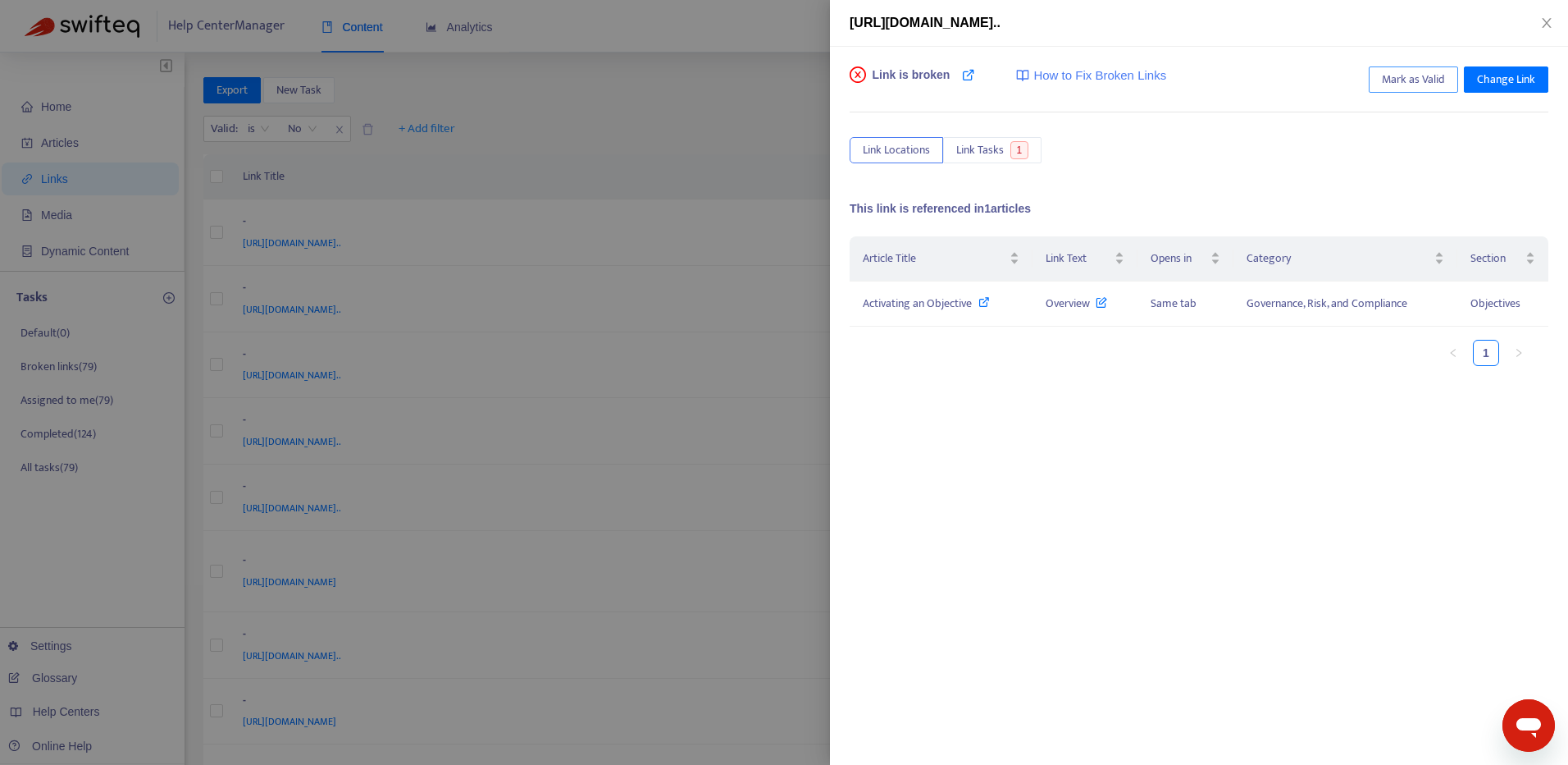
click at [1411, 81] on span "Mark as Valid" at bounding box center [1413, 79] width 64 height 18
click at [1544, 27] on icon "close" at bounding box center [1547, 23] width 9 height 10
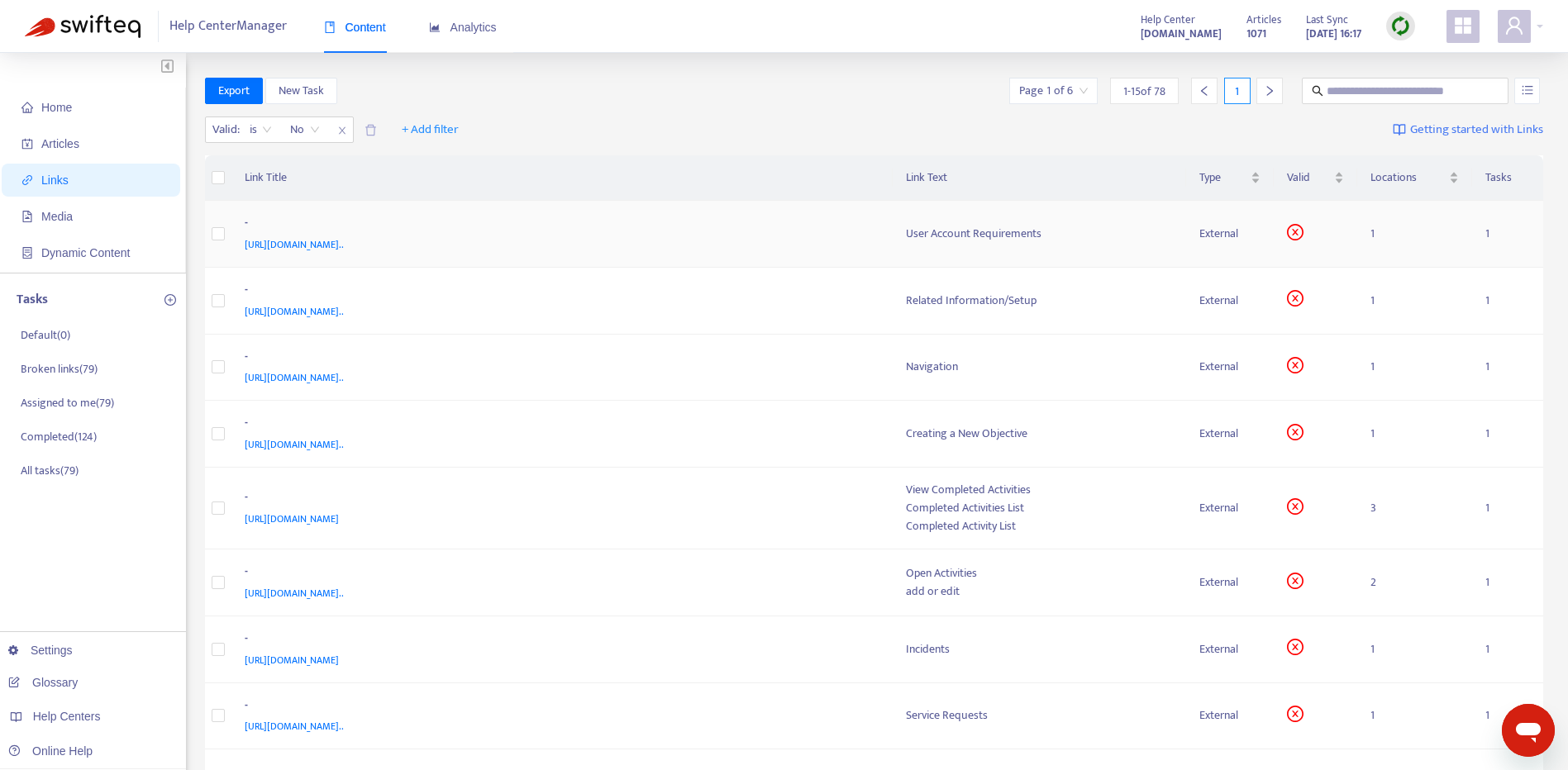
click at [797, 243] on div "[URL][DOMAIN_NAME].." at bounding box center [559, 244] width 629 height 18
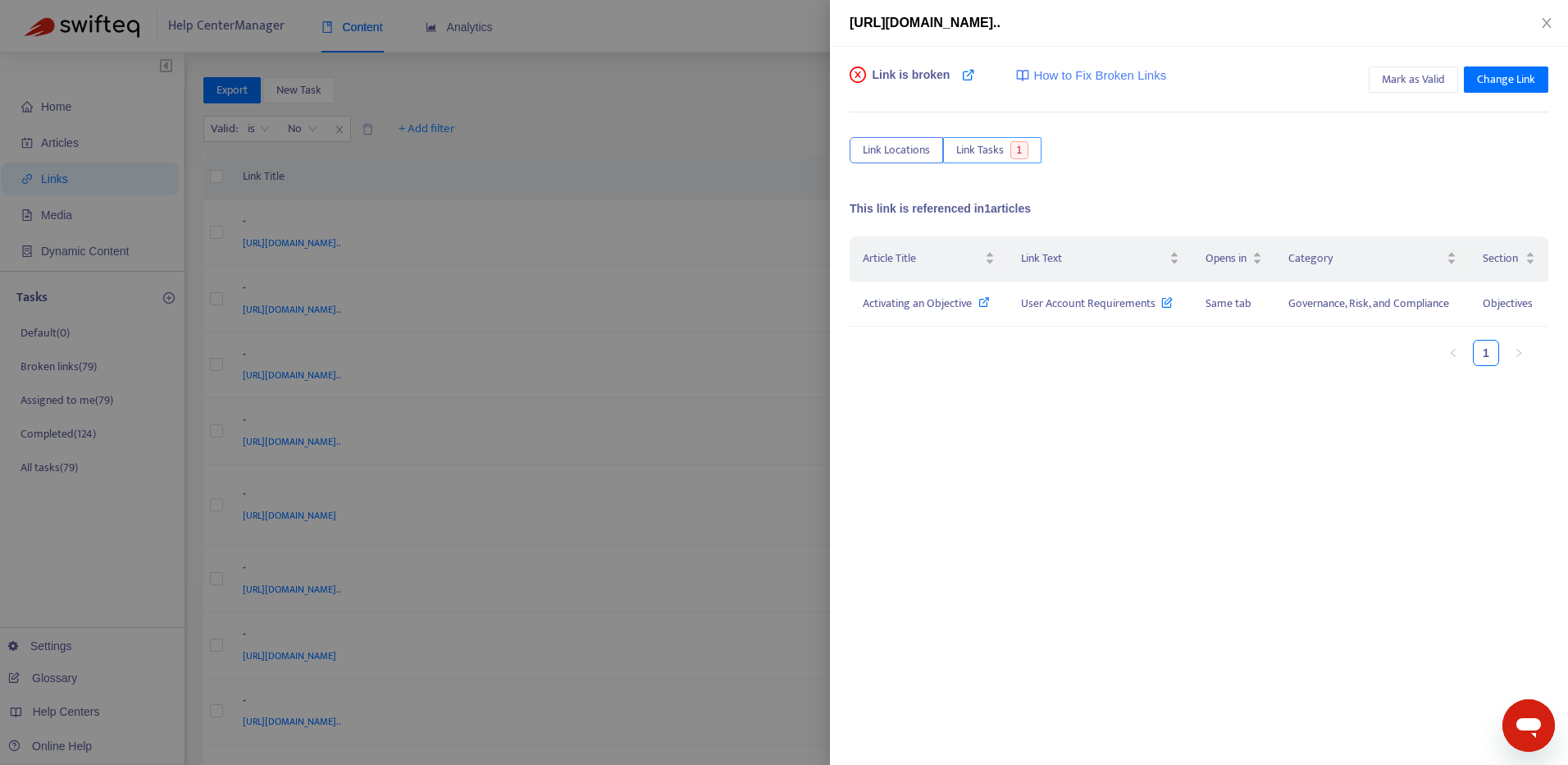
click at [990, 149] on span "Link Tasks" at bounding box center [980, 150] width 47 height 18
click at [913, 335] on td "Fix broken link" at bounding box center [956, 312] width 213 height 46
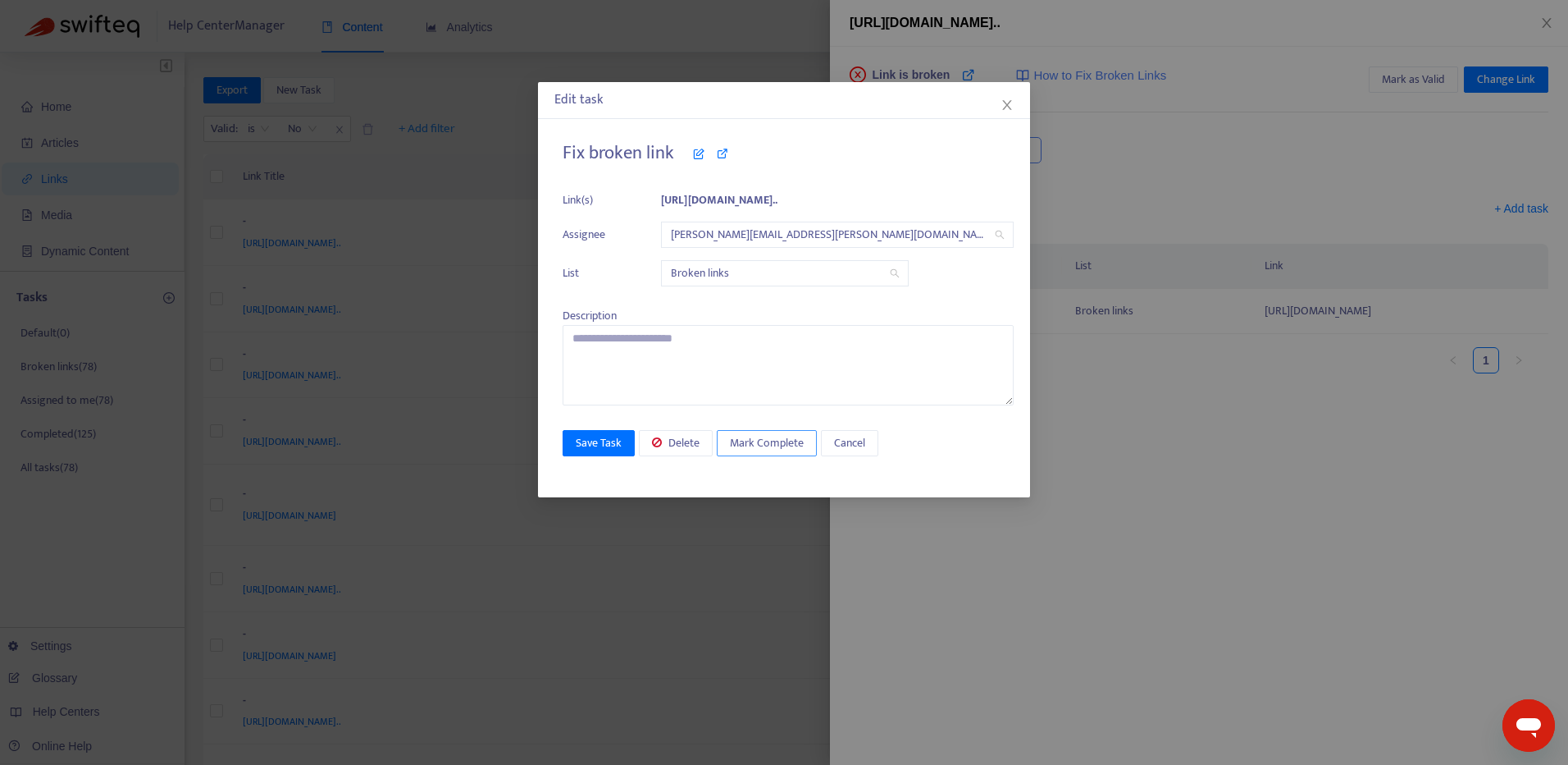
click at [769, 440] on span "Mark Complete" at bounding box center [767, 443] width 74 height 18
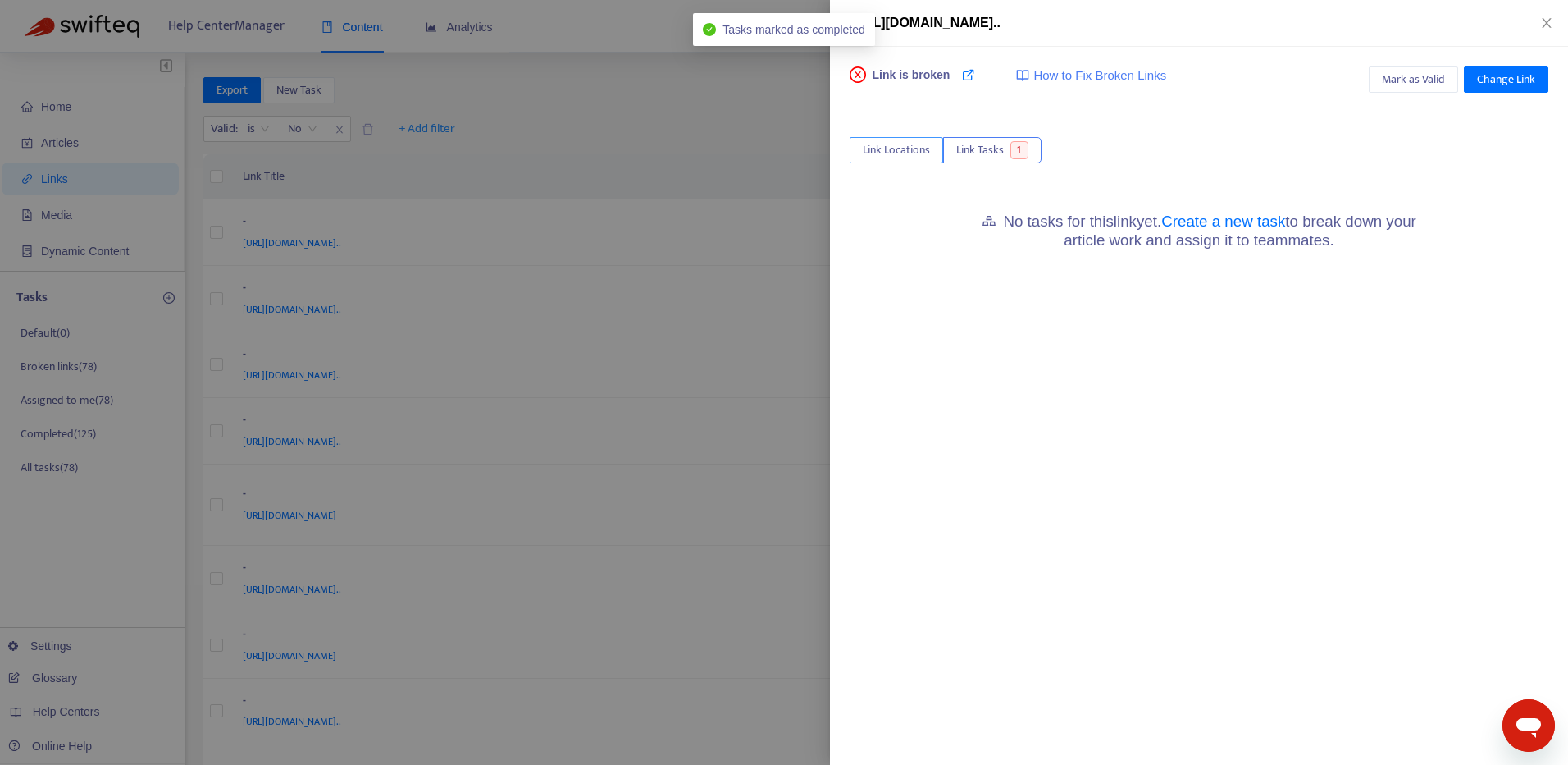
click at [900, 140] on button "Link Locations" at bounding box center [897, 150] width 93 height 27
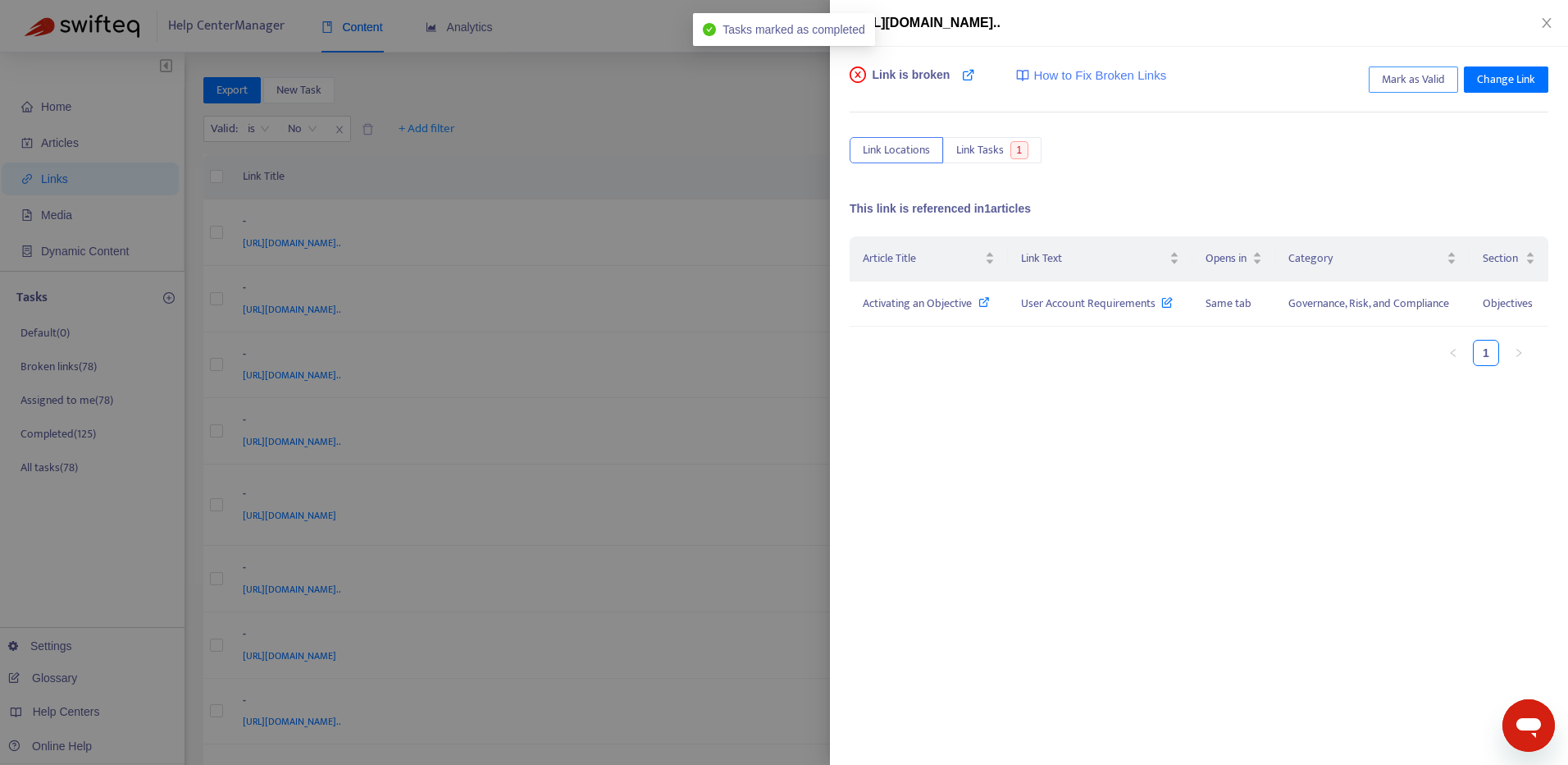
click at [1413, 82] on span "Mark as Valid" at bounding box center [1413, 79] width 64 height 18
click at [1552, 29] on icon "close" at bounding box center [1547, 23] width 13 height 13
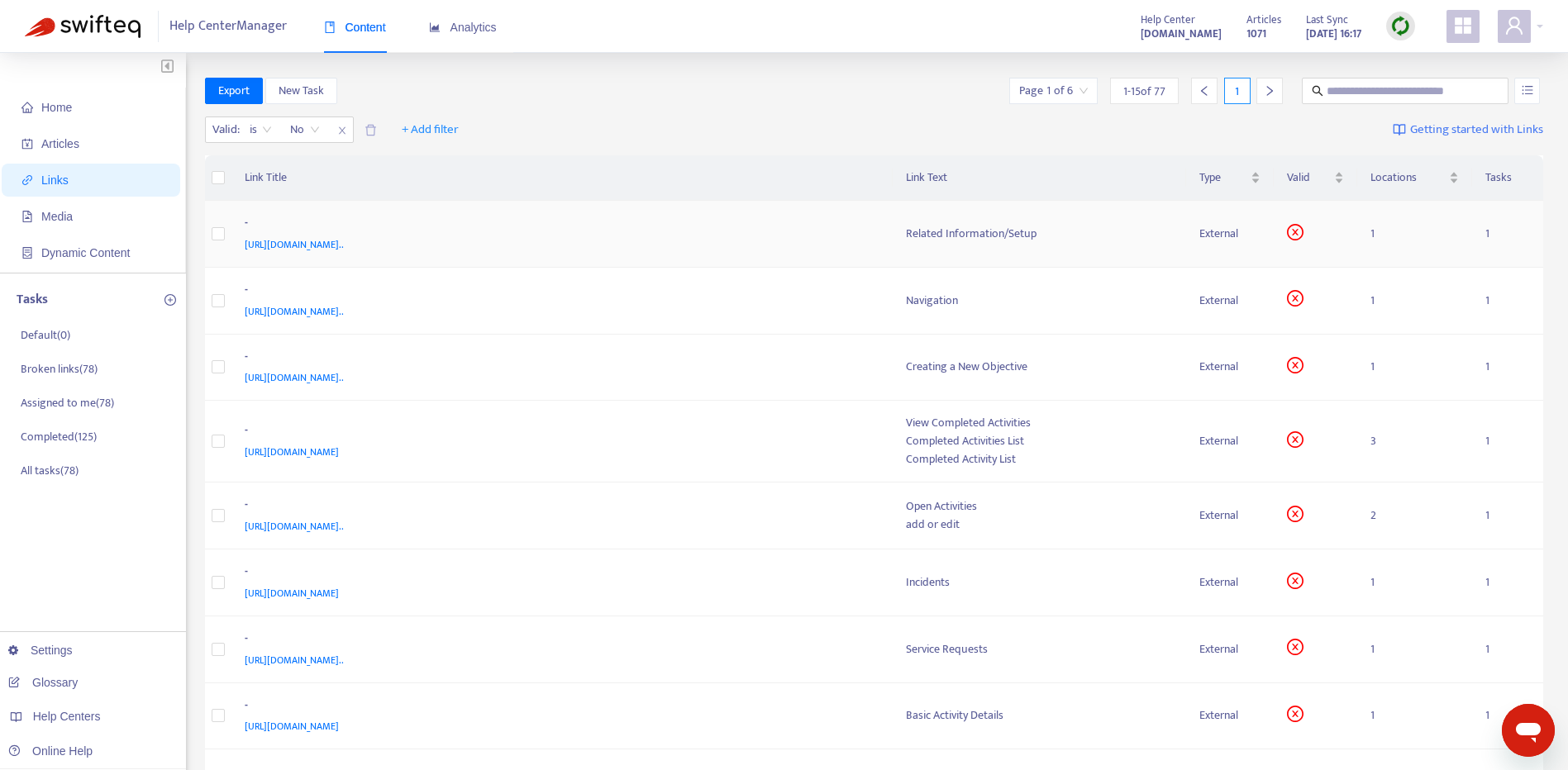
click at [831, 224] on div "-" at bounding box center [559, 225] width 629 height 21
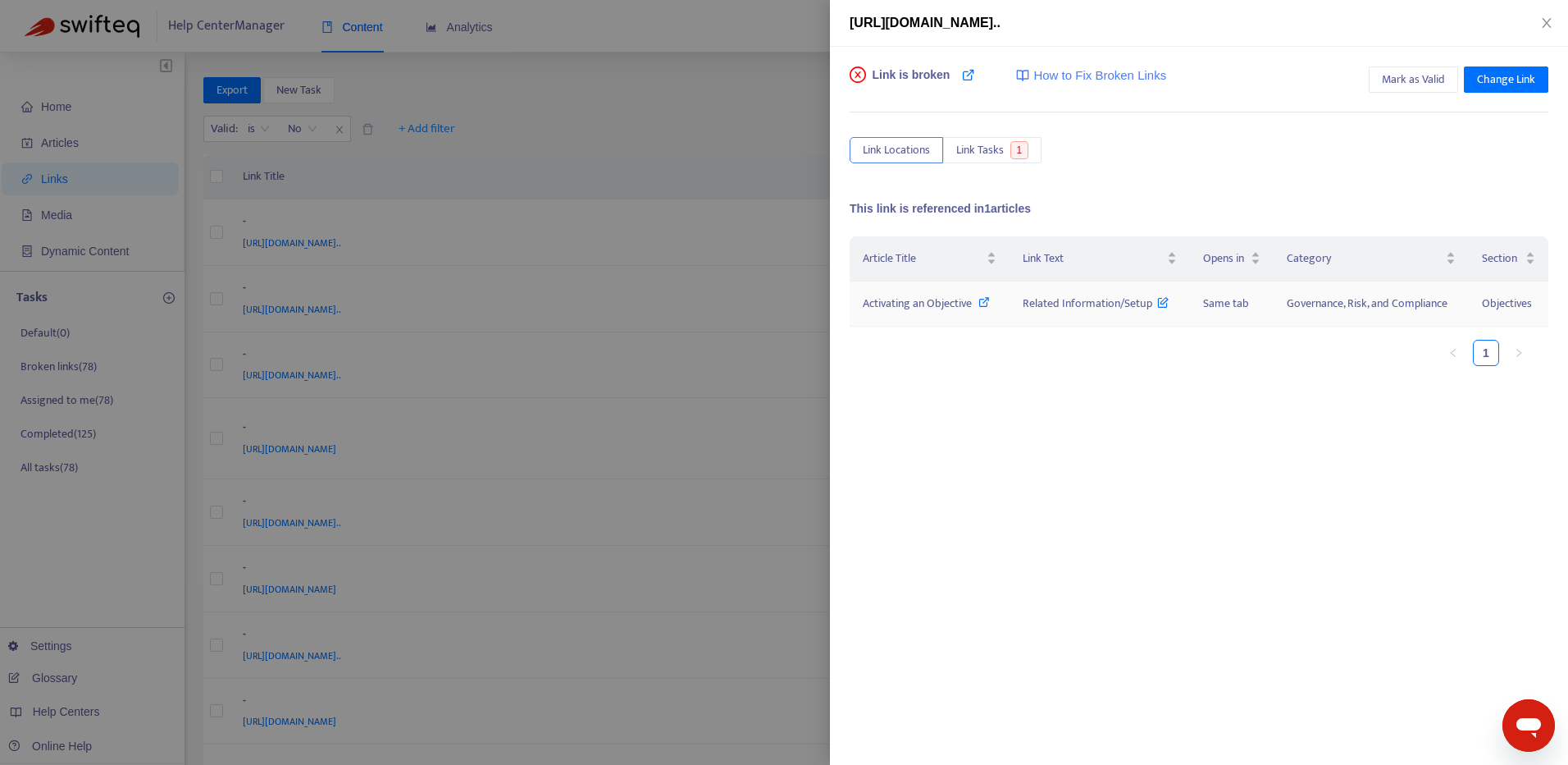
click at [985, 300] on icon at bounding box center [984, 302] width 11 height 11
click at [1003, 150] on span "Link Tasks" at bounding box center [980, 150] width 47 height 18
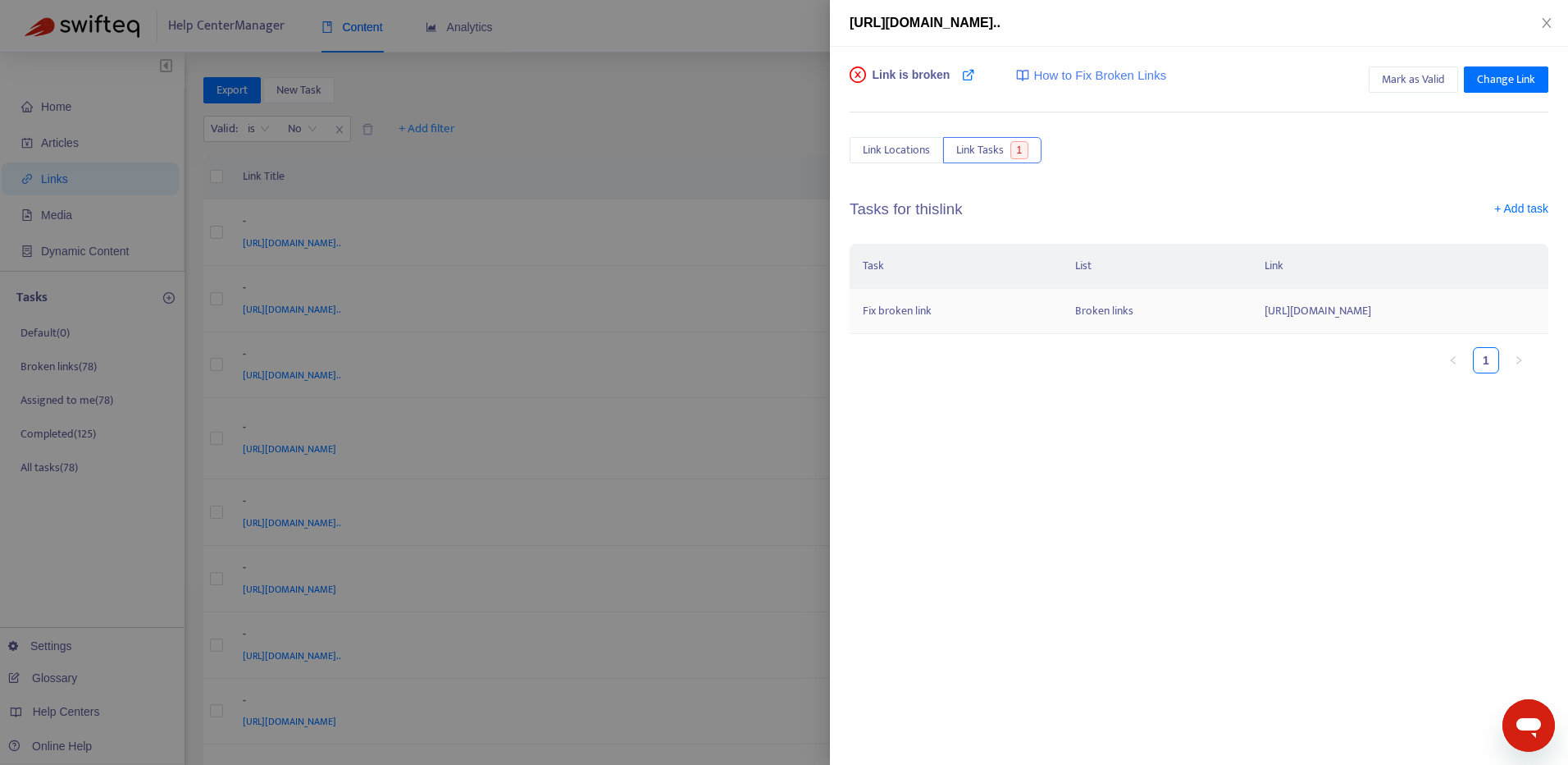
click at [900, 335] on td "Fix broken link" at bounding box center [956, 312] width 213 height 46
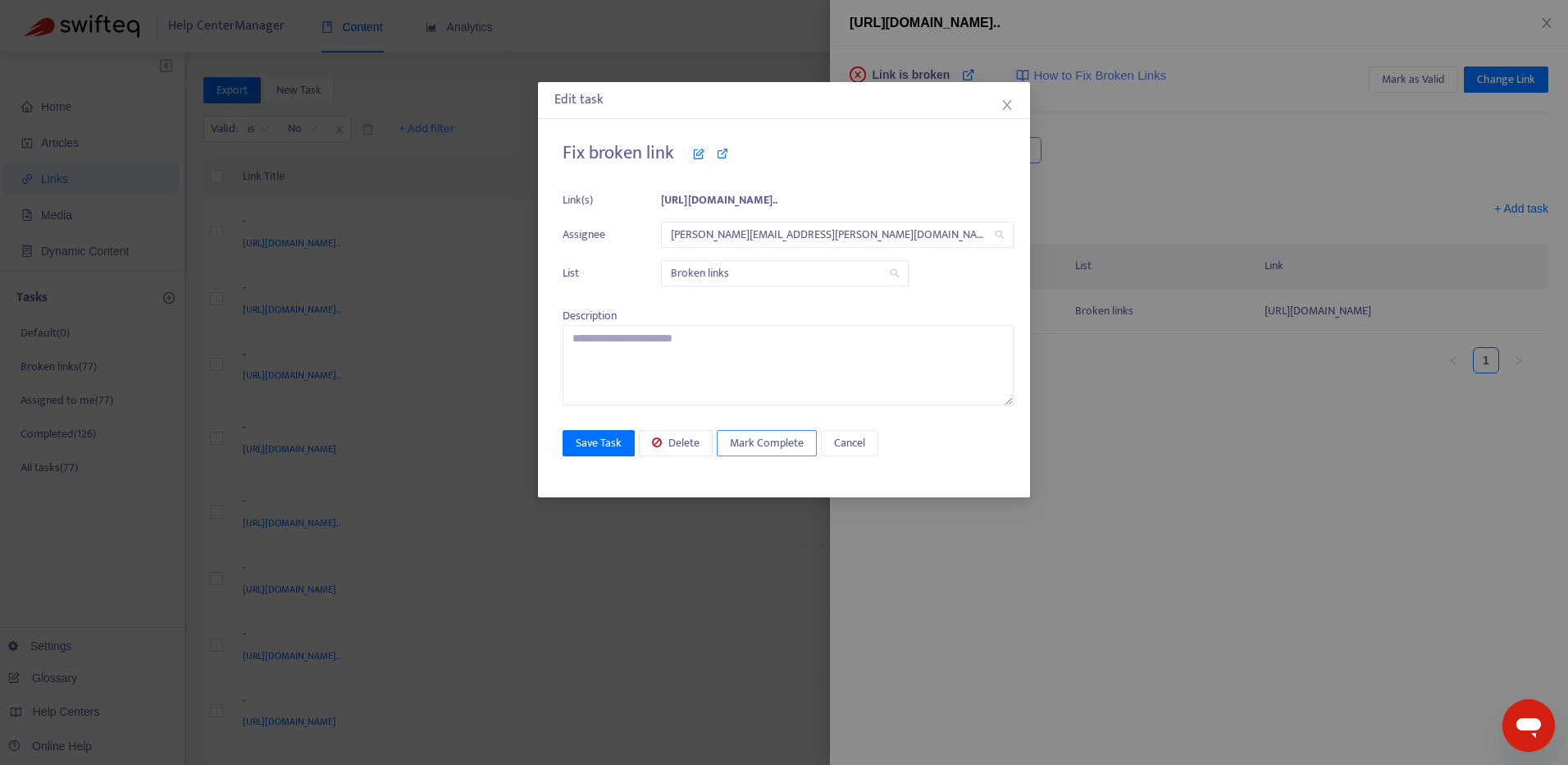
click at [761, 445] on span "Mark Complete" at bounding box center [767, 443] width 74 height 18
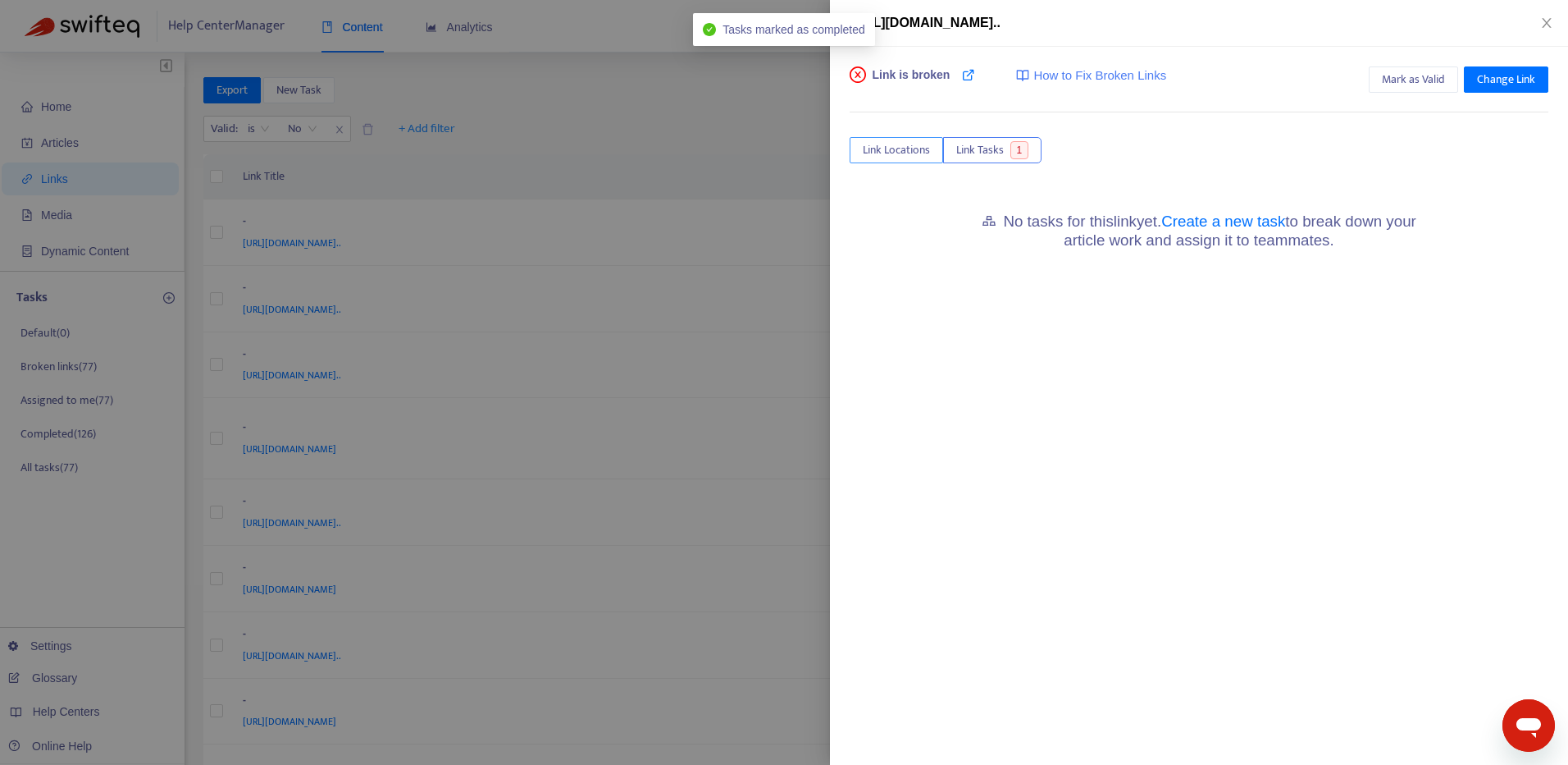
click at [906, 147] on span "Link Locations" at bounding box center [897, 150] width 67 height 18
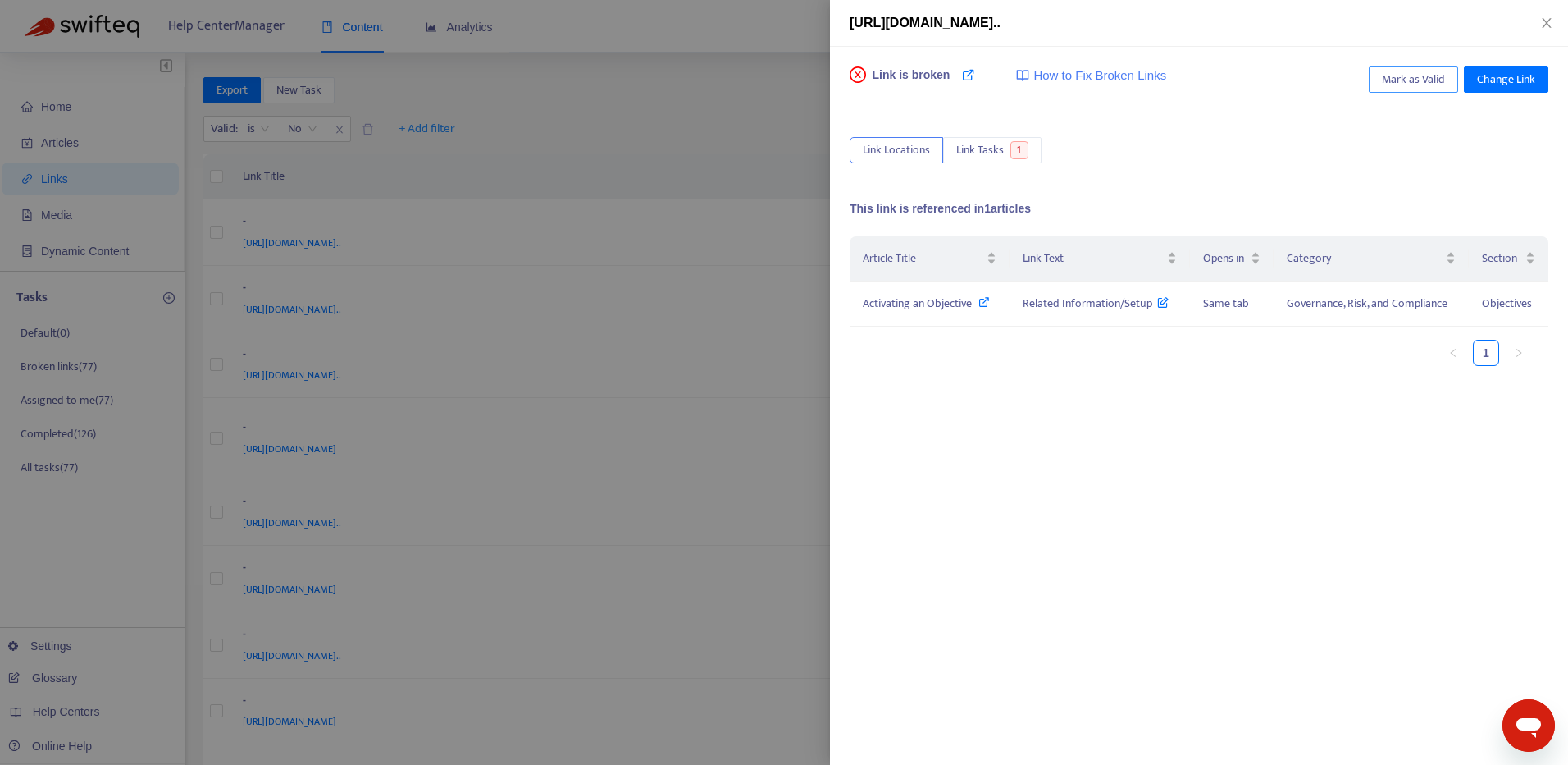
click at [1388, 85] on span "Mark as Valid" at bounding box center [1413, 79] width 64 height 18
click at [1549, 24] on icon "close" at bounding box center [1547, 23] width 13 height 13
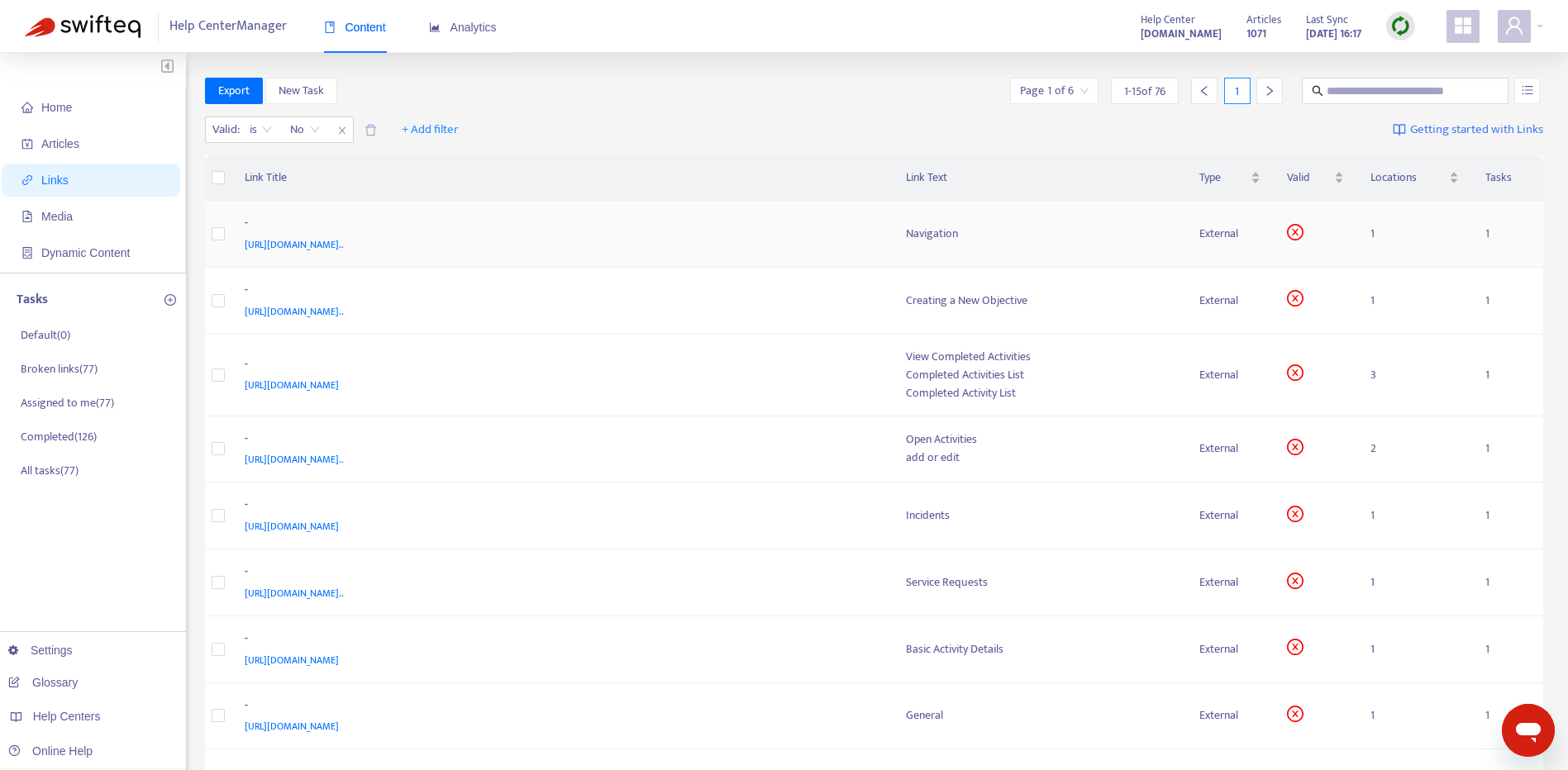
click at [821, 233] on div "-" at bounding box center [559, 225] width 629 height 21
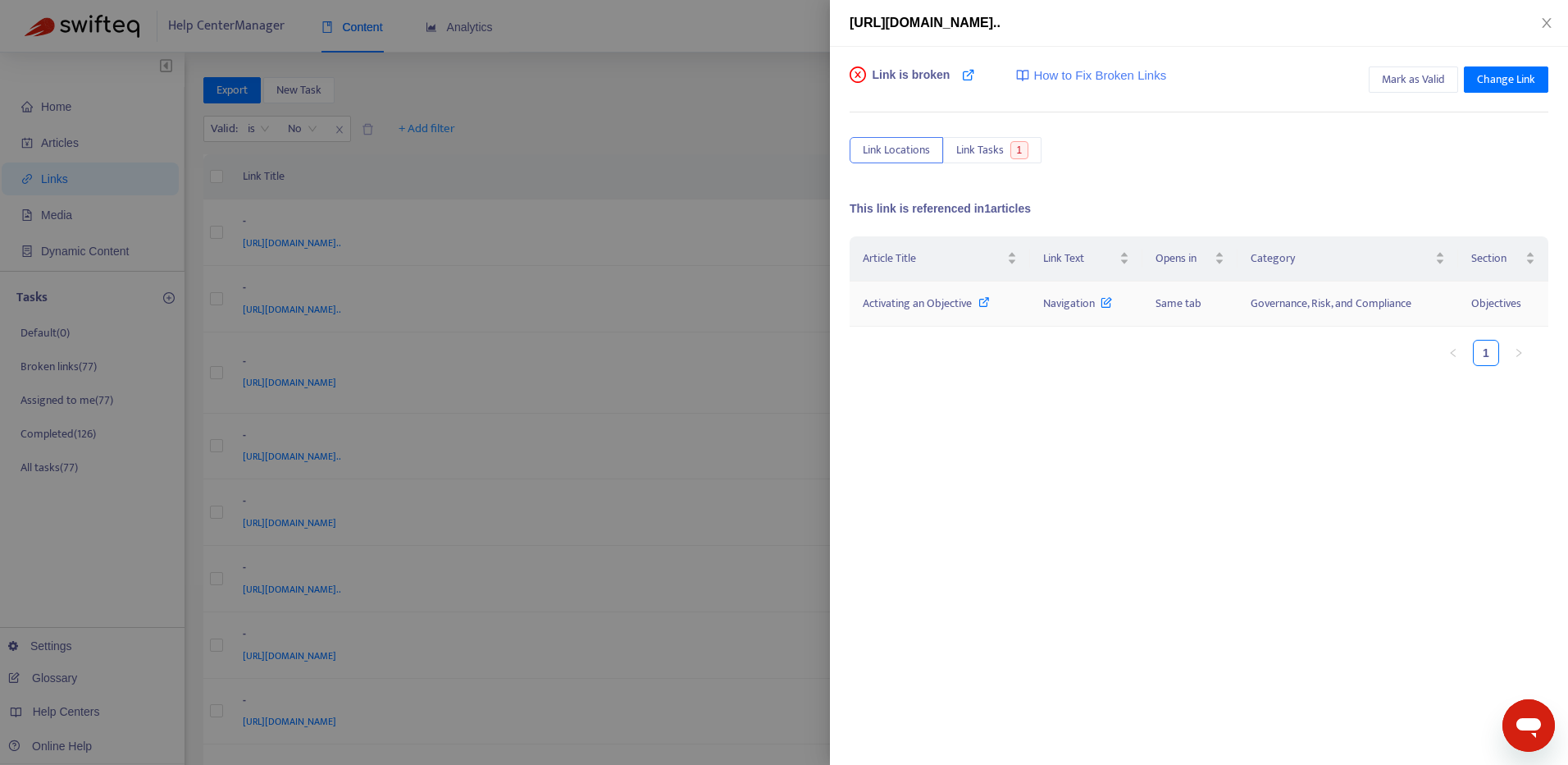
click at [980, 304] on icon at bounding box center [984, 302] width 11 height 11
click at [989, 146] on span "Link Tasks" at bounding box center [980, 150] width 47 height 18
click at [929, 335] on td "Fix broken link" at bounding box center [956, 312] width 213 height 46
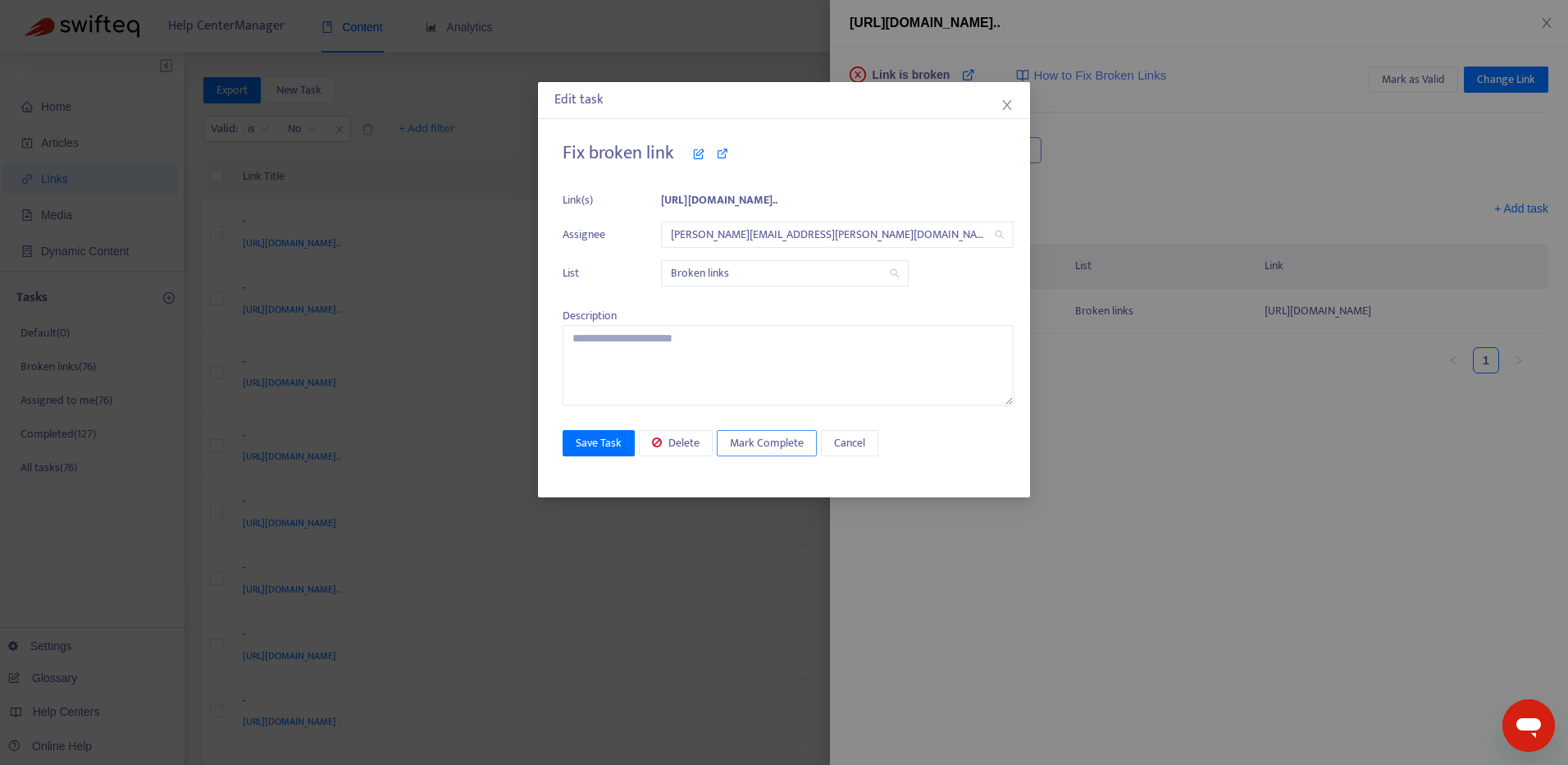
click at [787, 445] on span "Mark Complete" at bounding box center [767, 443] width 74 height 18
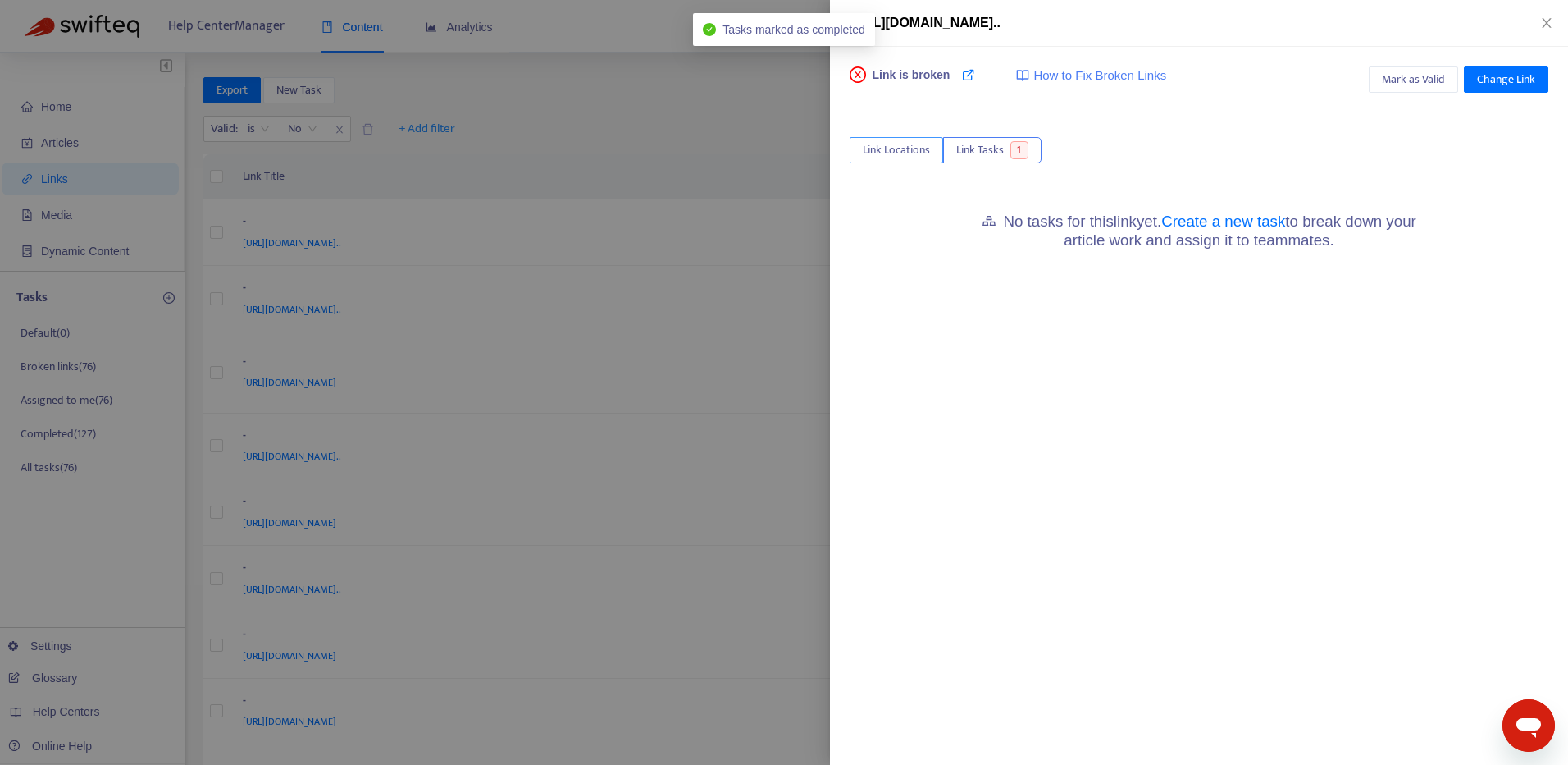
click at [922, 147] on span "Link Locations" at bounding box center [897, 150] width 67 height 18
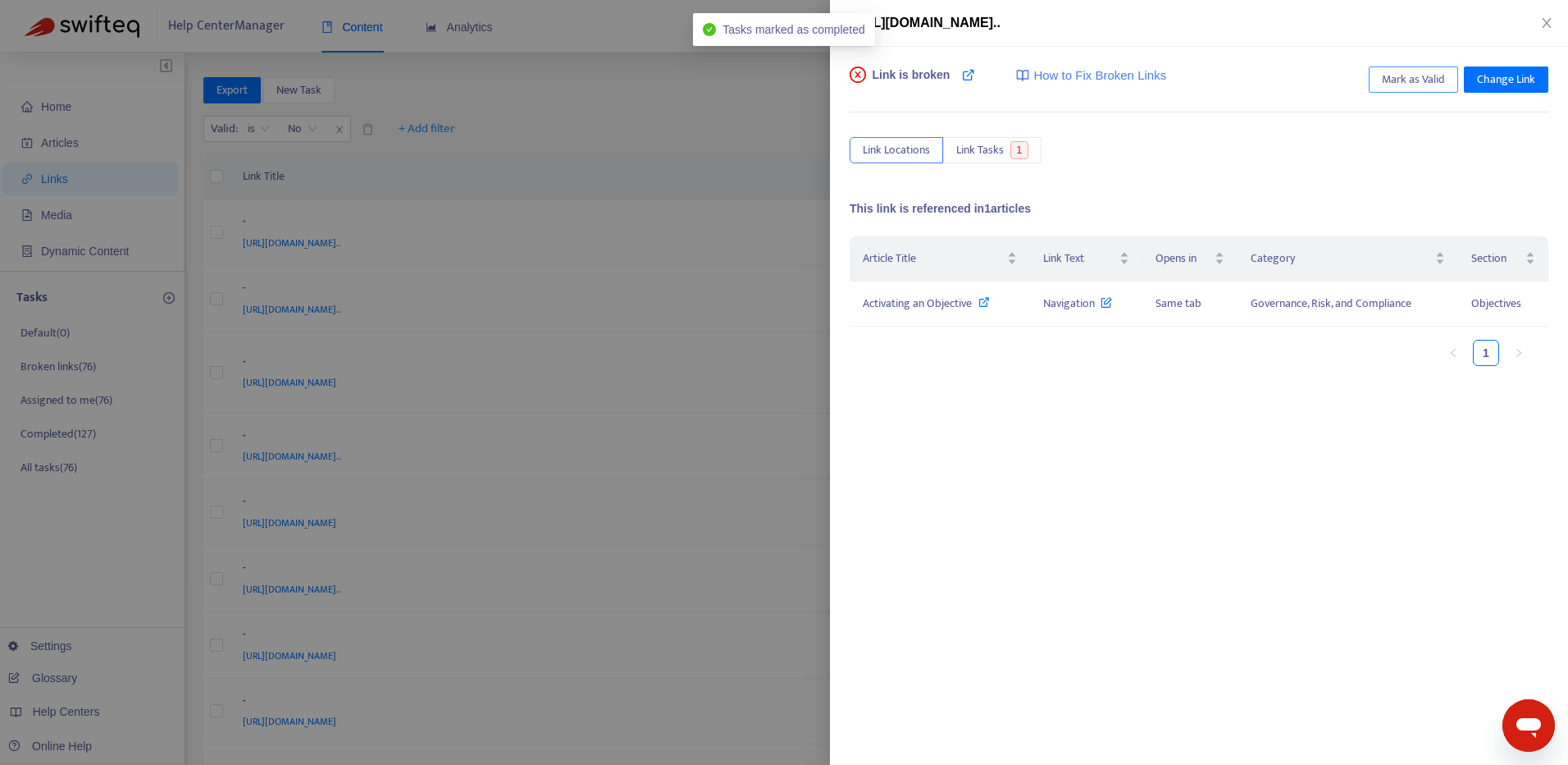
click at [1409, 84] on span "Mark as Valid" at bounding box center [1413, 79] width 64 height 18
click at [1545, 23] on icon "close" at bounding box center [1547, 23] width 13 height 13
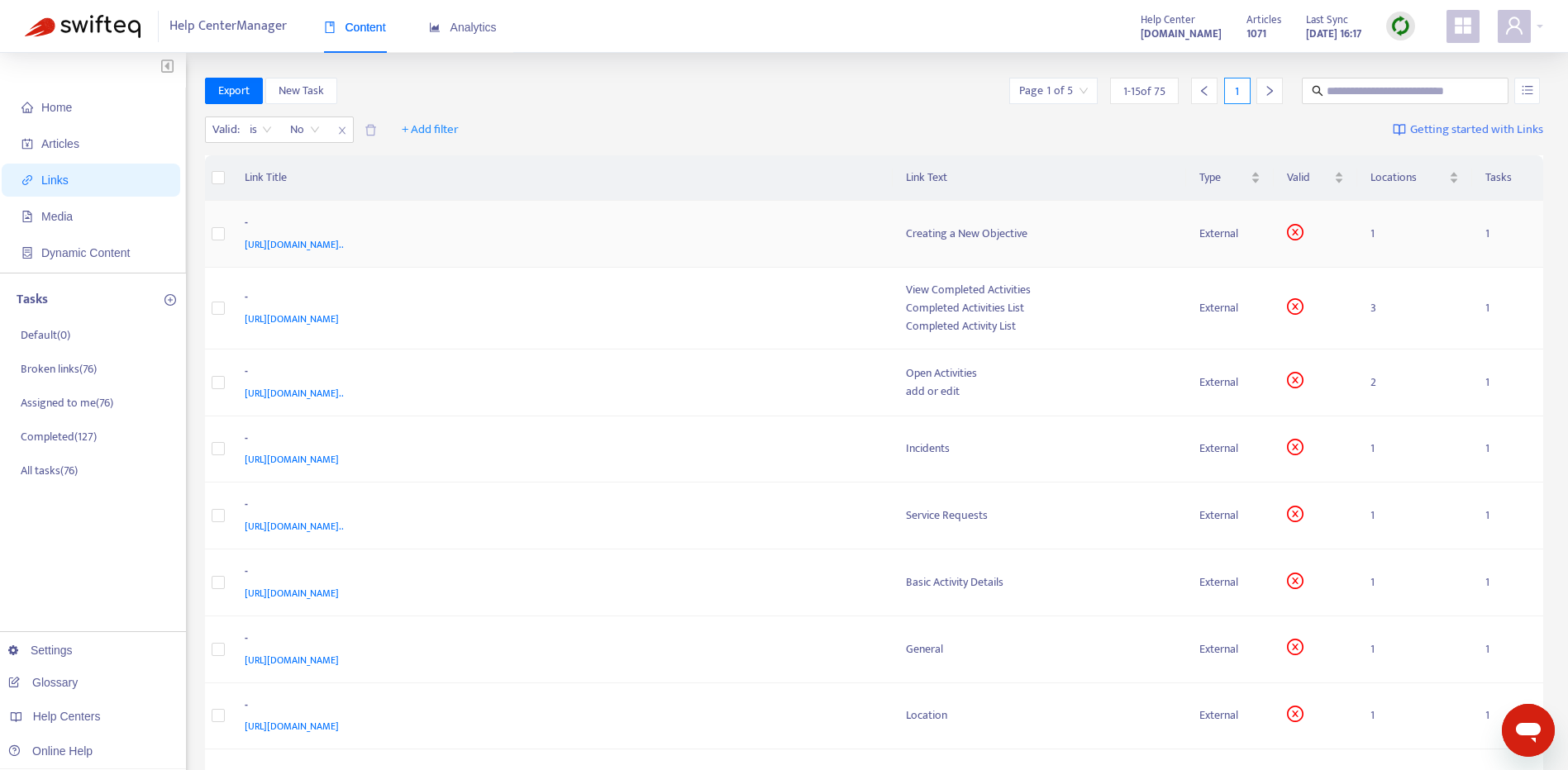
click at [793, 244] on div "[URL][DOMAIN_NAME].." at bounding box center [559, 244] width 629 height 18
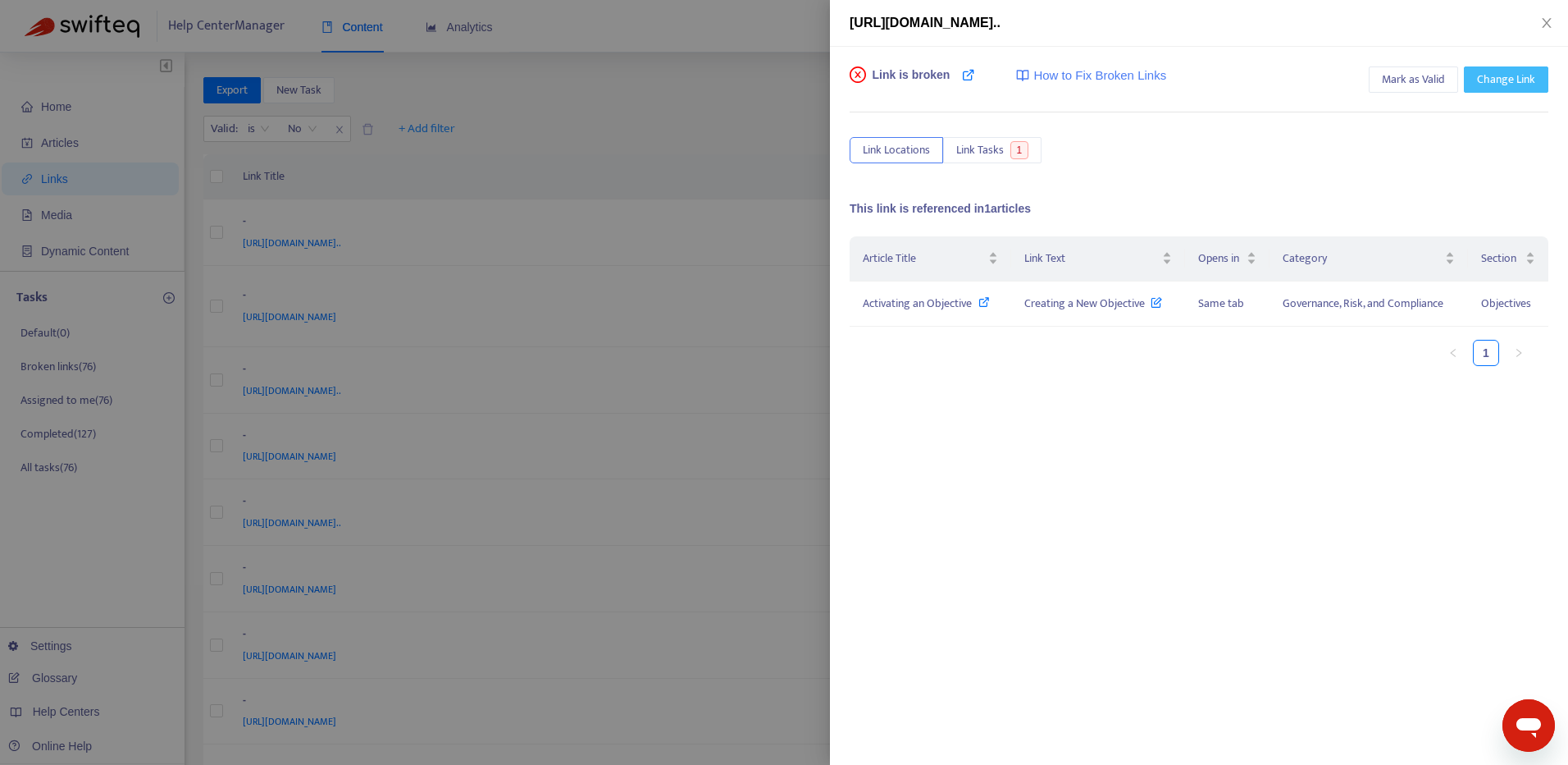
click at [1481, 82] on span "Change Link" at bounding box center [1506, 79] width 58 height 18
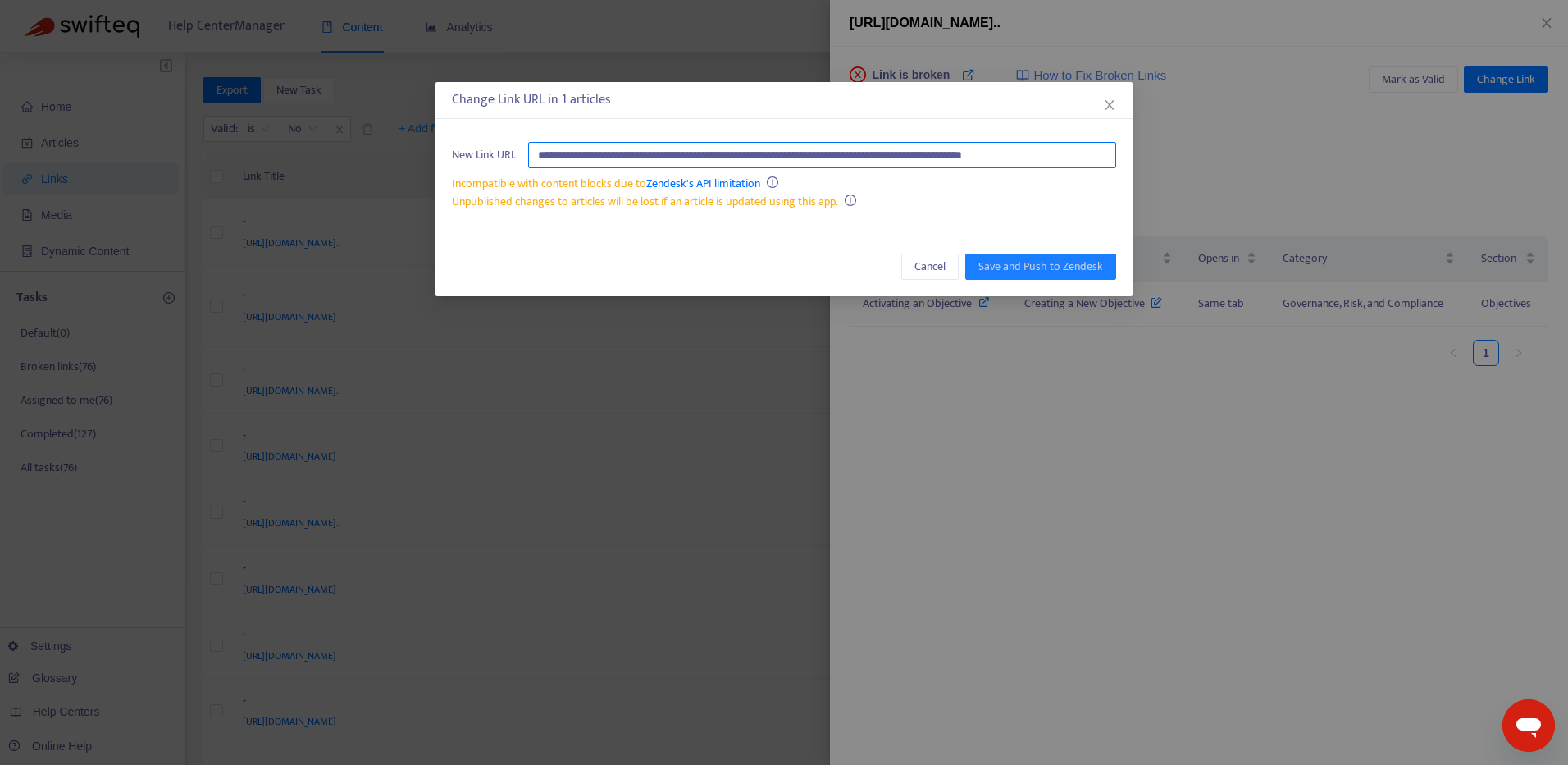
click at [1093, 152] on input "**********" at bounding box center [822, 155] width 588 height 27
paste input "**********"
type input "**********"
click at [1021, 268] on span "Save and Push to Zendesk" at bounding box center [1040, 266] width 124 height 18
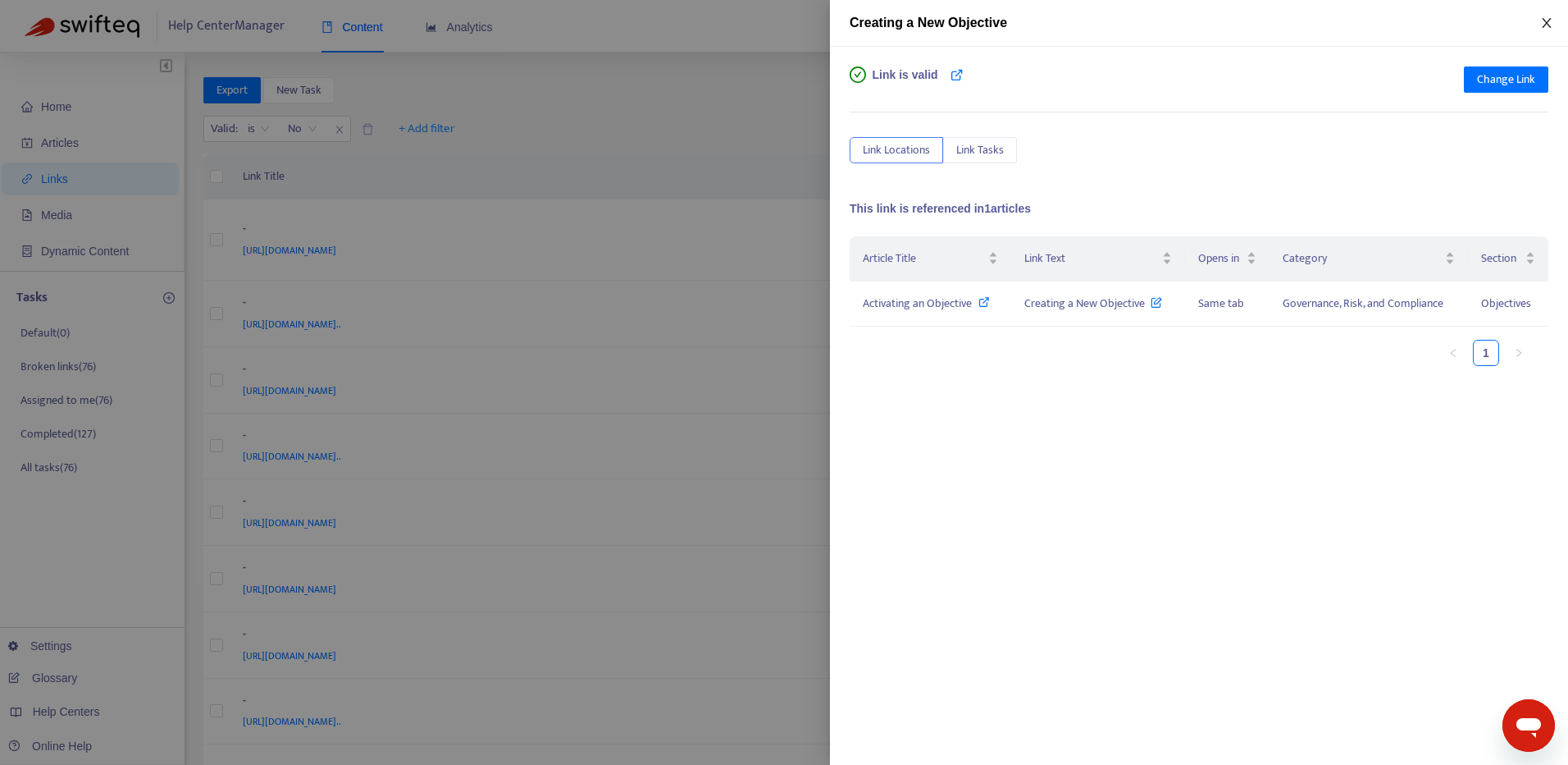
click at [1548, 28] on icon "close" at bounding box center [1547, 23] width 13 height 13
